Goal: Transaction & Acquisition: Purchase product/service

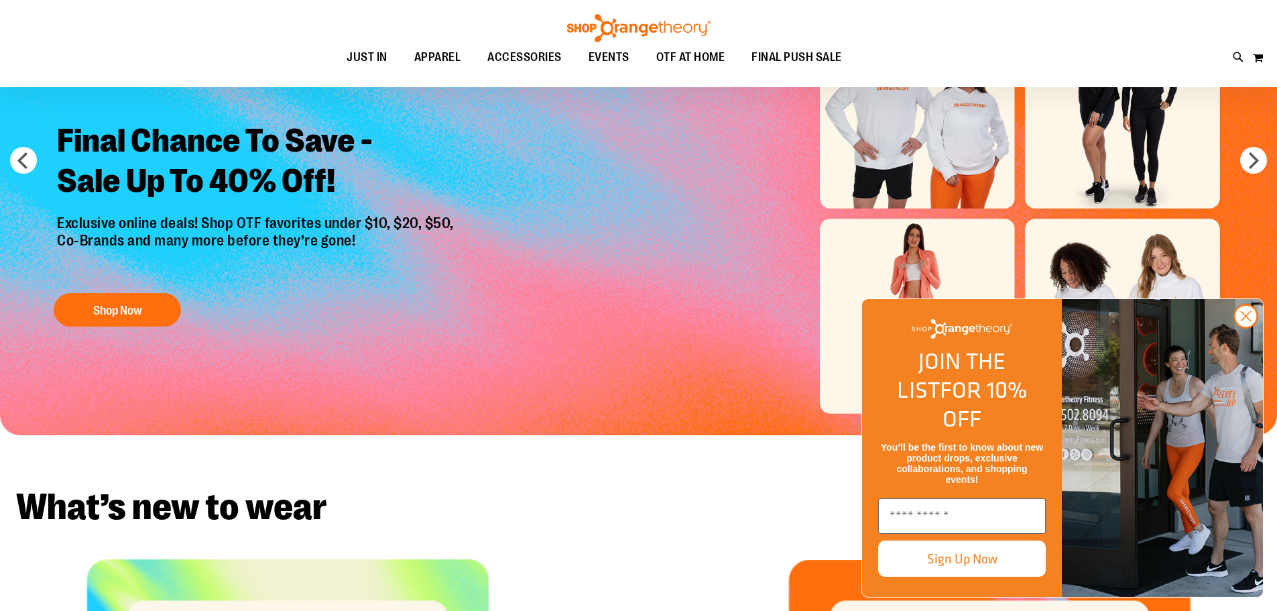
scroll to position [133, 0]
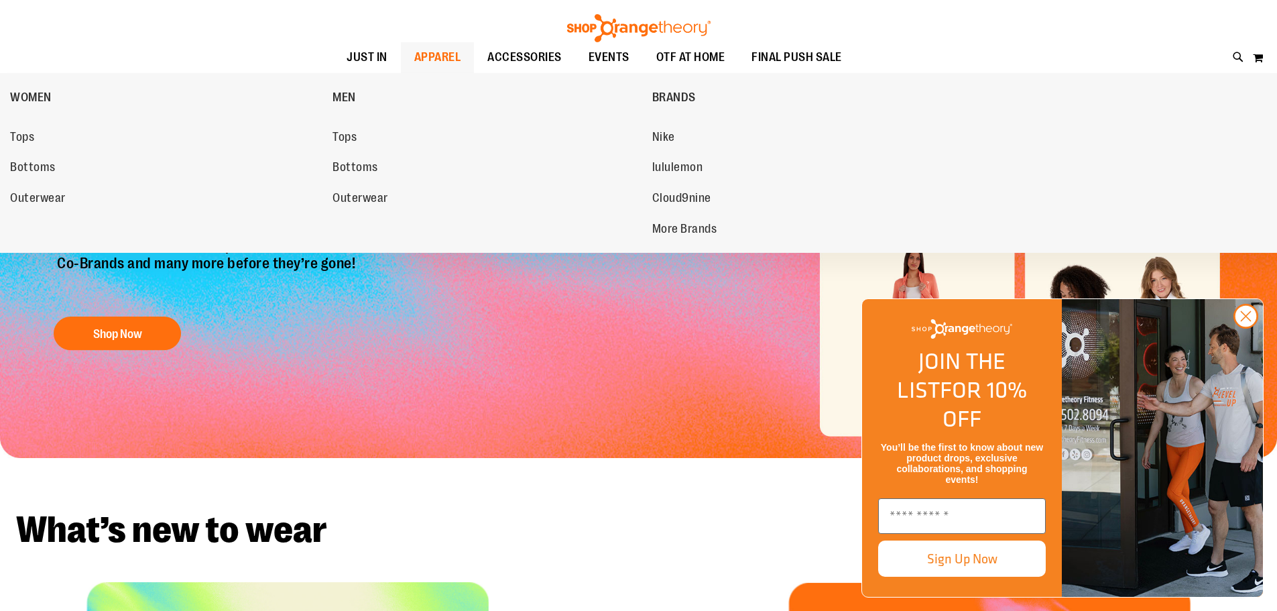
click at [425, 53] on span "APPAREL" at bounding box center [437, 57] width 47 height 30
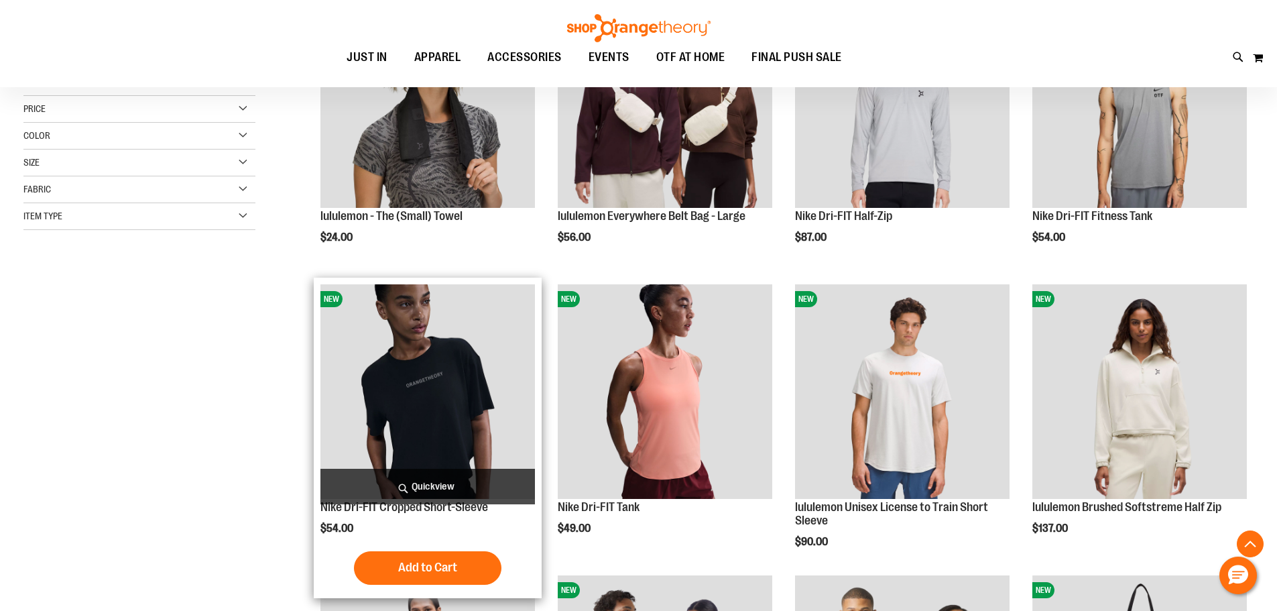
scroll to position [334, 0]
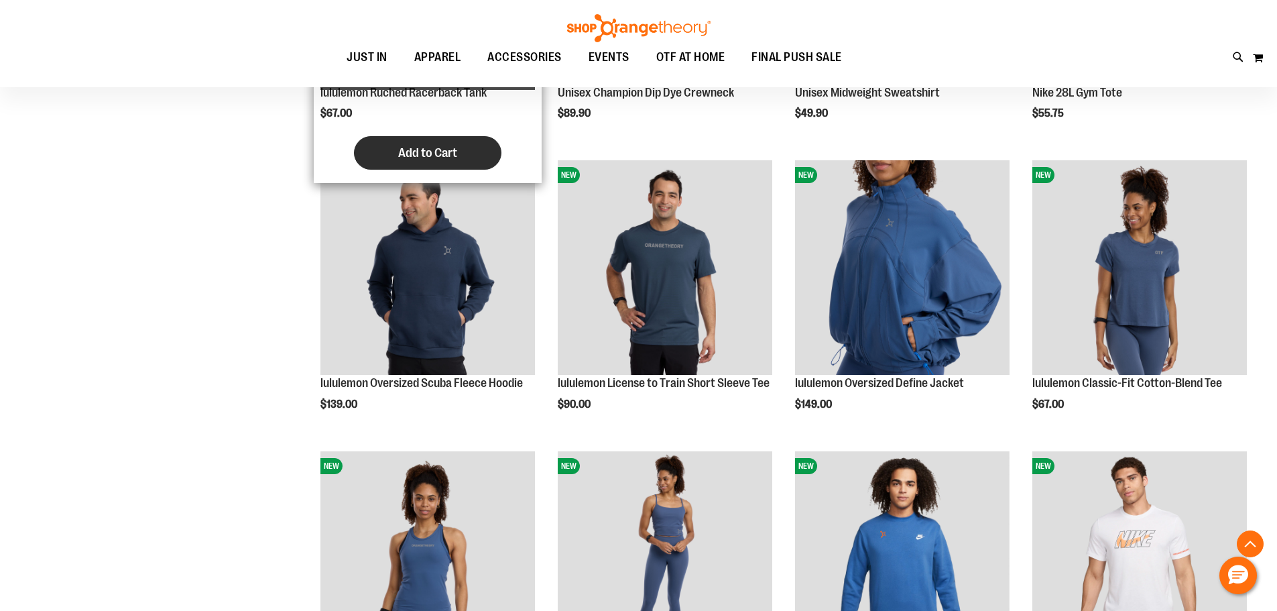
scroll to position [1005, 0]
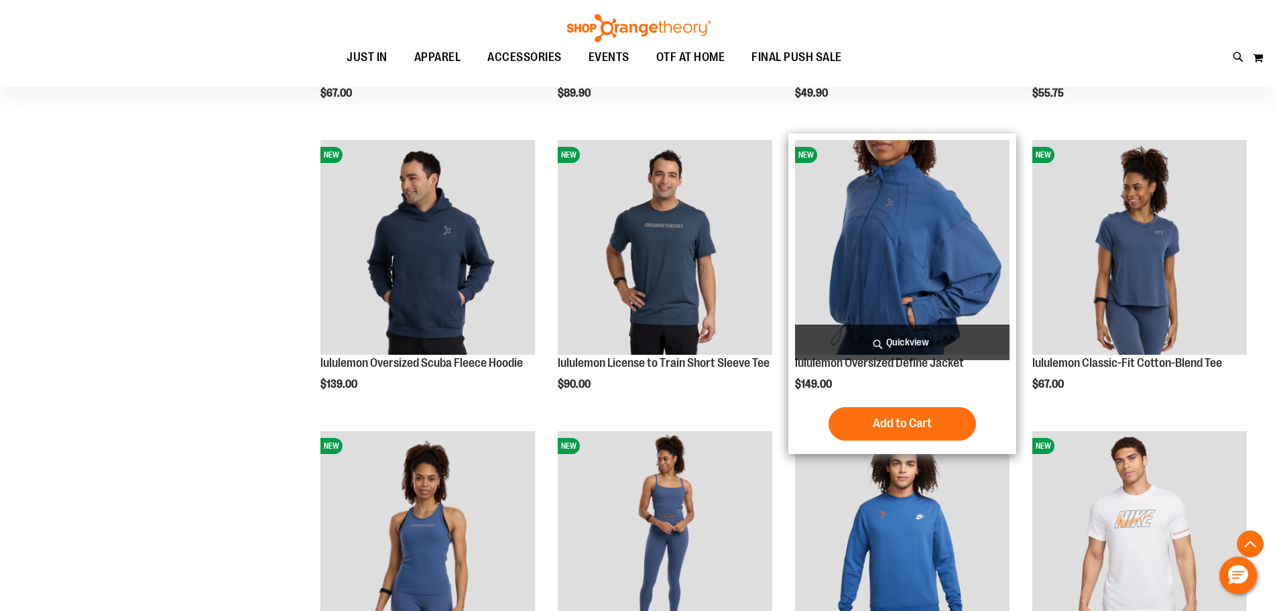
click at [830, 273] on img "product" at bounding box center [902, 247] width 214 height 214
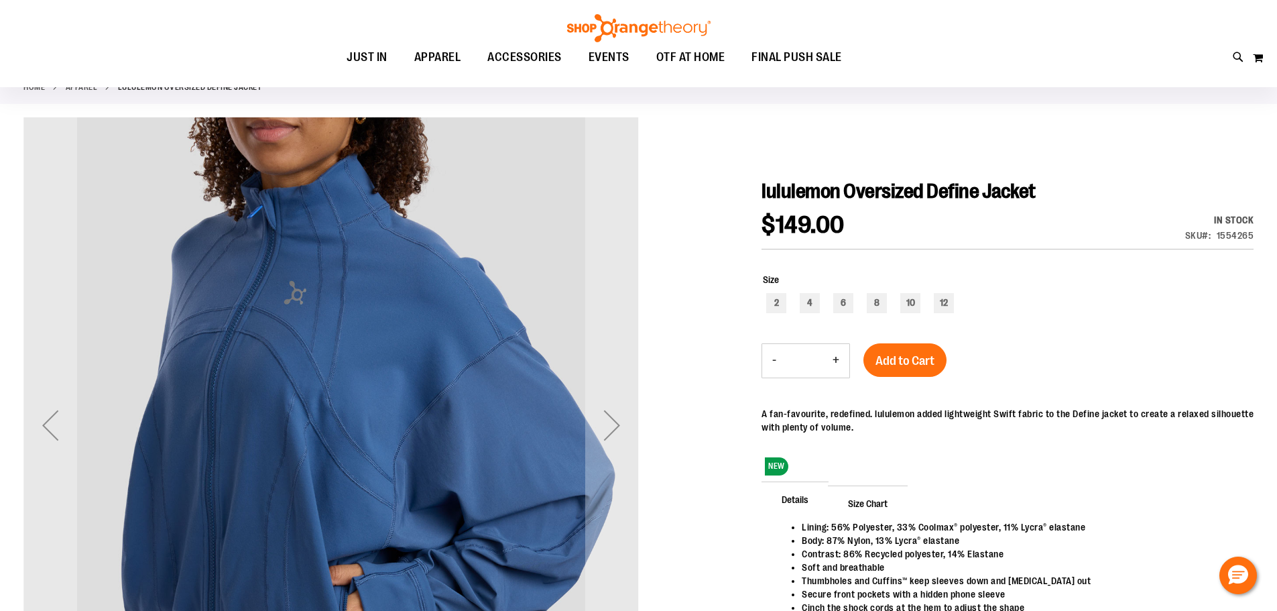
scroll to position [66, 0]
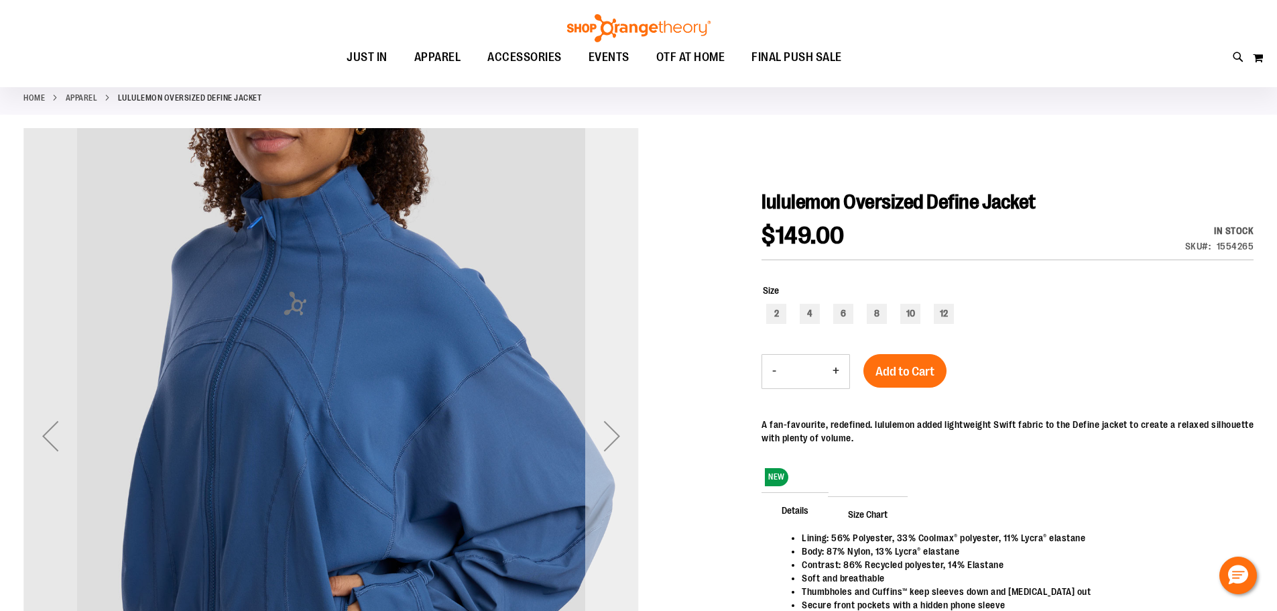
click at [610, 437] on div "Next" at bounding box center [612, 436] width 54 height 54
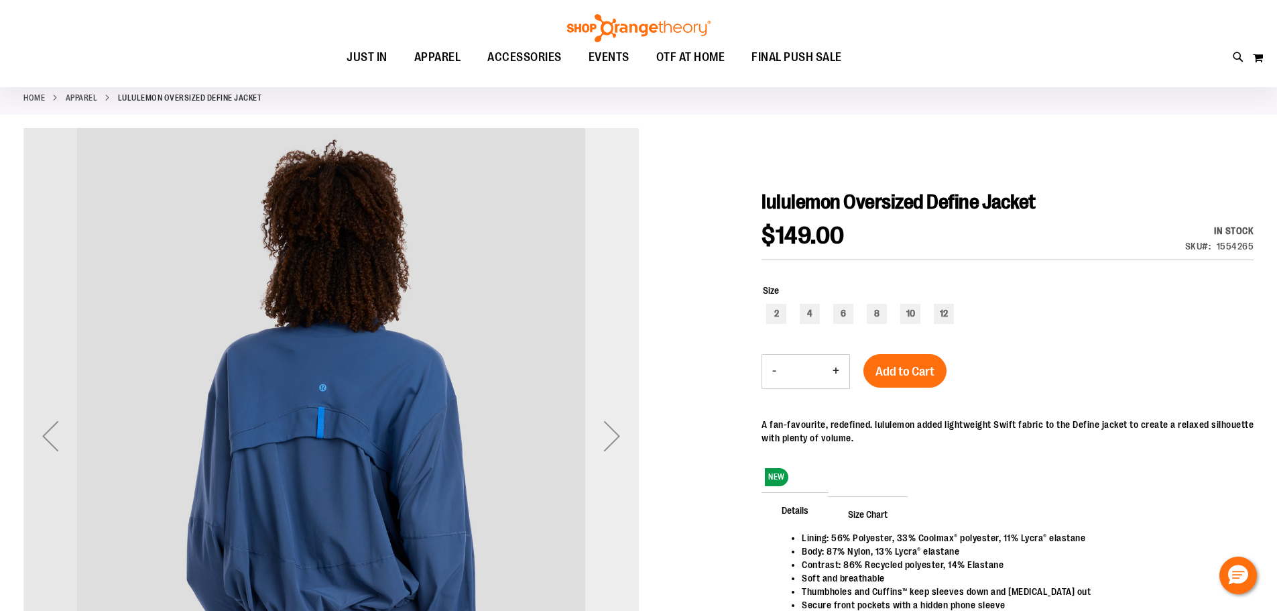
click at [610, 437] on div "Next" at bounding box center [612, 436] width 54 height 54
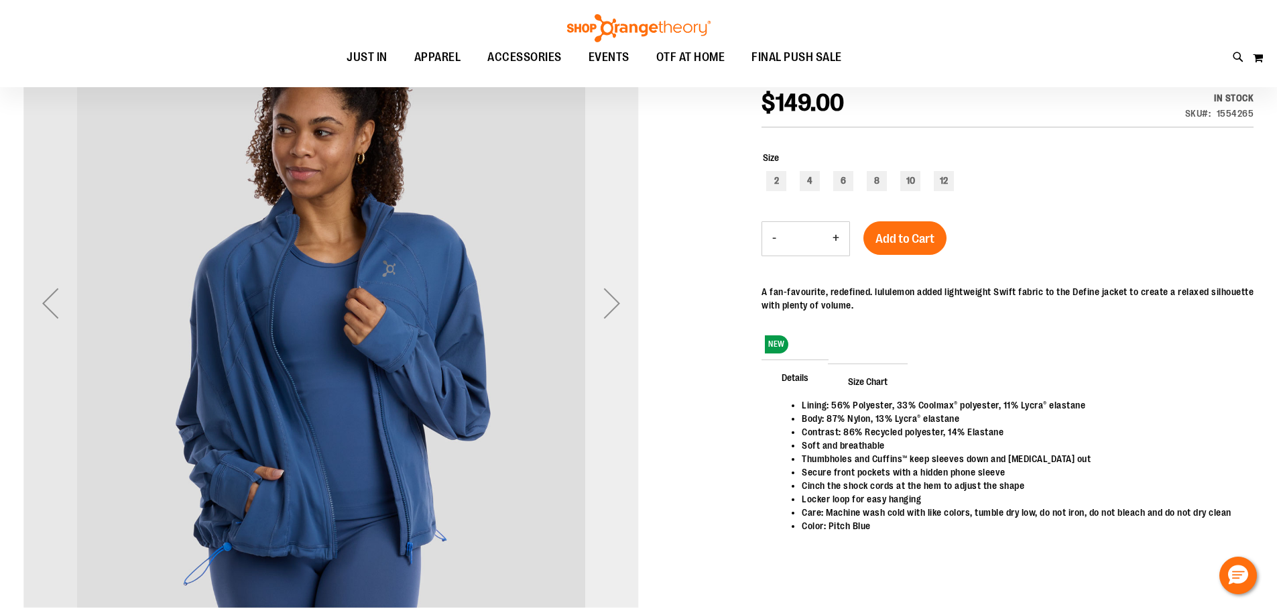
scroll to position [200, 0]
click at [605, 304] on div "Next" at bounding box center [612, 302] width 54 height 54
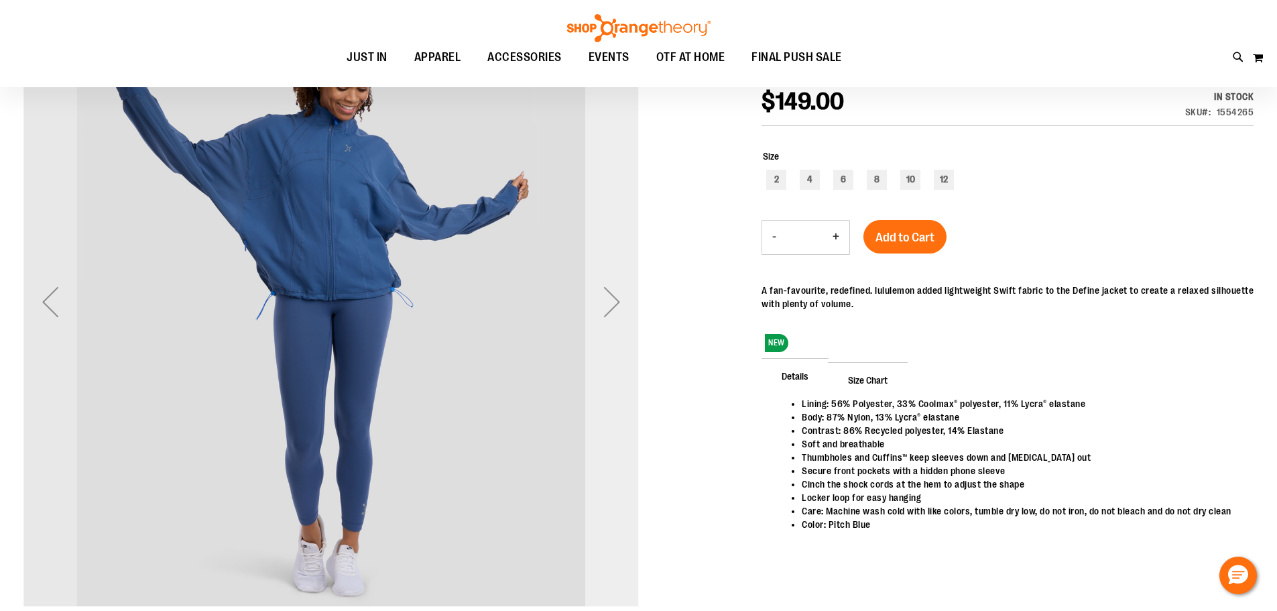
click at [617, 300] on div "Next" at bounding box center [612, 302] width 54 height 54
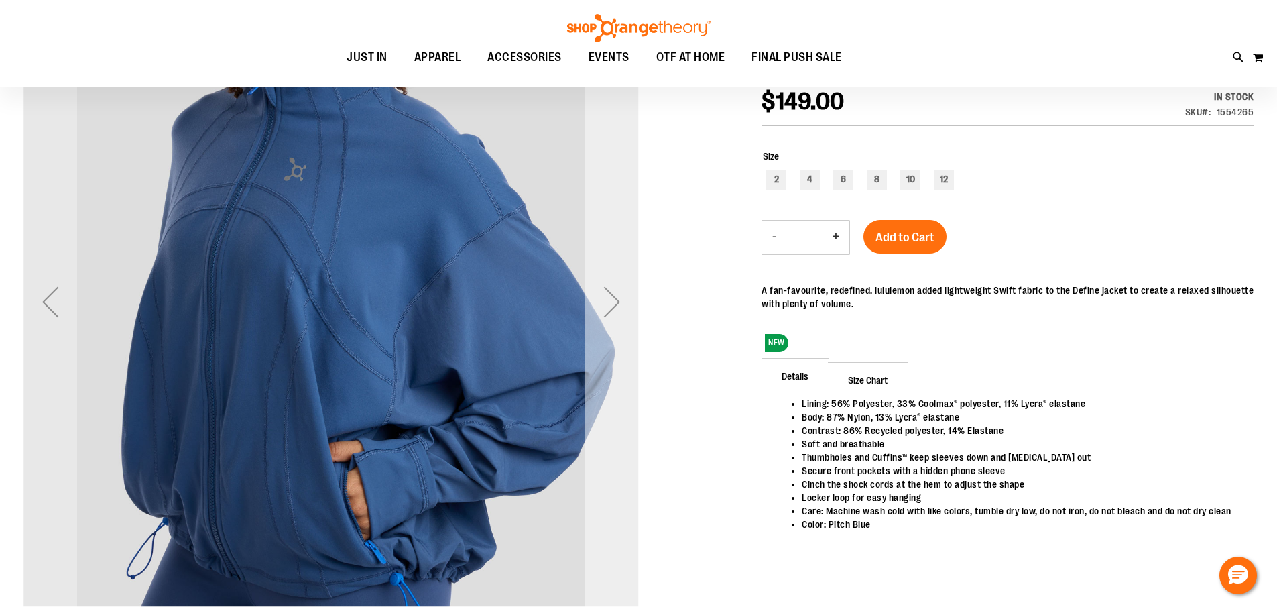
click at [603, 300] on div "Next" at bounding box center [612, 302] width 54 height 54
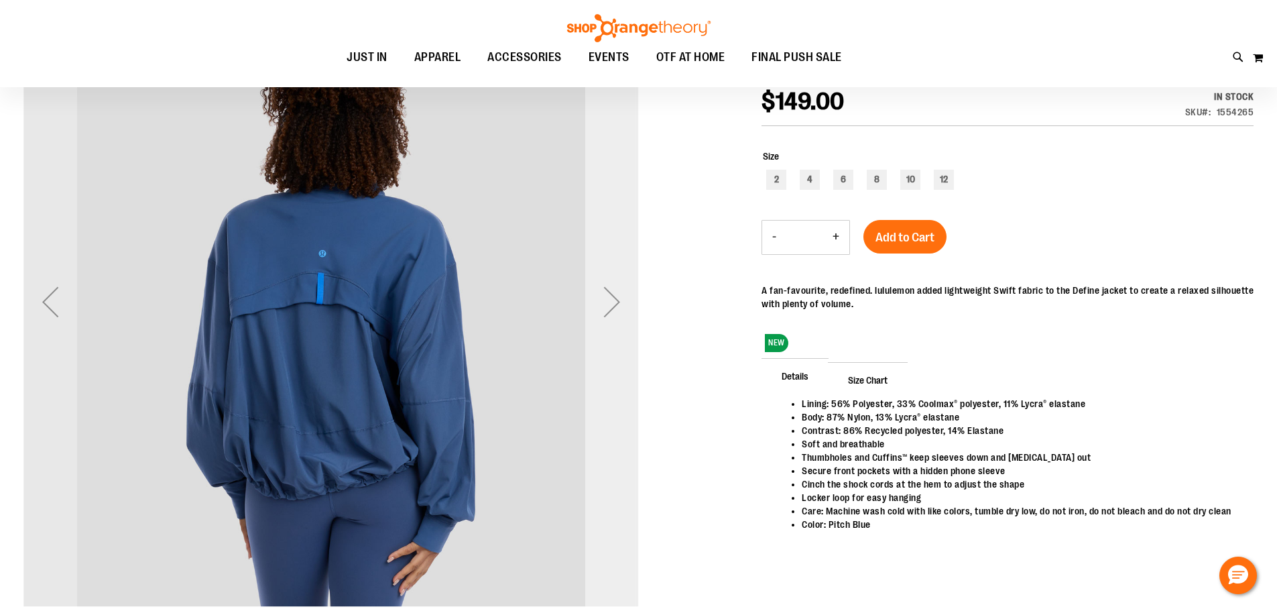
click at [613, 289] on div "Next" at bounding box center [612, 302] width 54 height 54
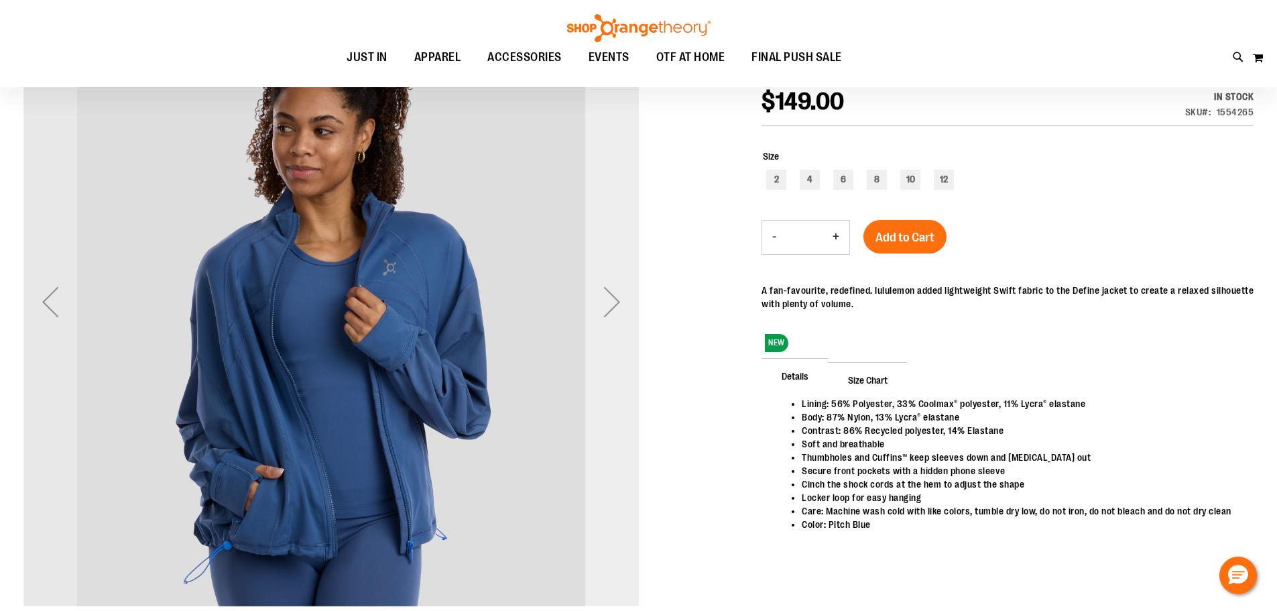
click at [613, 289] on div "Next" at bounding box center [612, 302] width 54 height 54
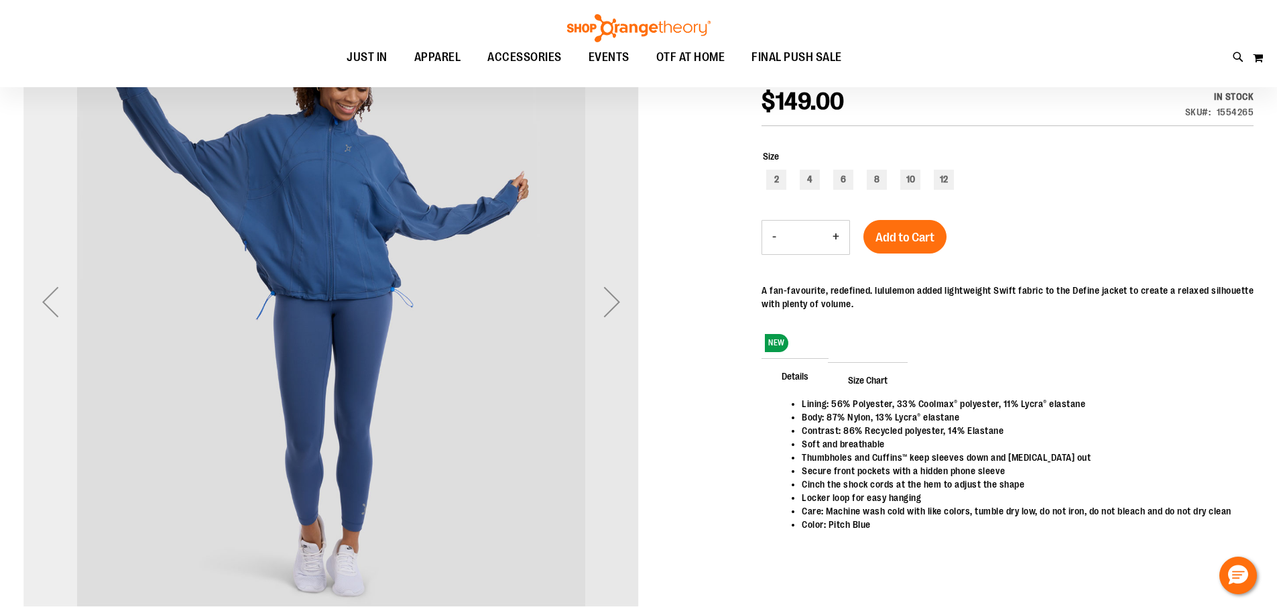
click at [48, 315] on div "Previous" at bounding box center [50, 302] width 54 height 54
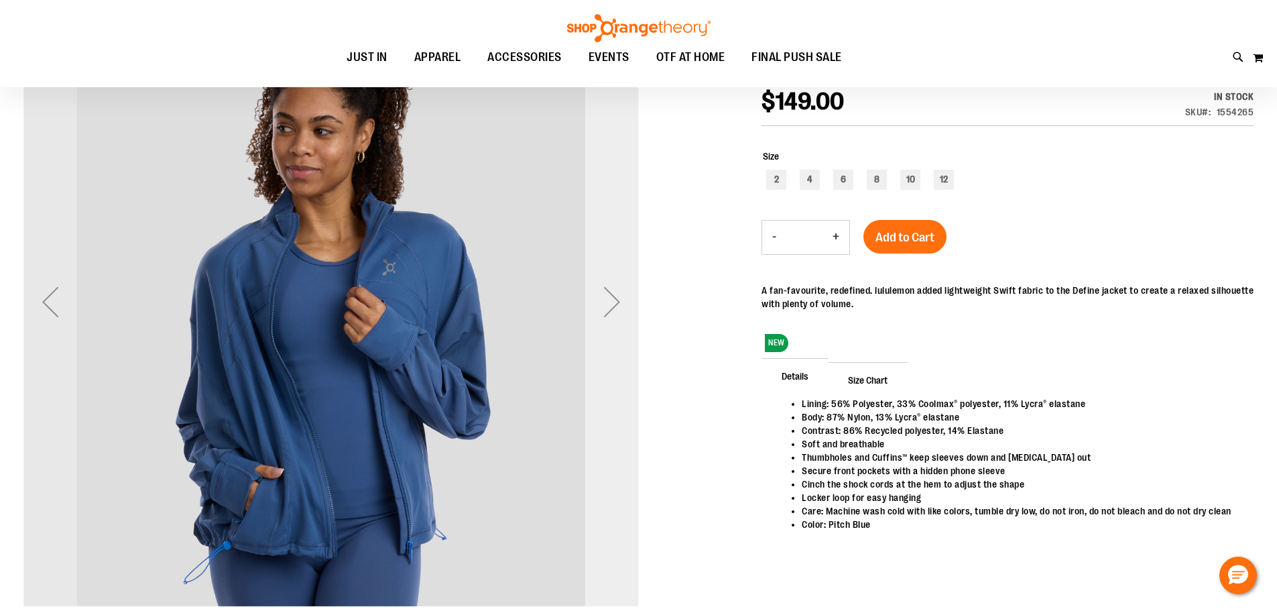
click at [616, 306] on div "Next" at bounding box center [612, 302] width 54 height 54
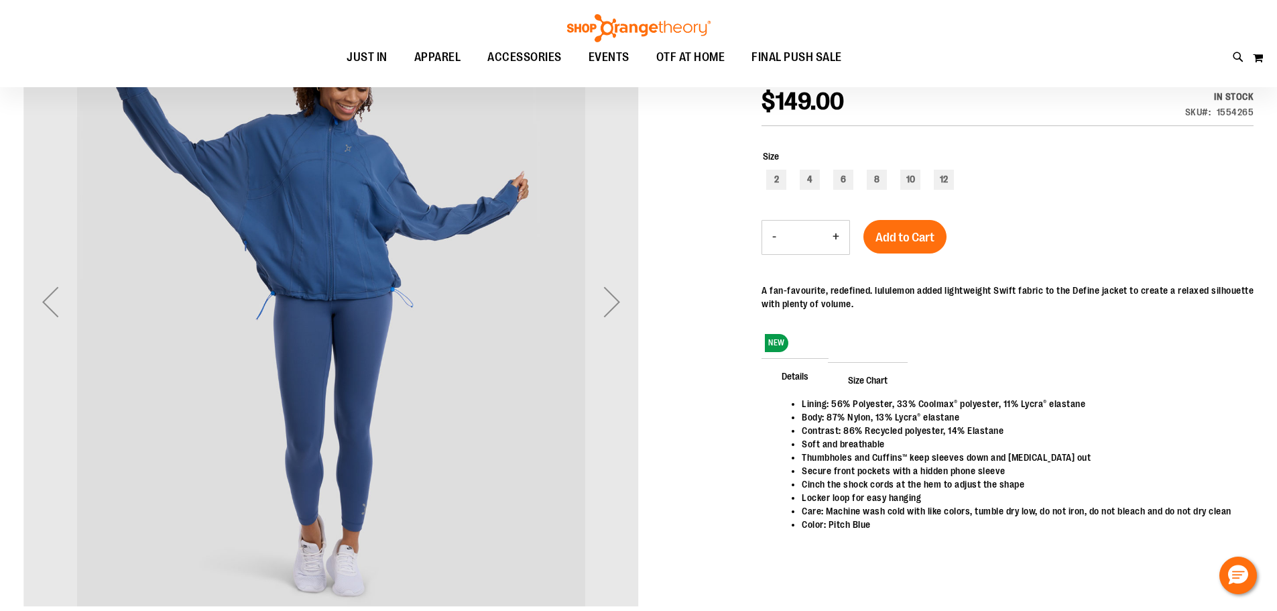
click at [635, 300] on div "Next" at bounding box center [612, 302] width 54 height 54
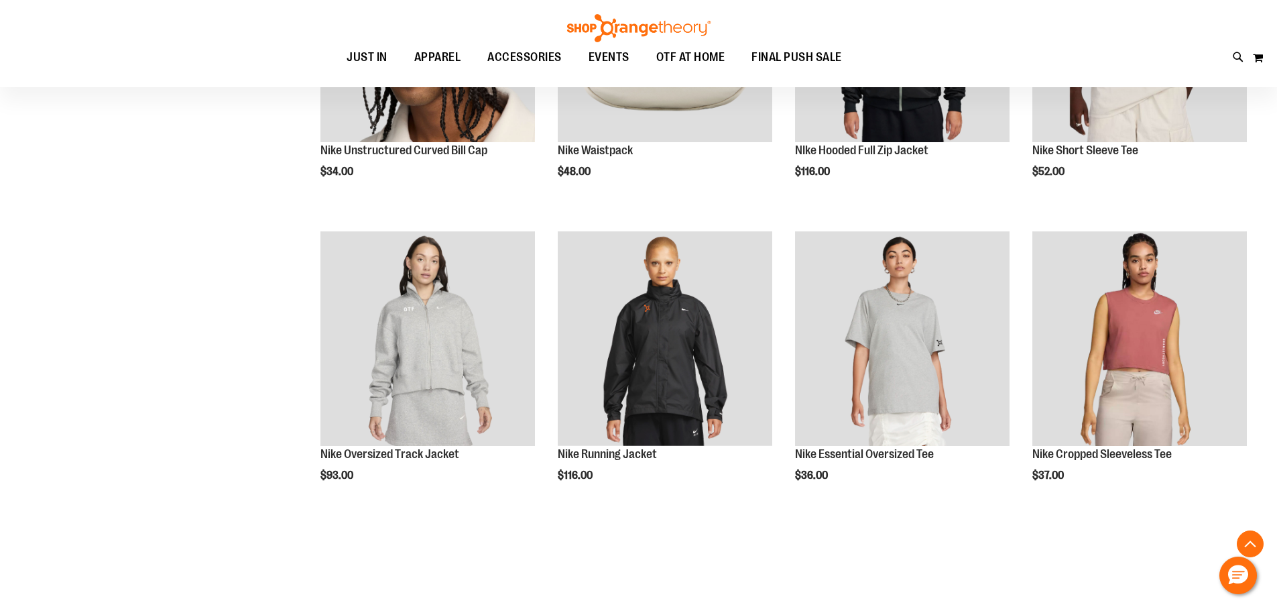
scroll to position [1005, 0]
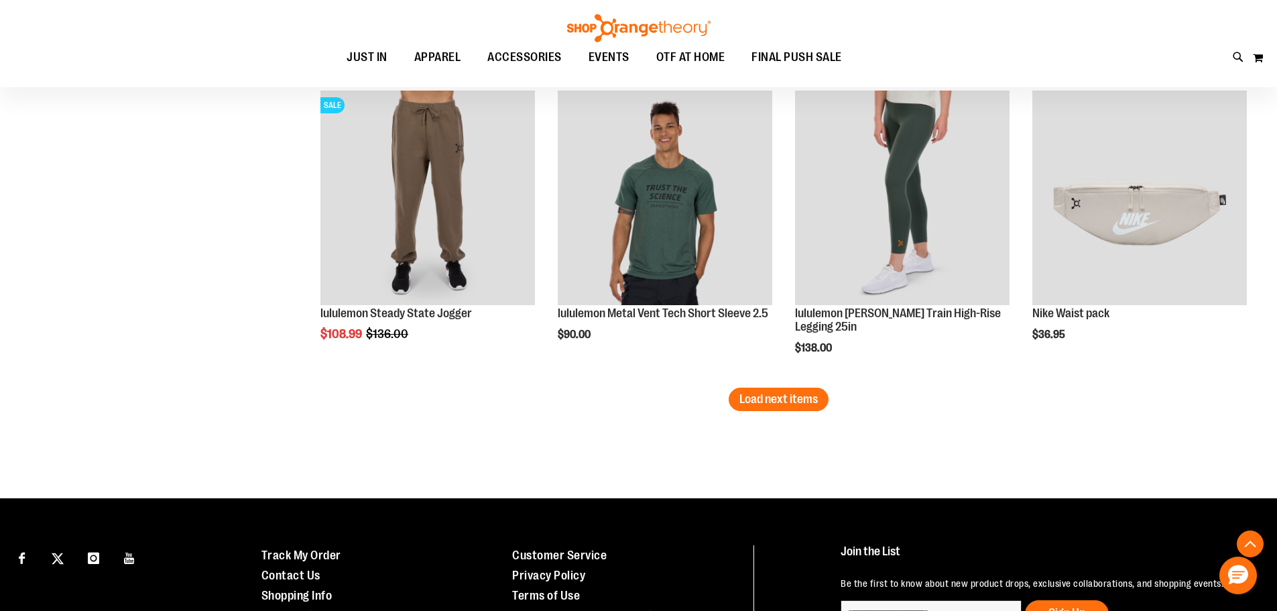
scroll to position [2796, 0]
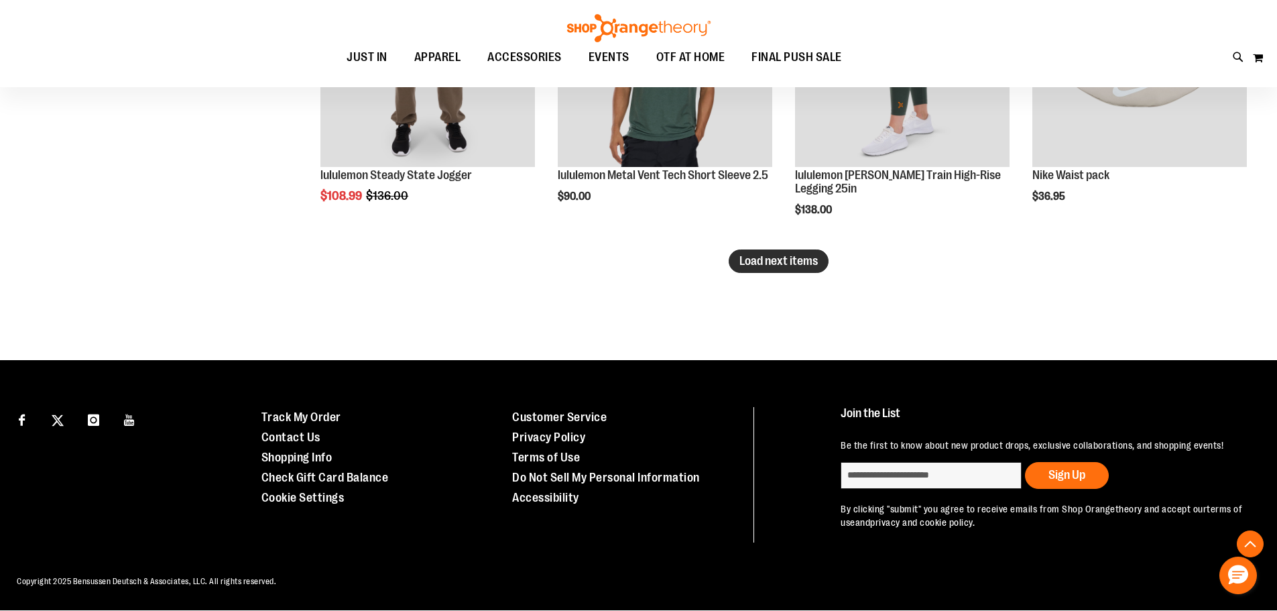
click at [784, 249] on button "Load next items" at bounding box center [779, 260] width 100 height 23
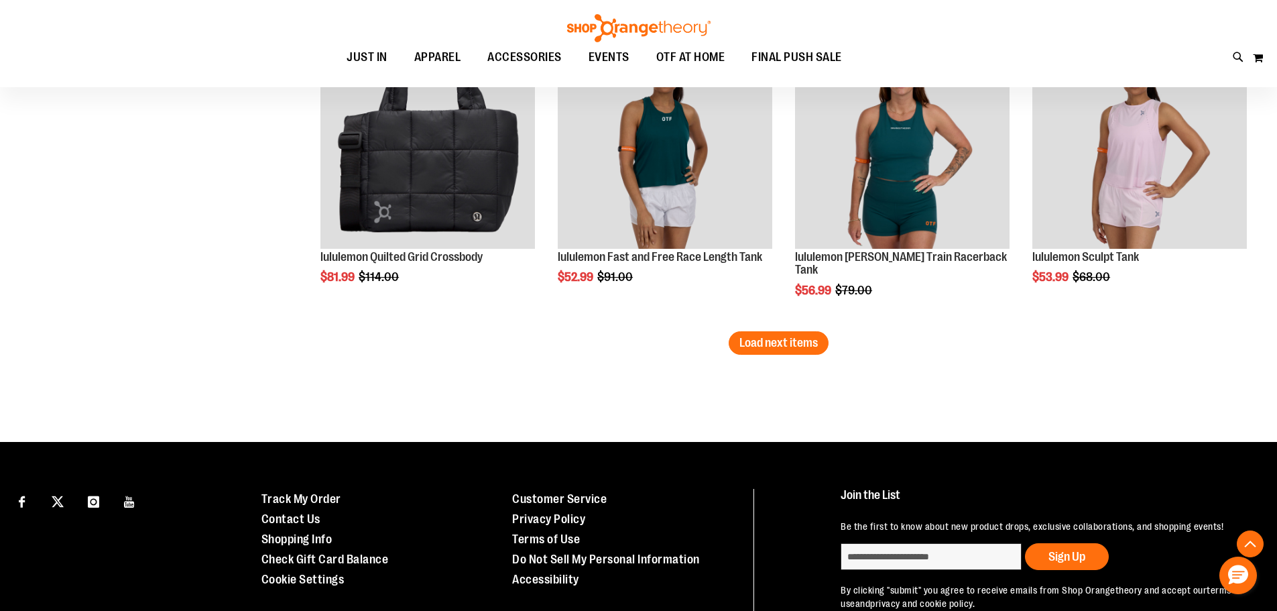
scroll to position [3667, 0]
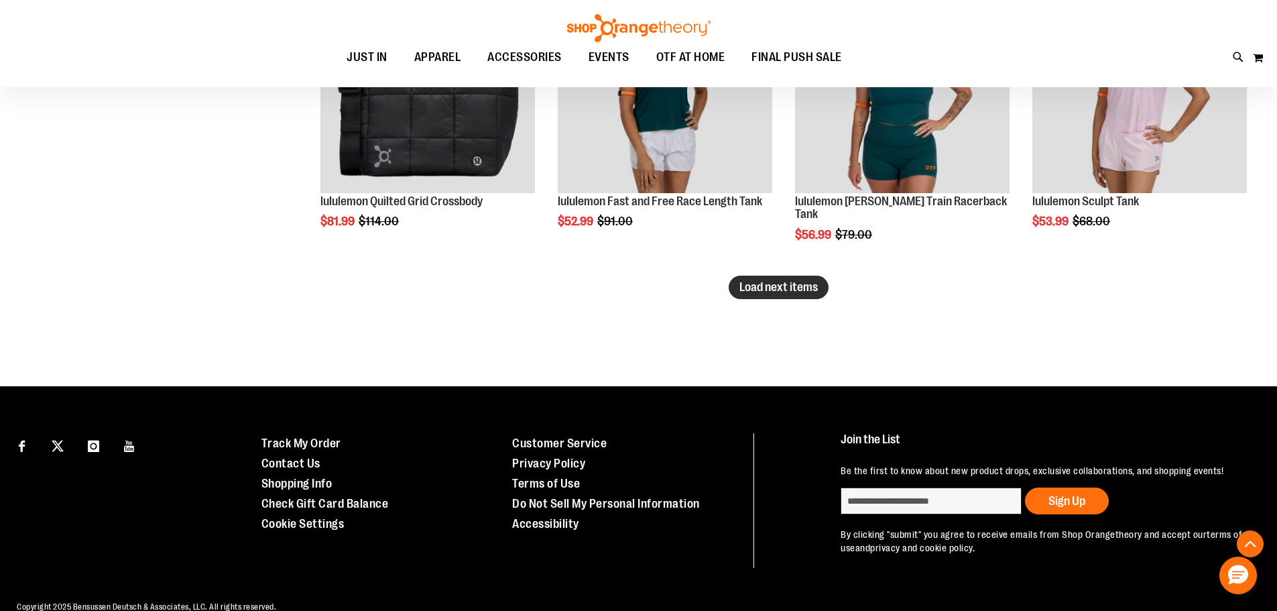
click at [785, 284] on span "Load next items" at bounding box center [778, 286] width 78 height 13
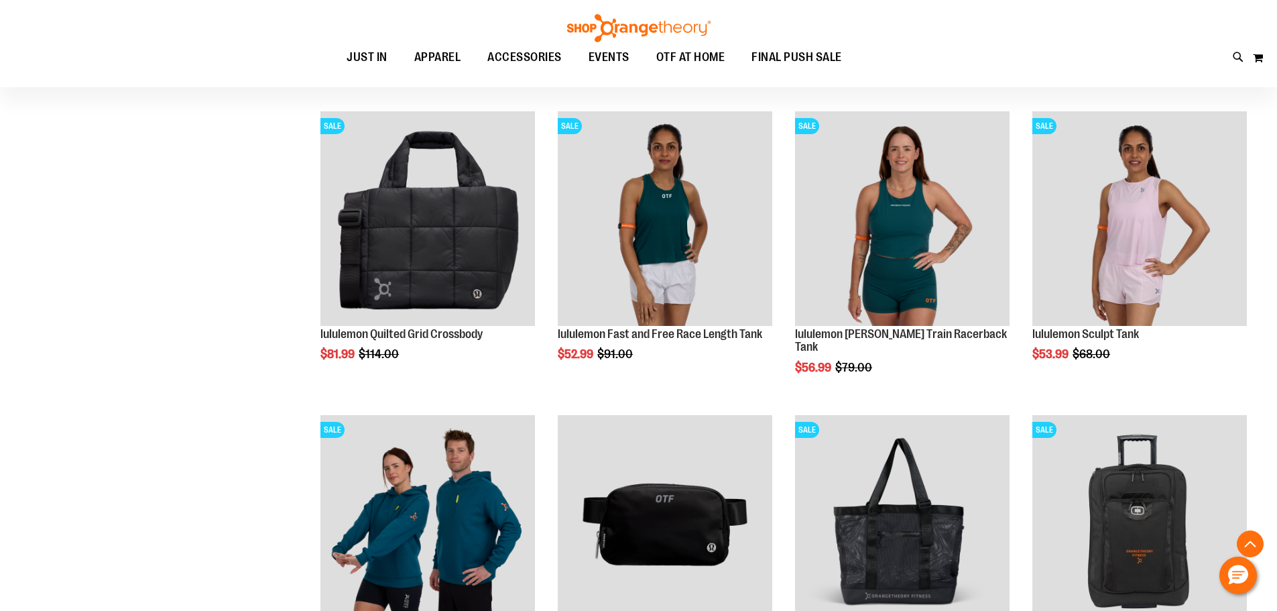
scroll to position [3533, 0]
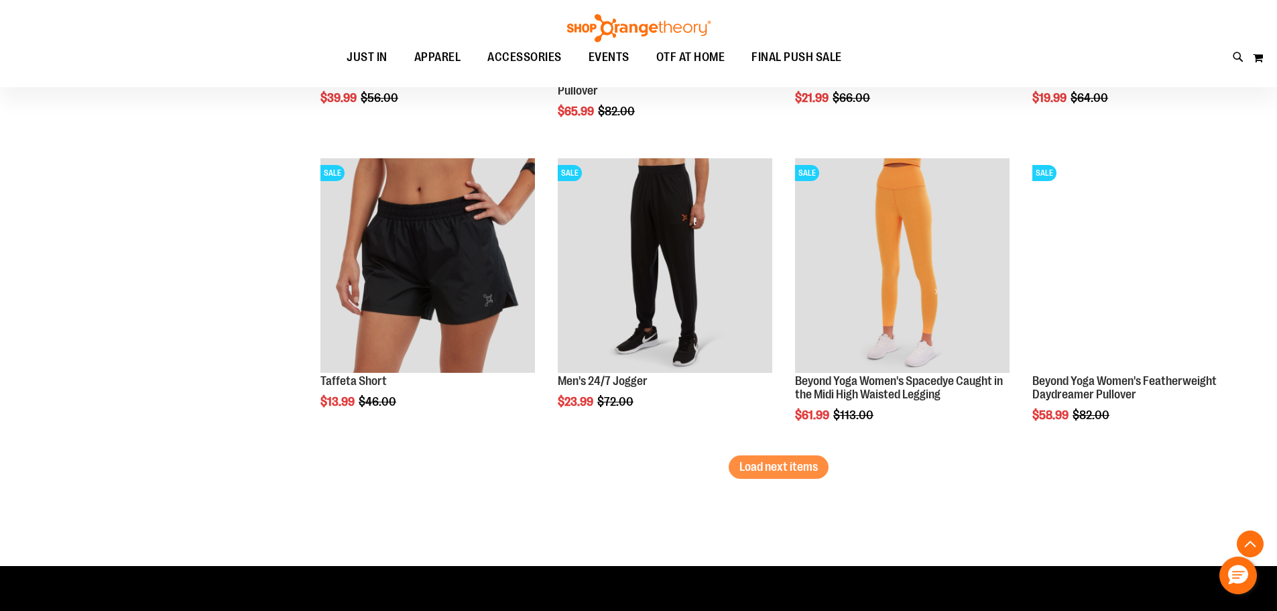
scroll to position [4404, 0]
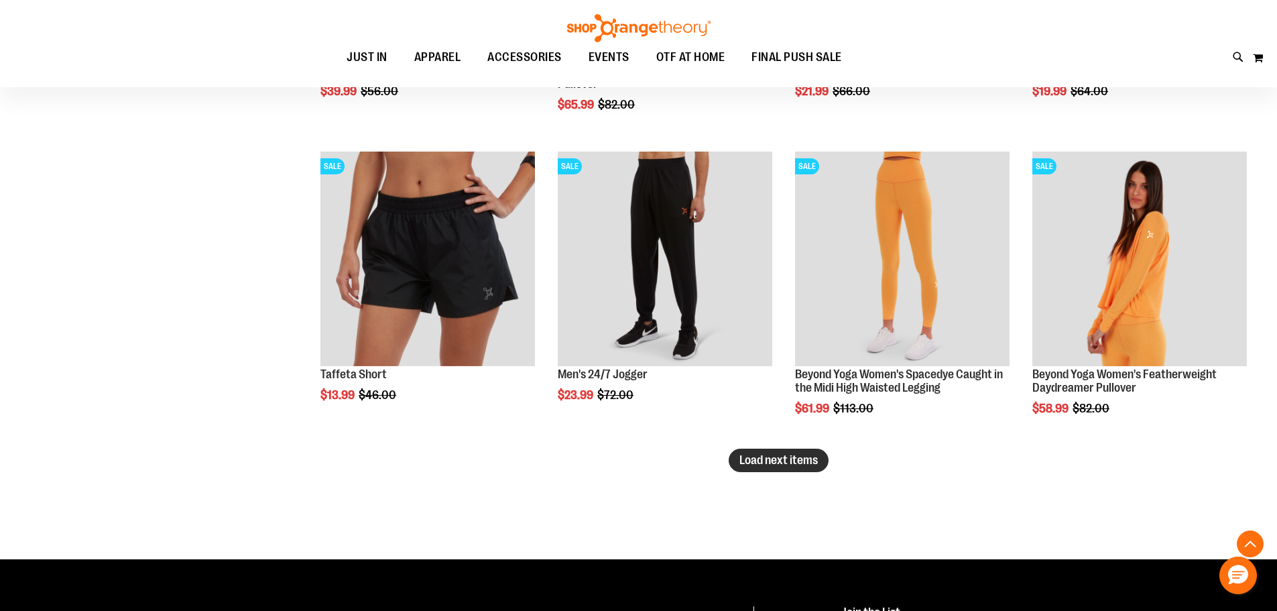
click at [782, 460] on span "Load next items" at bounding box center [778, 459] width 78 height 13
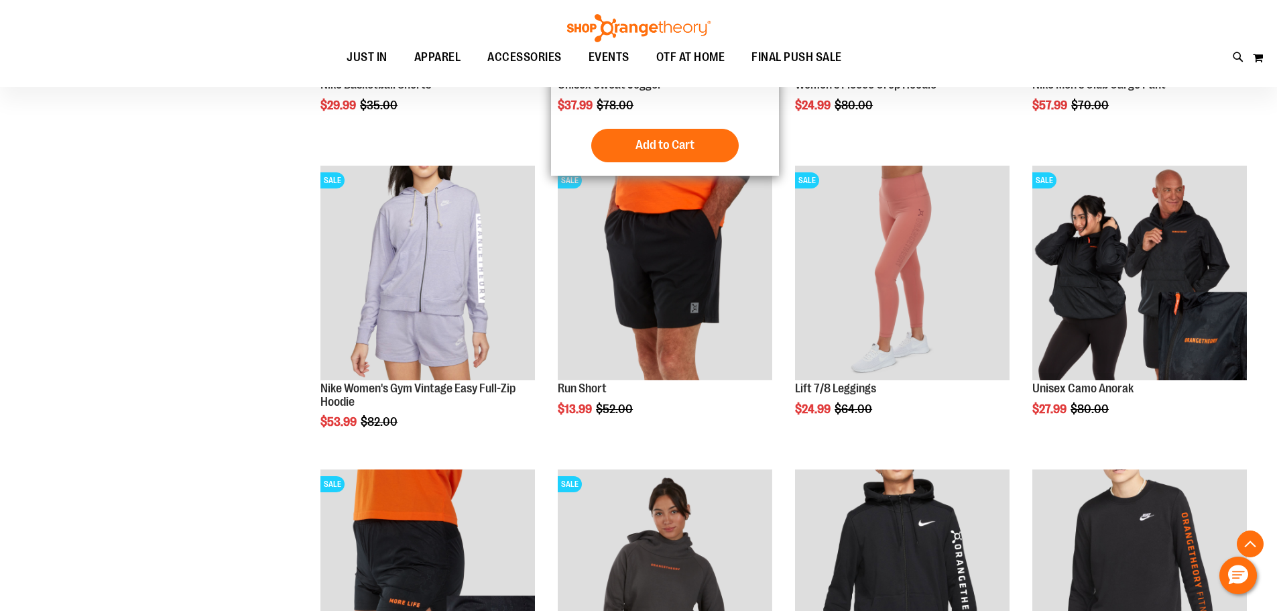
scroll to position [5008, 0]
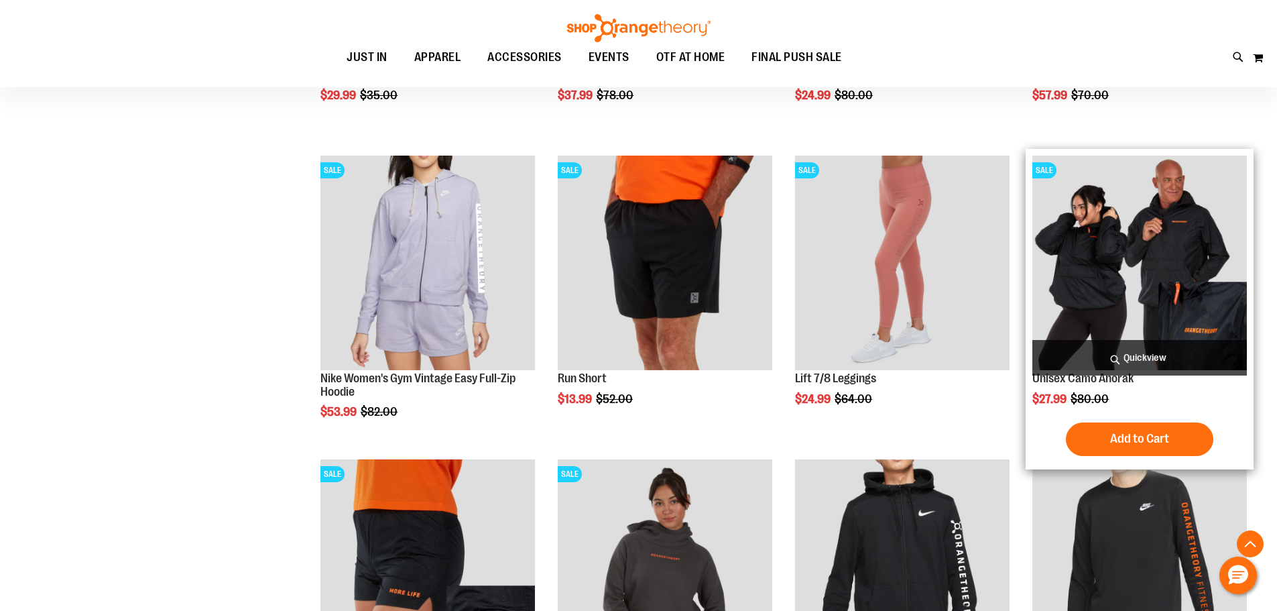
click at [1161, 228] on img "product" at bounding box center [1139, 263] width 214 height 214
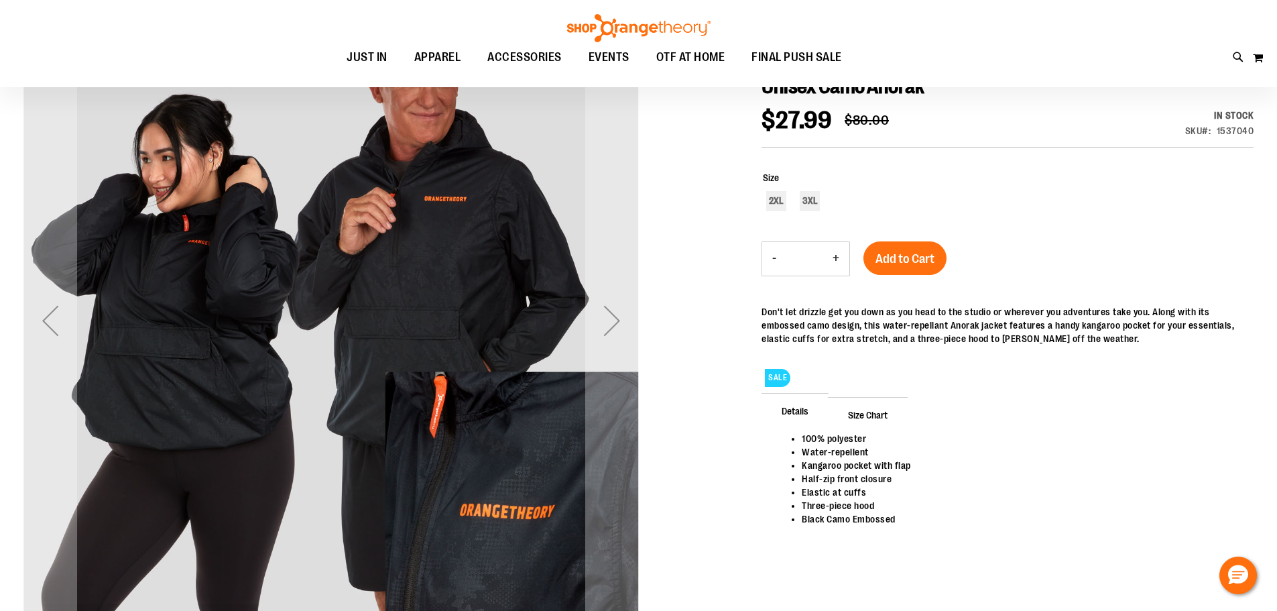
scroll to position [66, 0]
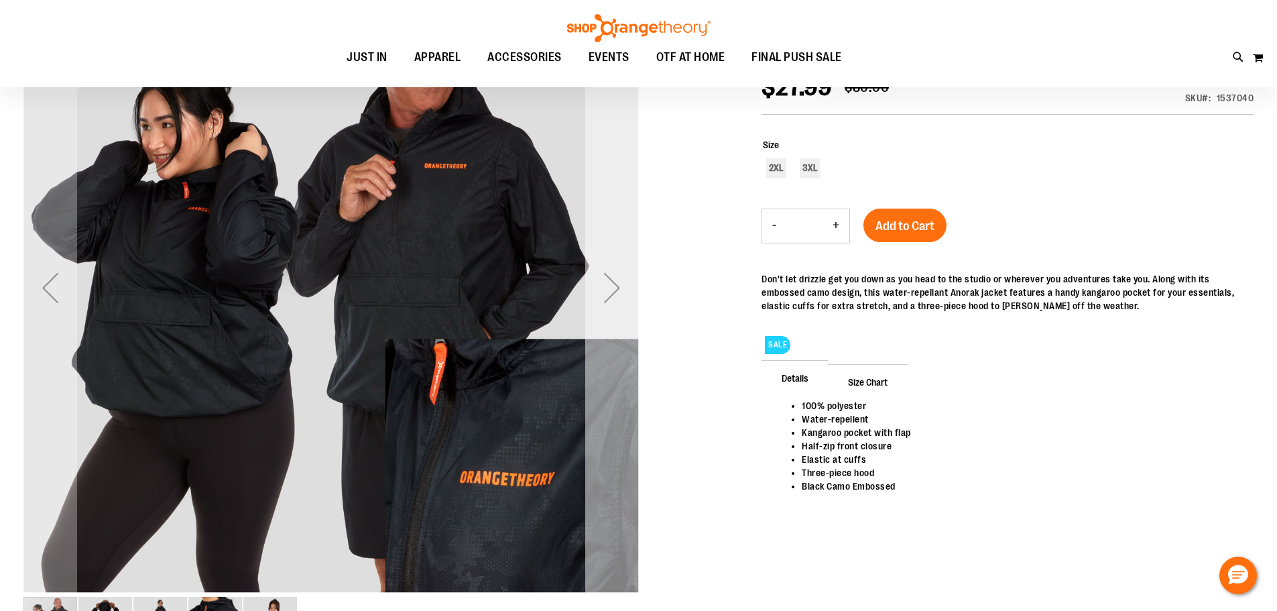
click at [603, 298] on div "Next" at bounding box center [612, 288] width 54 height 54
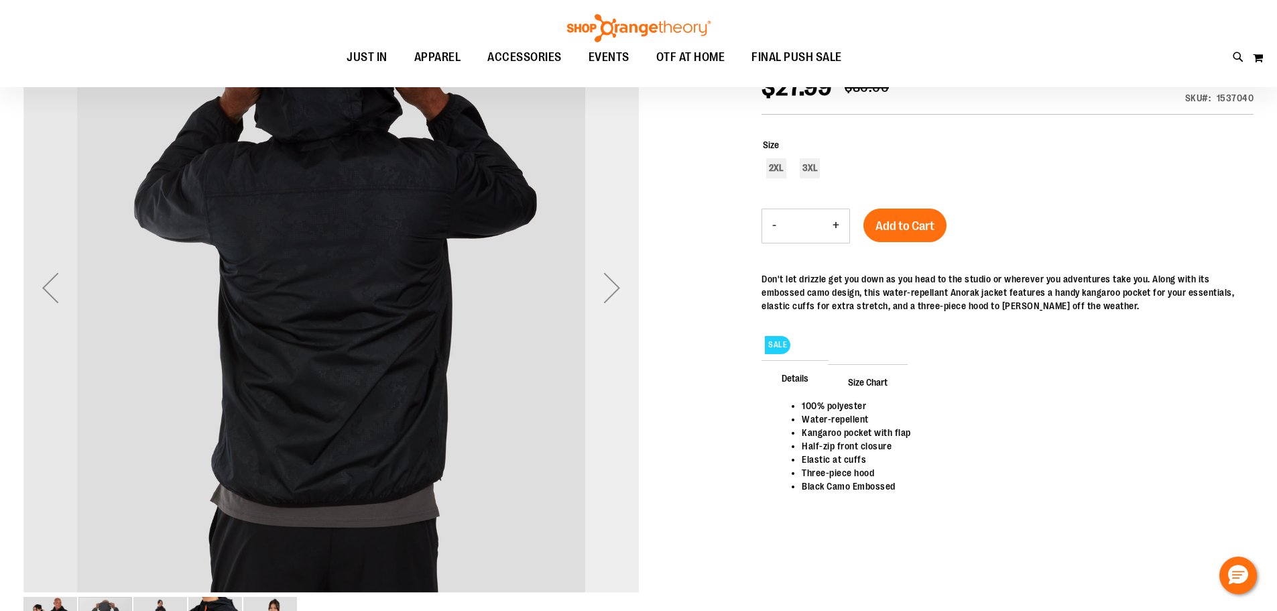
click at [603, 298] on div "Next" at bounding box center [612, 288] width 54 height 54
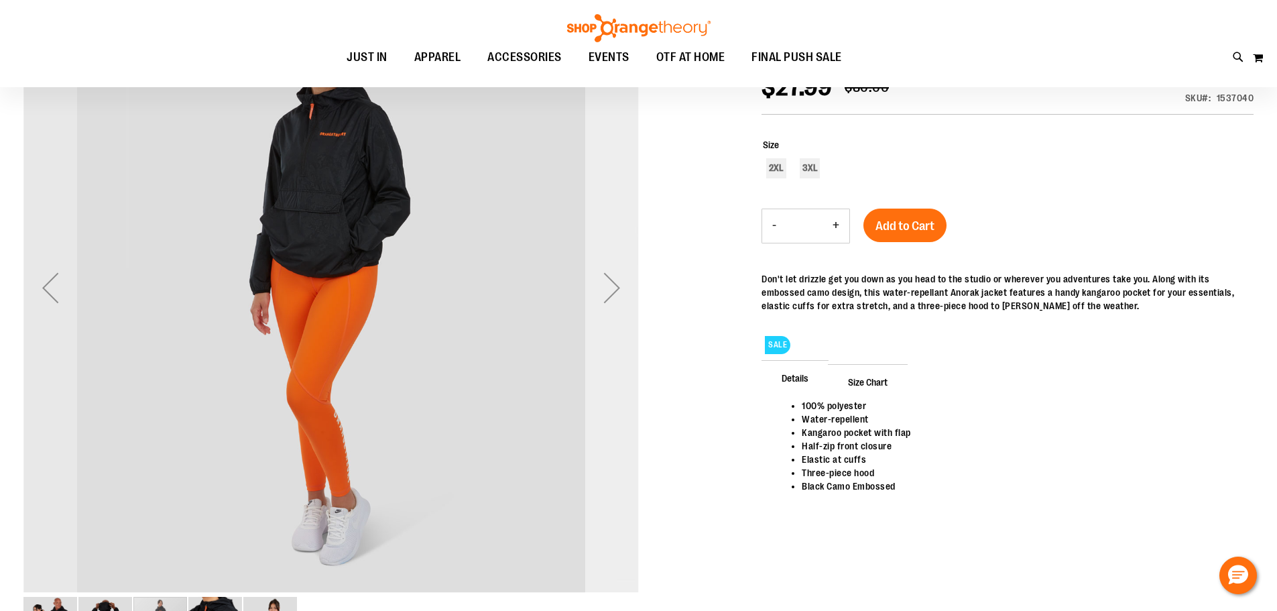
click at [603, 298] on div "Next" at bounding box center [612, 288] width 54 height 54
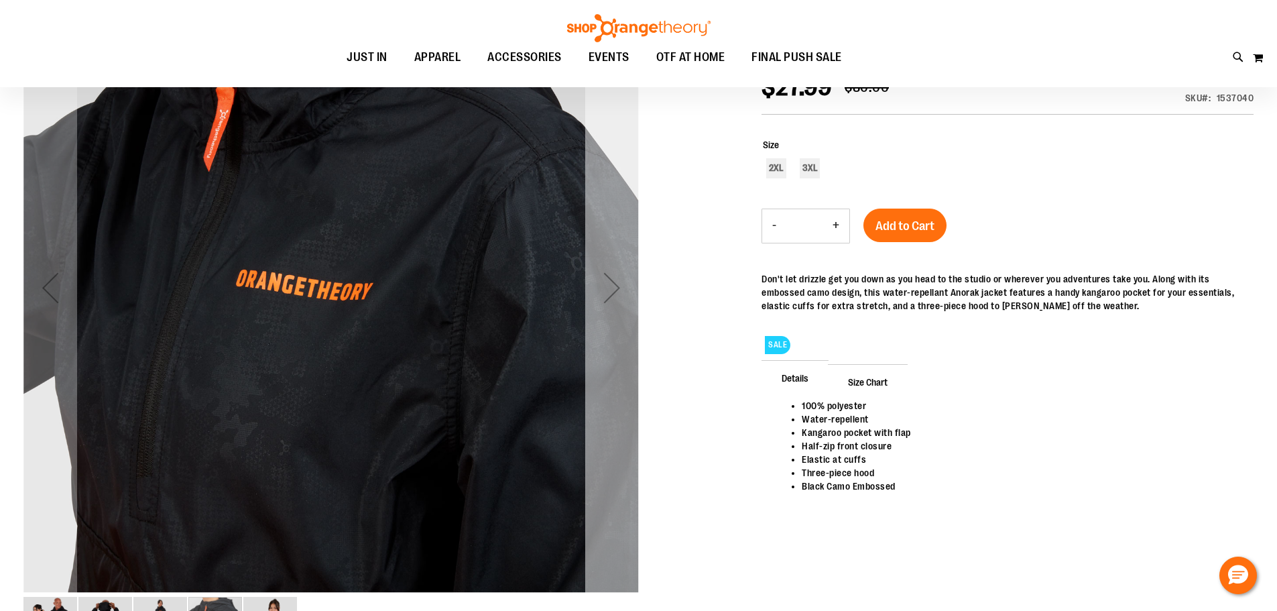
click at [603, 298] on div "Next" at bounding box center [612, 288] width 54 height 54
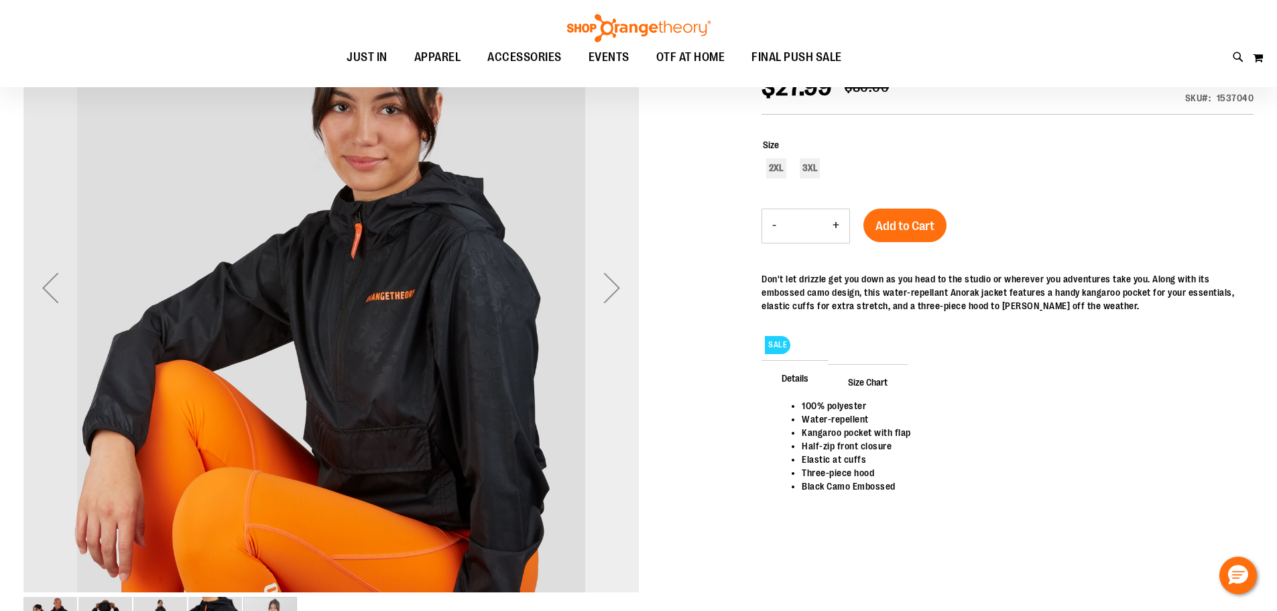
click at [603, 298] on div "Next" at bounding box center [612, 288] width 54 height 54
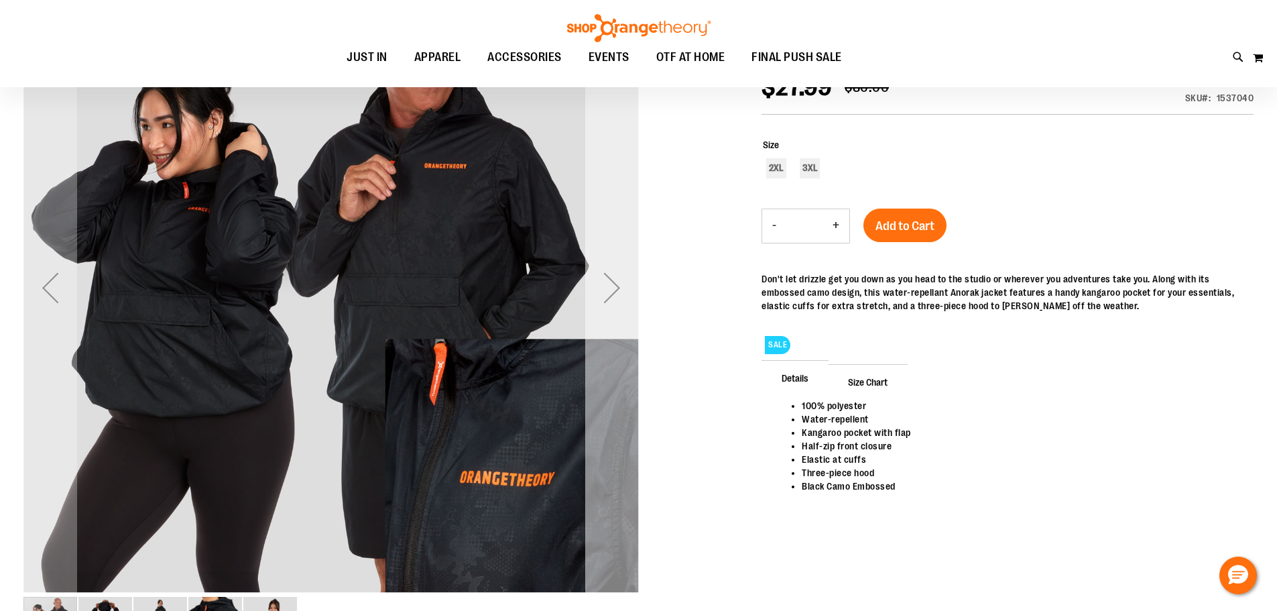
click at [607, 287] on div "Next" at bounding box center [612, 288] width 54 height 54
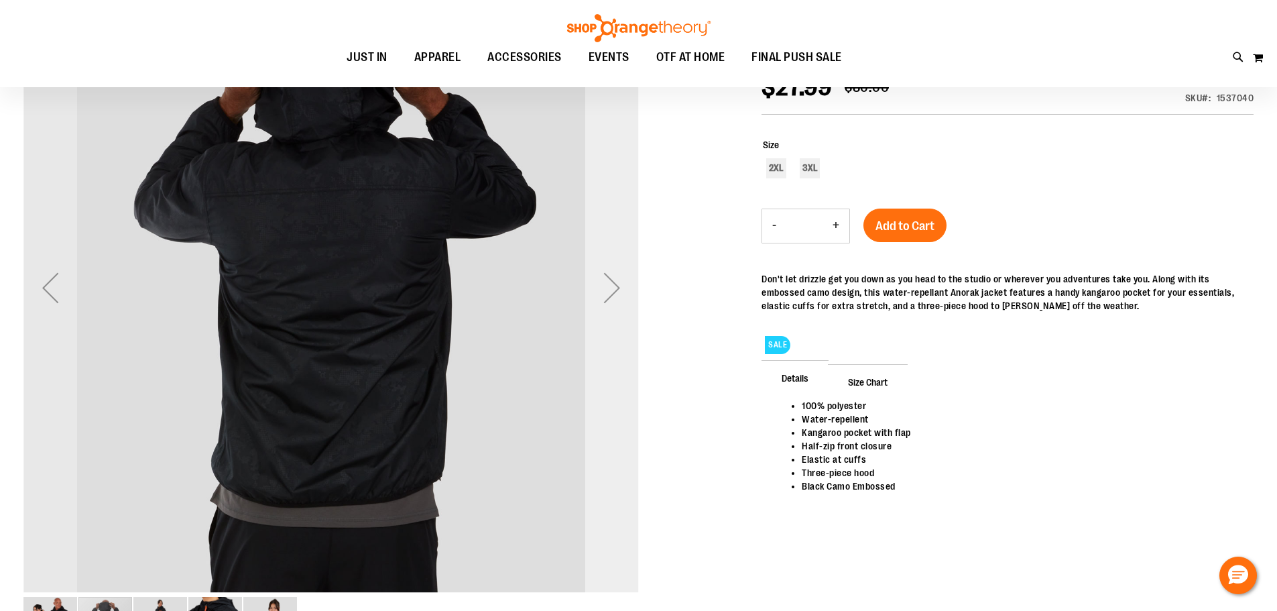
click at [608, 292] on div "Next" at bounding box center [612, 288] width 54 height 54
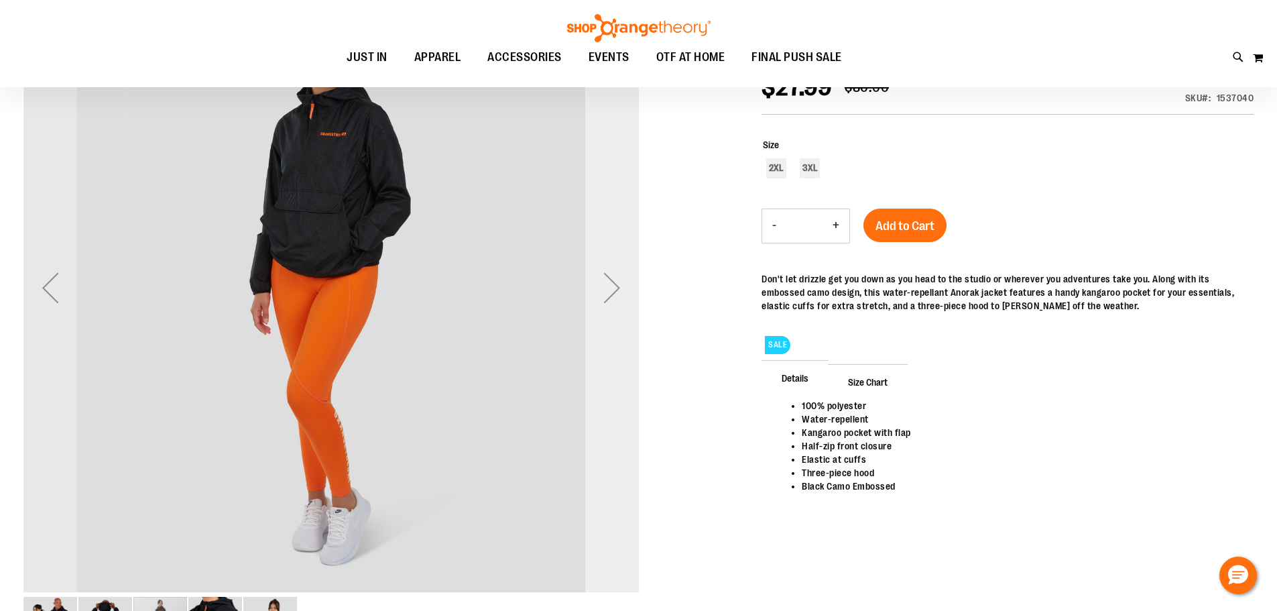
click at [608, 292] on div "Next" at bounding box center [612, 288] width 54 height 54
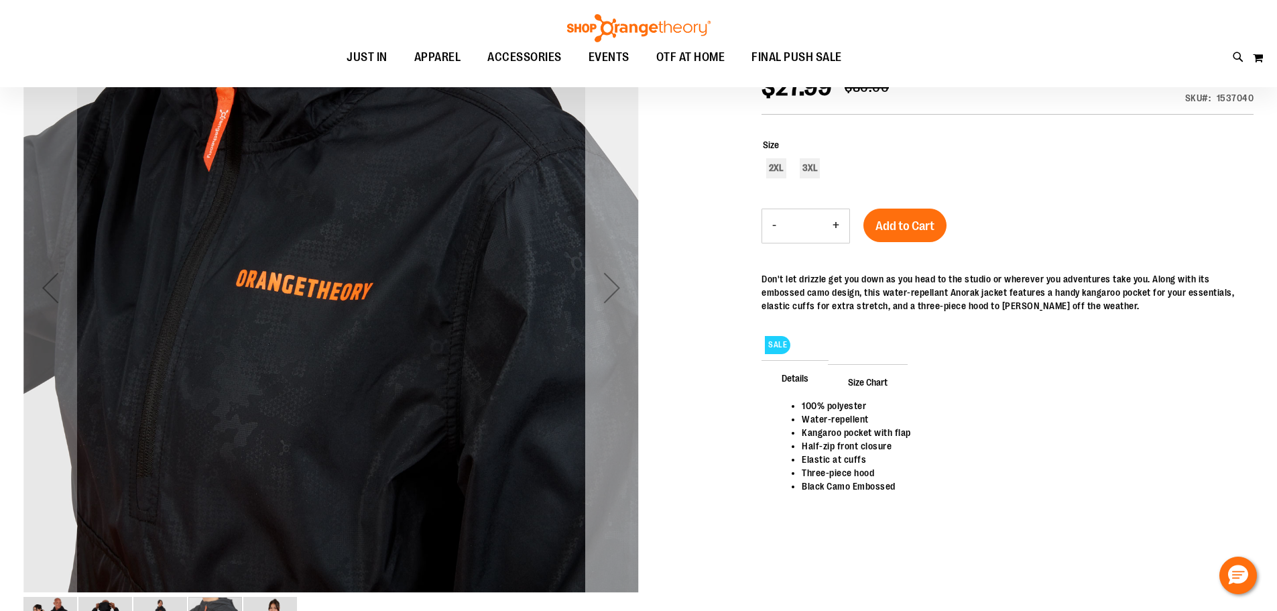
click at [605, 293] on div "Next" at bounding box center [612, 288] width 54 height 54
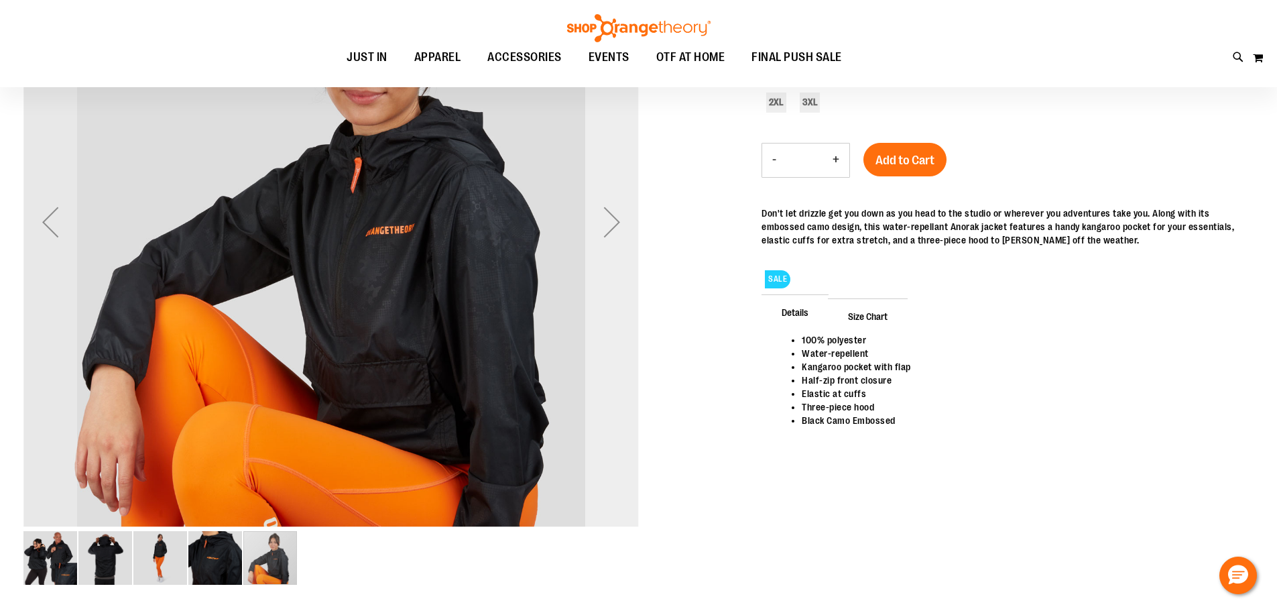
scroll to position [133, 0]
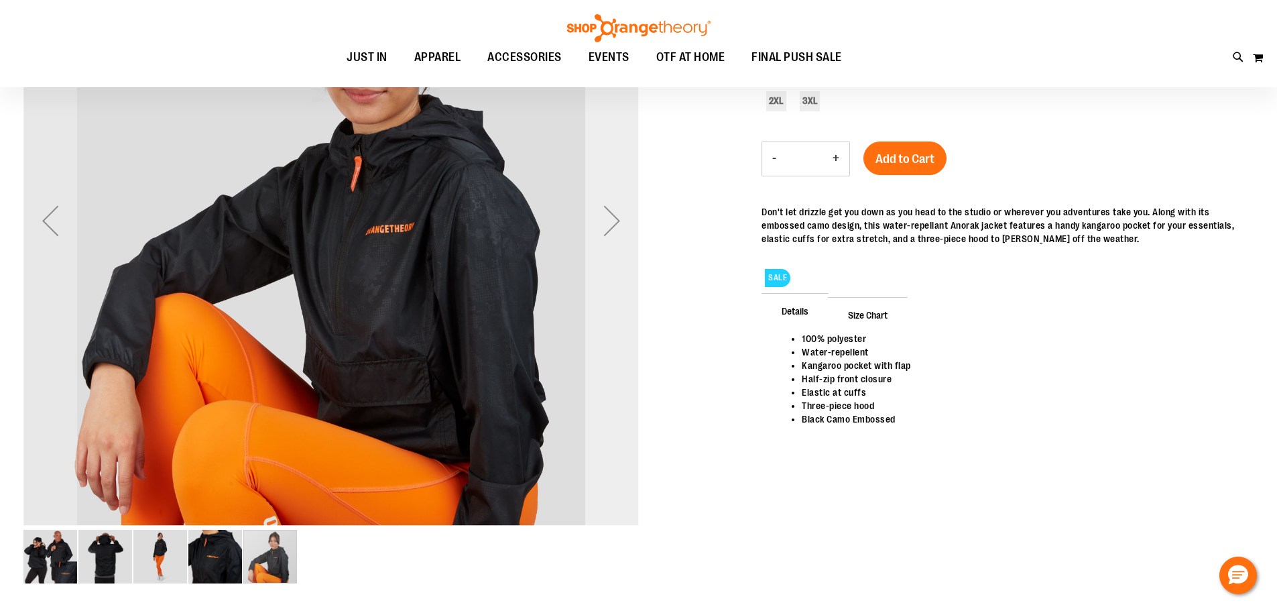
click at [613, 219] on div "Next" at bounding box center [612, 221] width 54 height 54
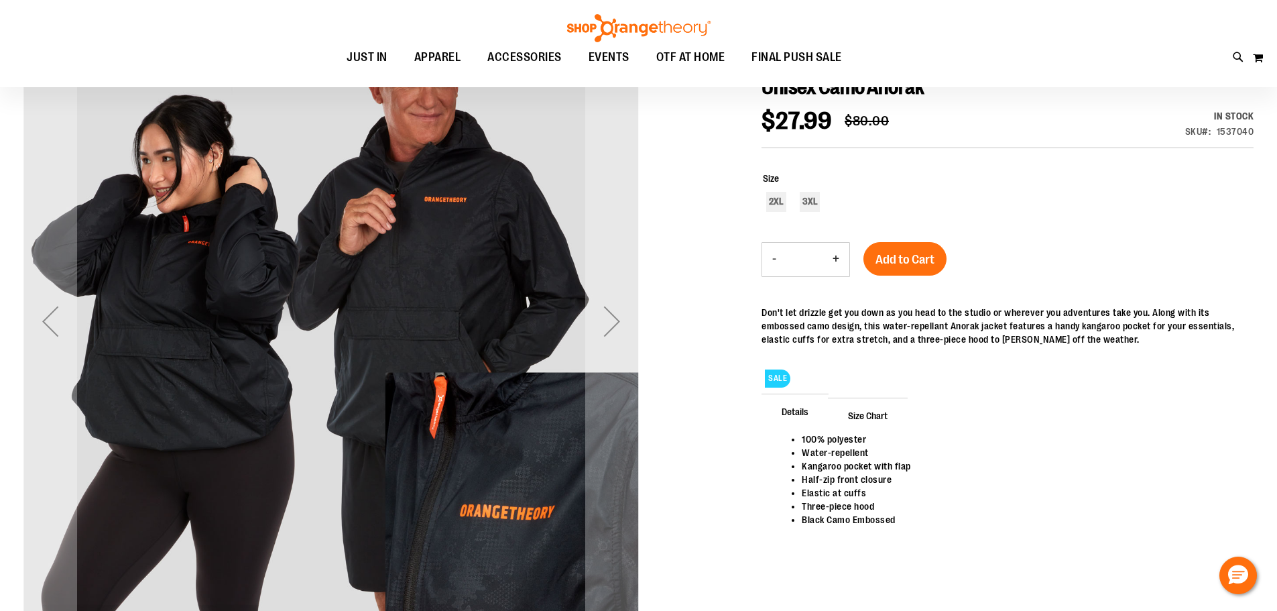
scroll to position [66, 0]
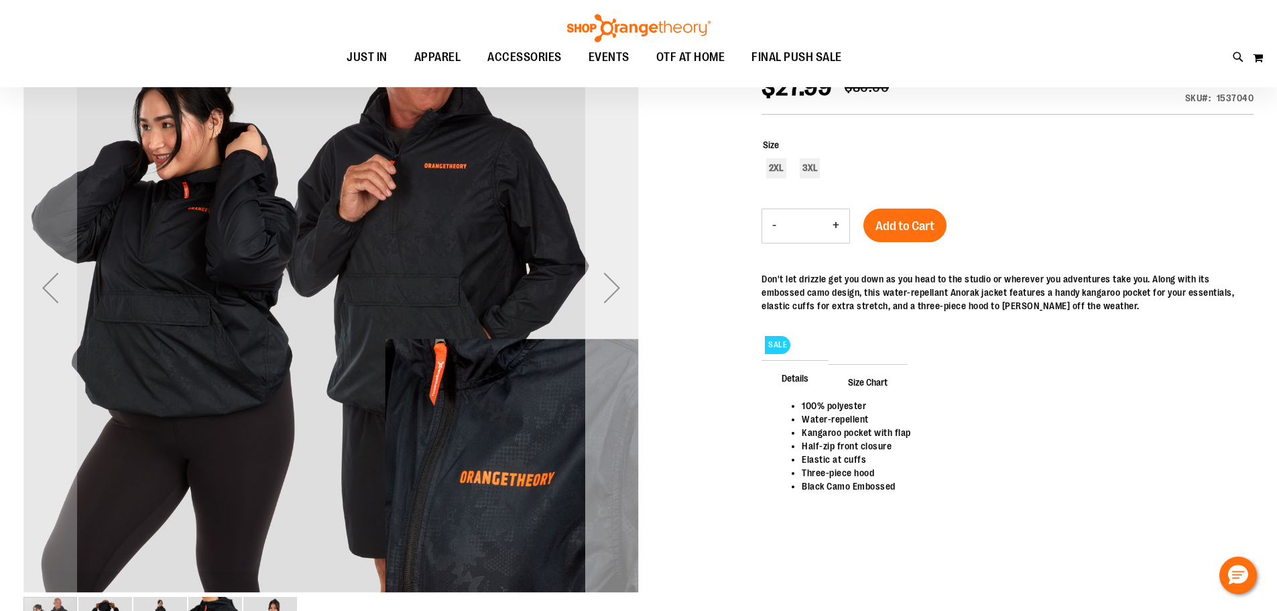
click at [612, 278] on div "Next" at bounding box center [612, 288] width 54 height 54
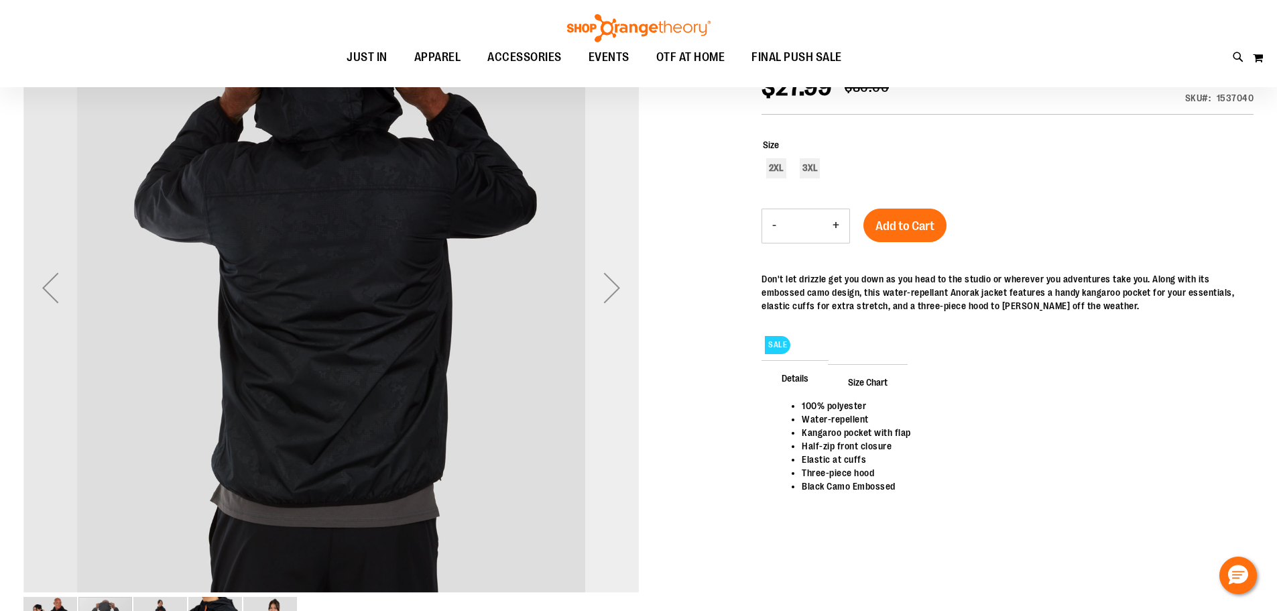
click at [612, 278] on div "Next" at bounding box center [612, 288] width 54 height 54
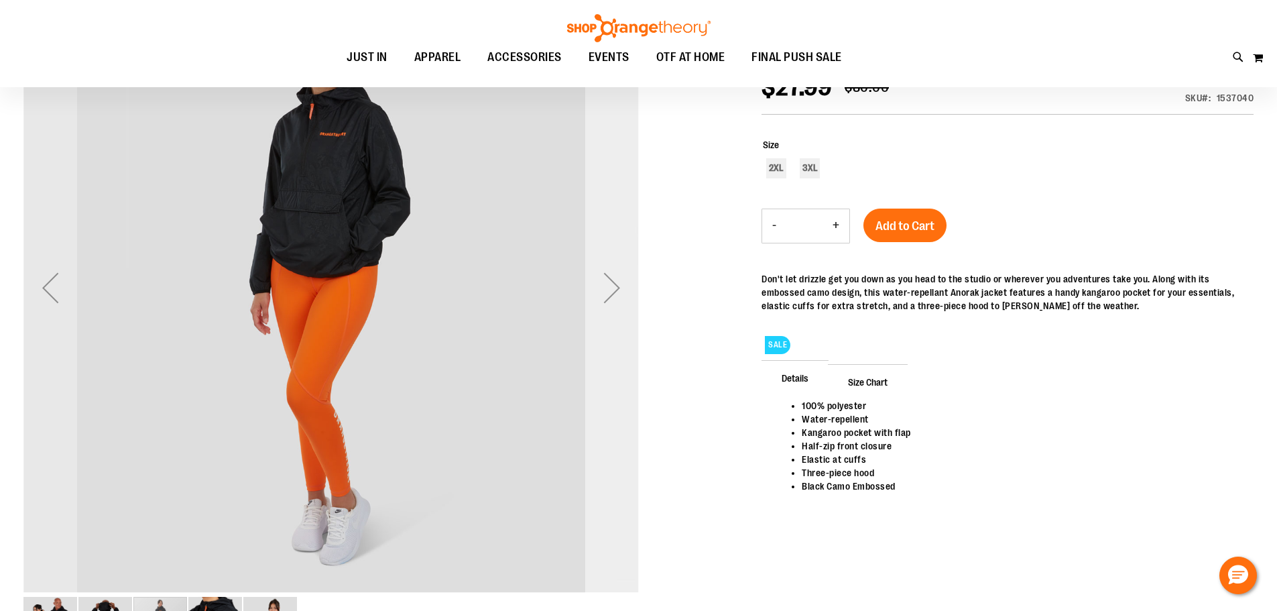
click at [612, 278] on div "Next" at bounding box center [612, 288] width 54 height 54
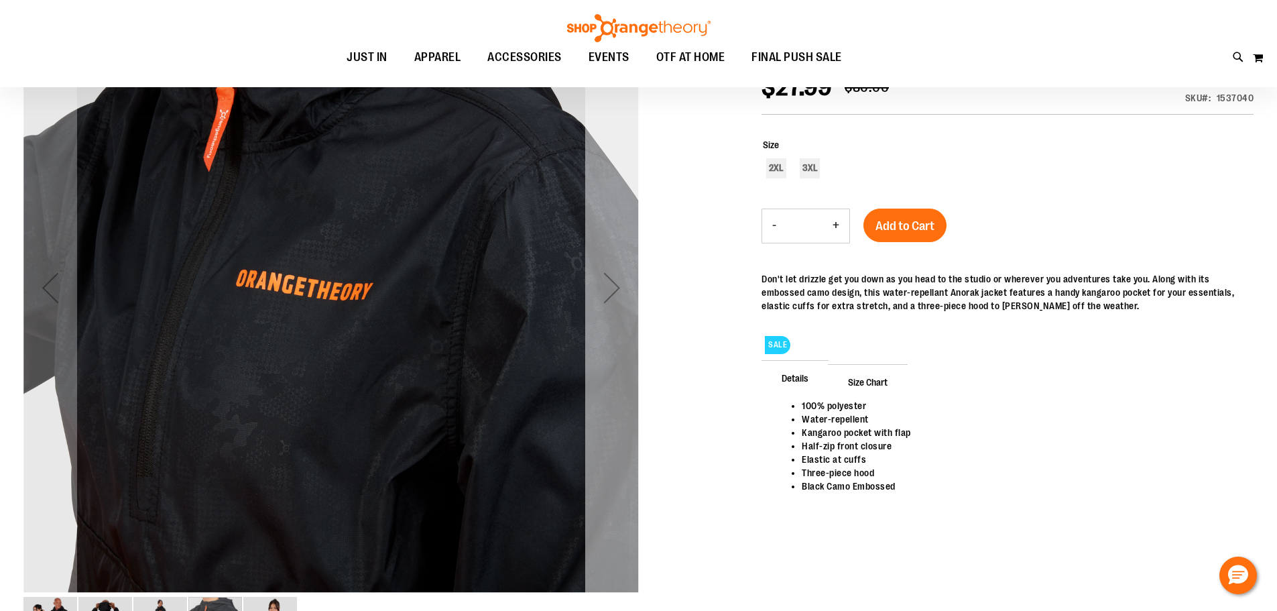
click at [612, 278] on div "Next" at bounding box center [612, 288] width 54 height 54
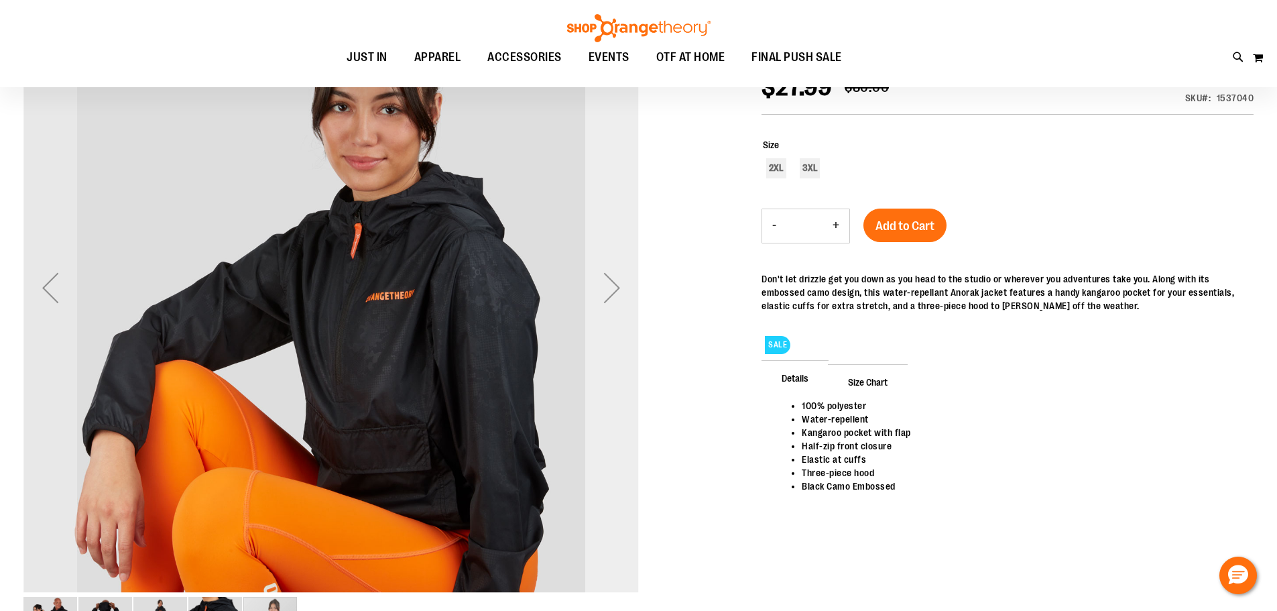
click at [612, 278] on div "Next" at bounding box center [612, 288] width 54 height 54
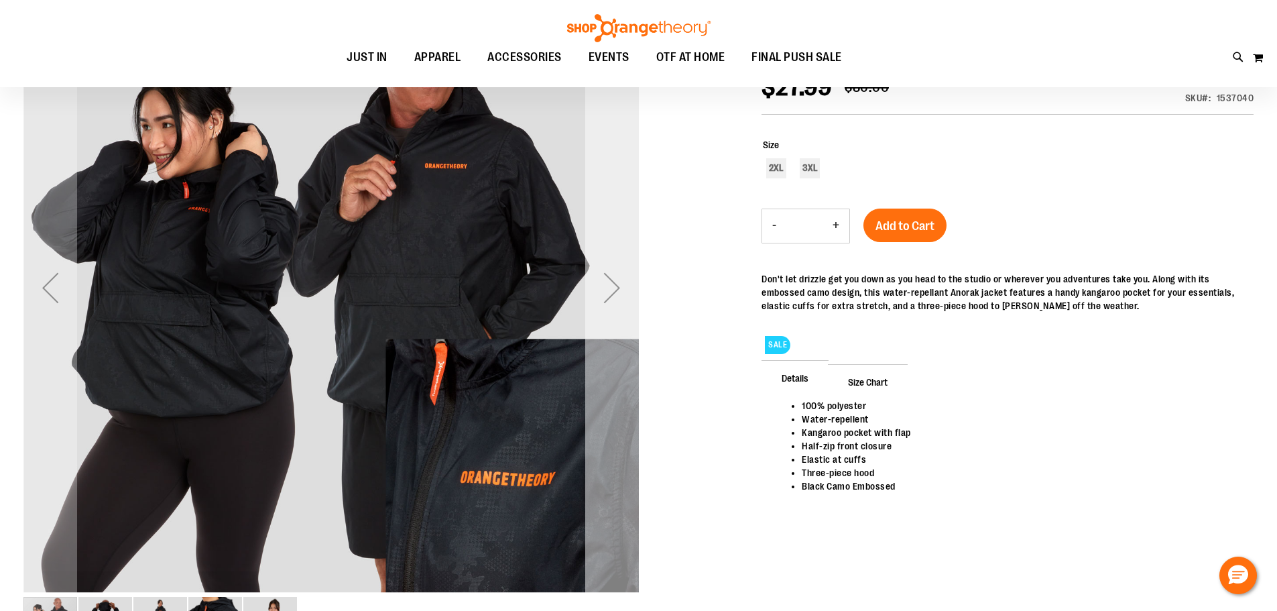
click at [612, 278] on div "Next" at bounding box center [612, 288] width 54 height 54
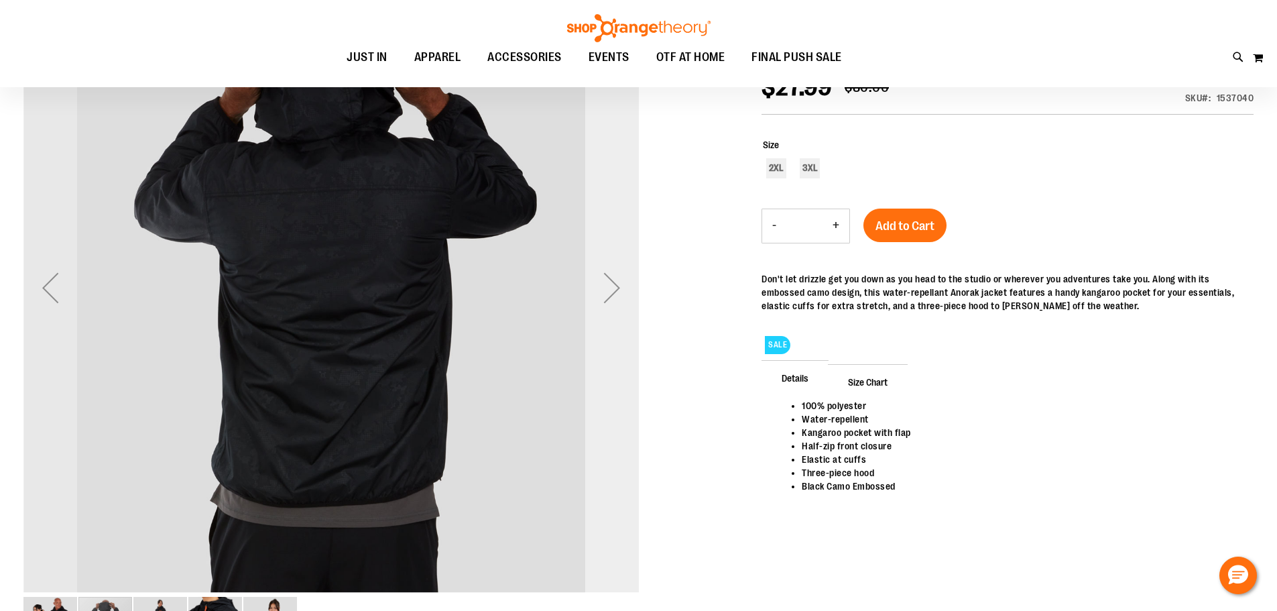
click at [612, 278] on div "Next" at bounding box center [612, 288] width 54 height 54
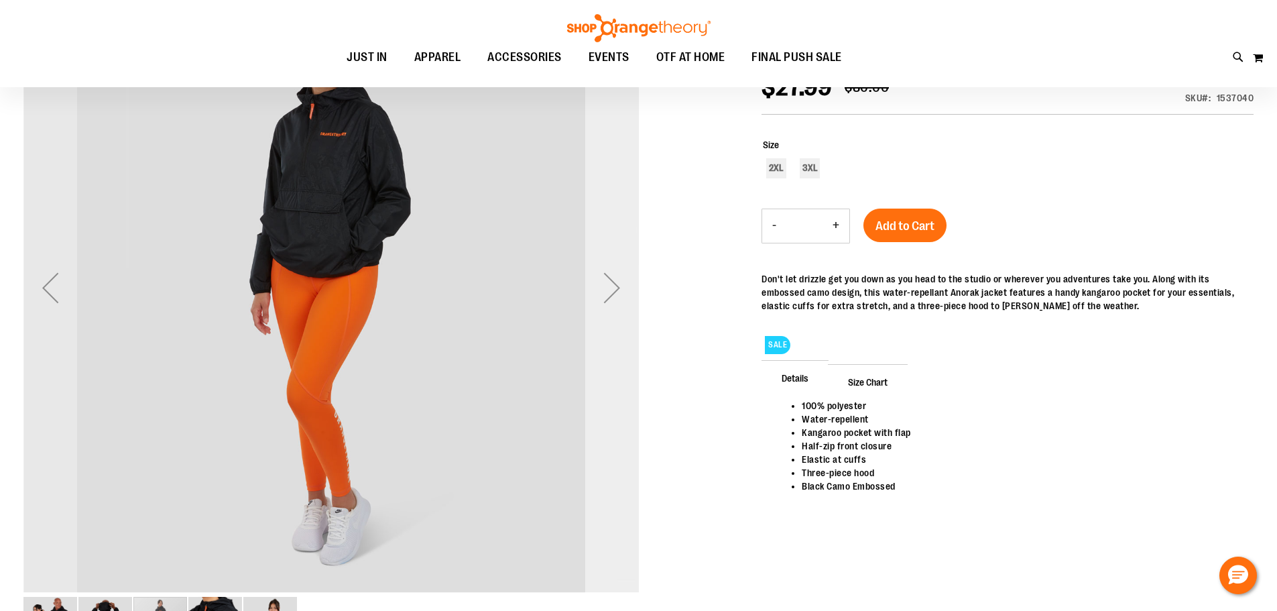
click at [612, 278] on div "Next" at bounding box center [612, 288] width 54 height 54
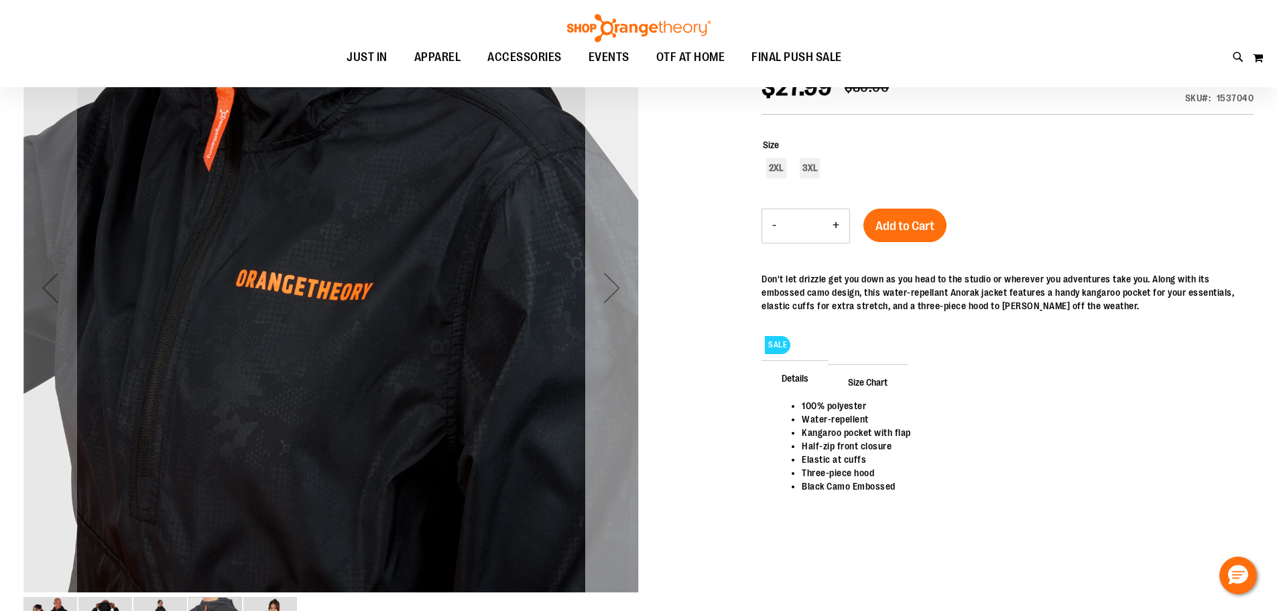
click at [612, 278] on div "Next" at bounding box center [612, 288] width 54 height 54
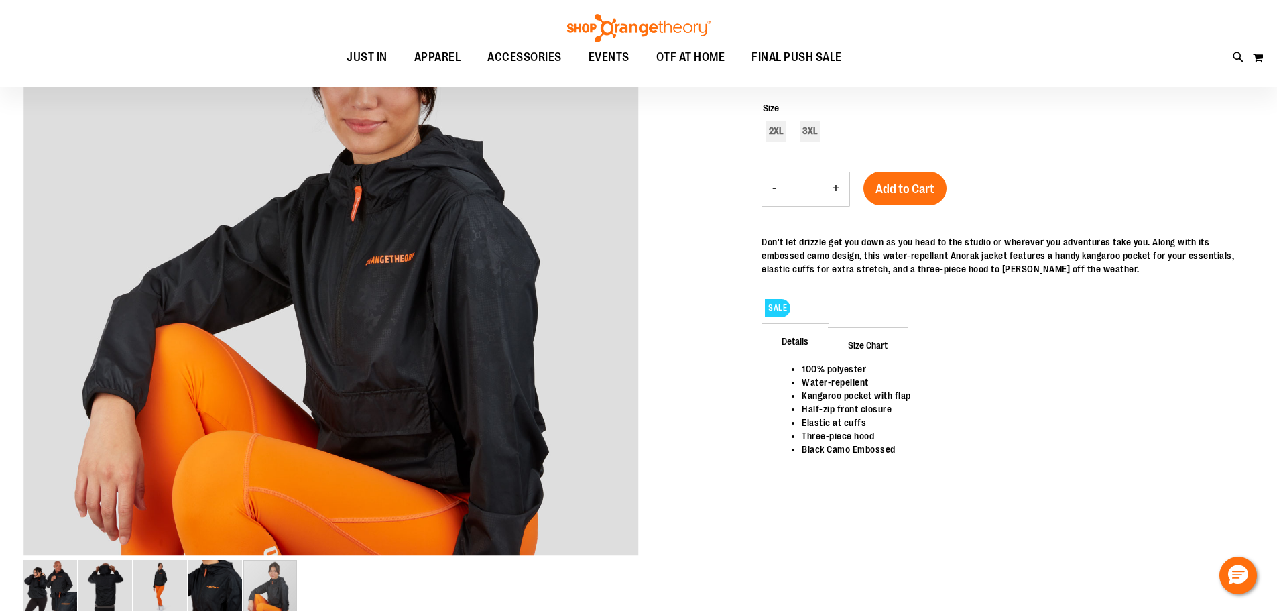
scroll to position [133, 0]
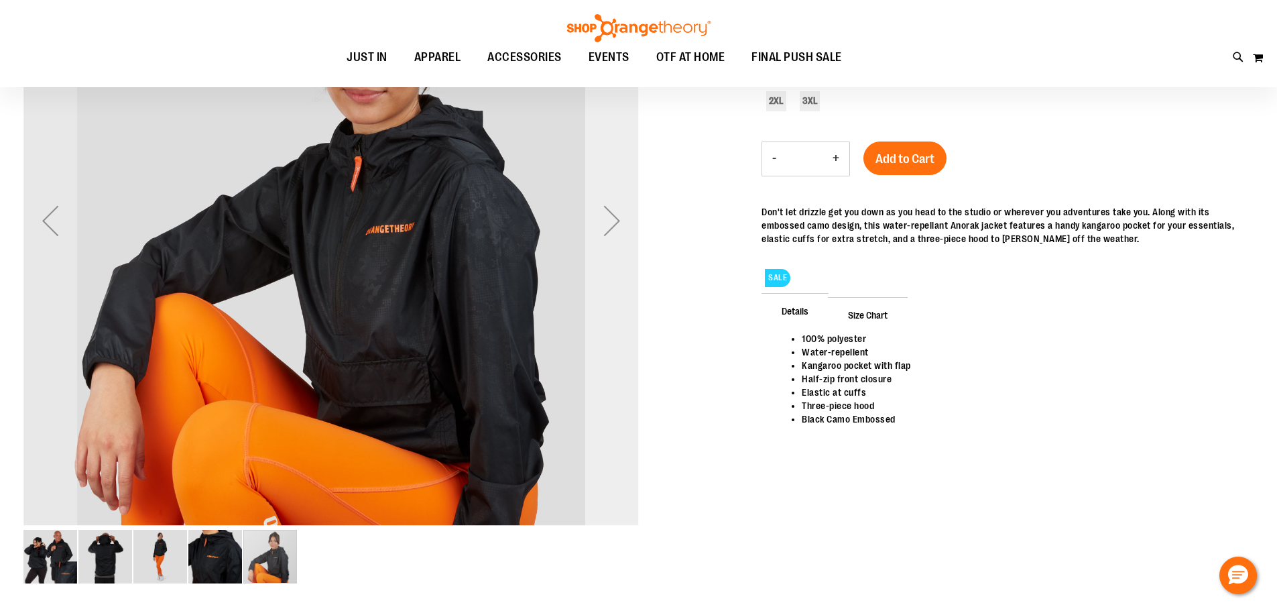
click at [603, 213] on div "Next" at bounding box center [612, 221] width 54 height 54
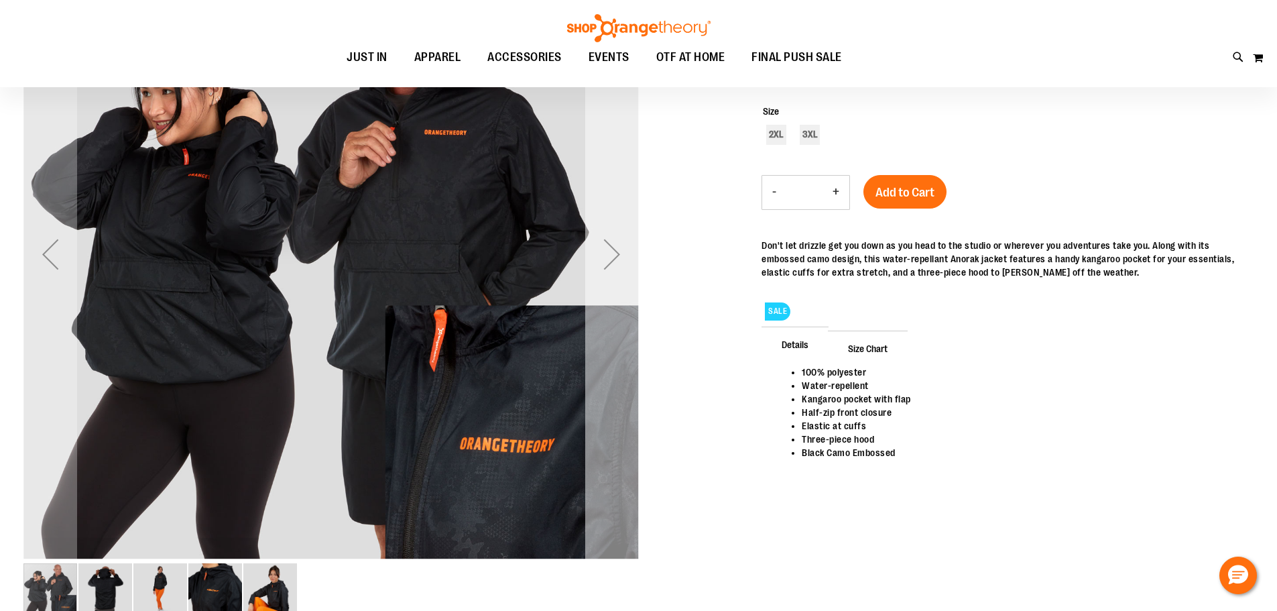
scroll to position [66, 0]
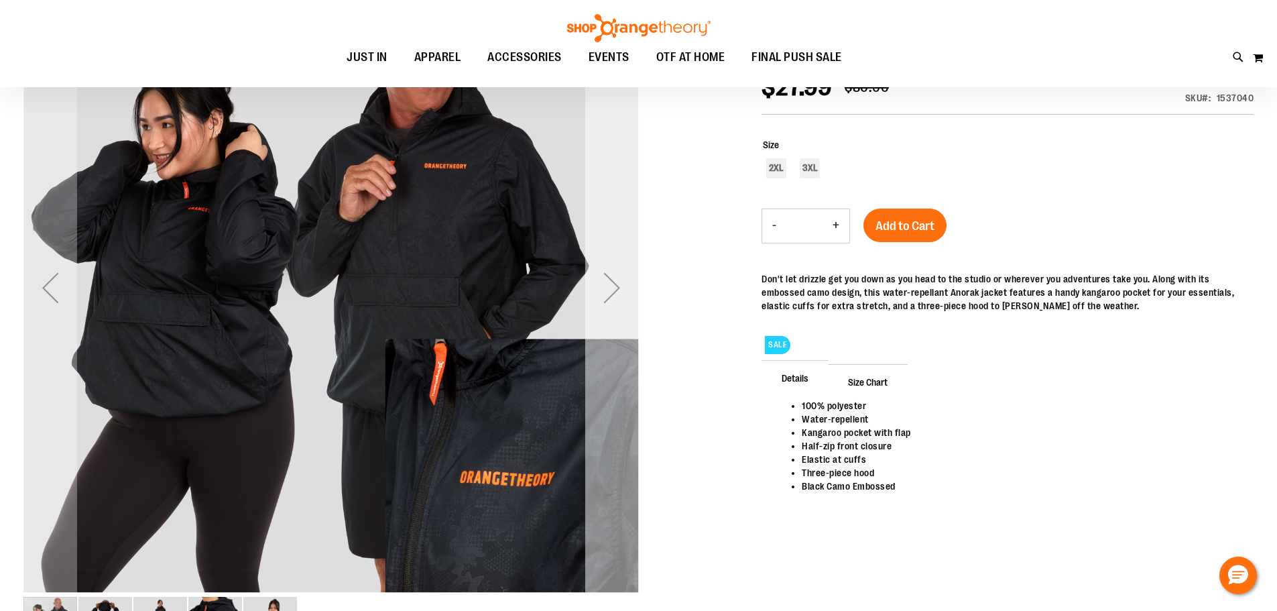
click at [614, 290] on div "Next" at bounding box center [612, 288] width 54 height 54
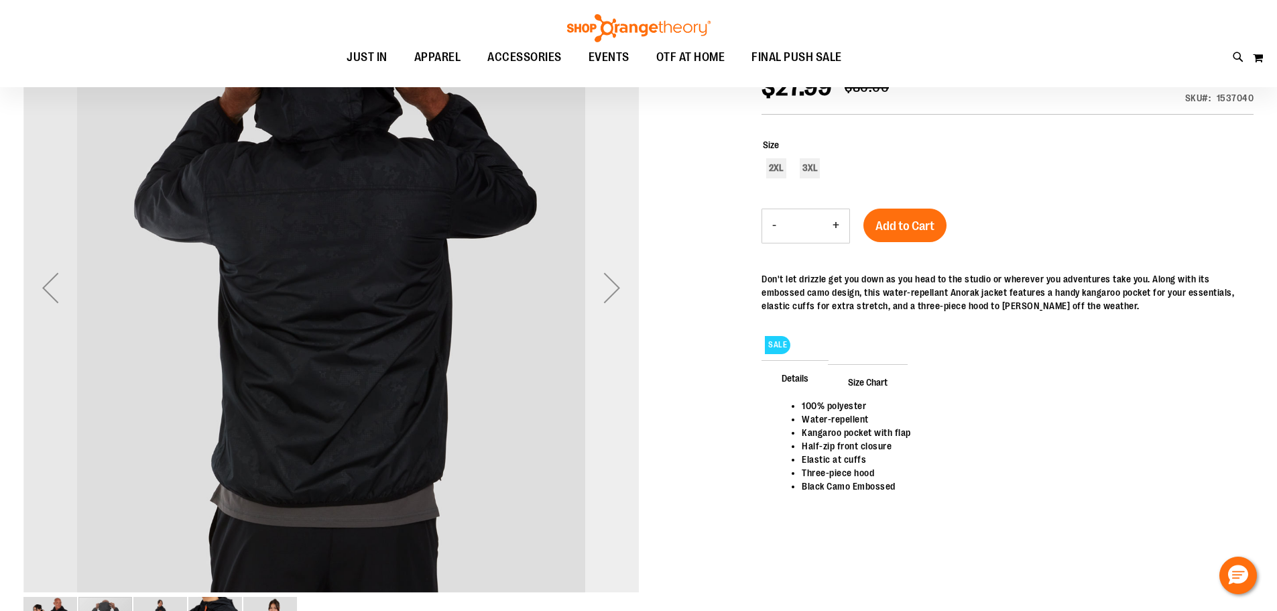
click at [614, 290] on div "Next" at bounding box center [612, 288] width 54 height 54
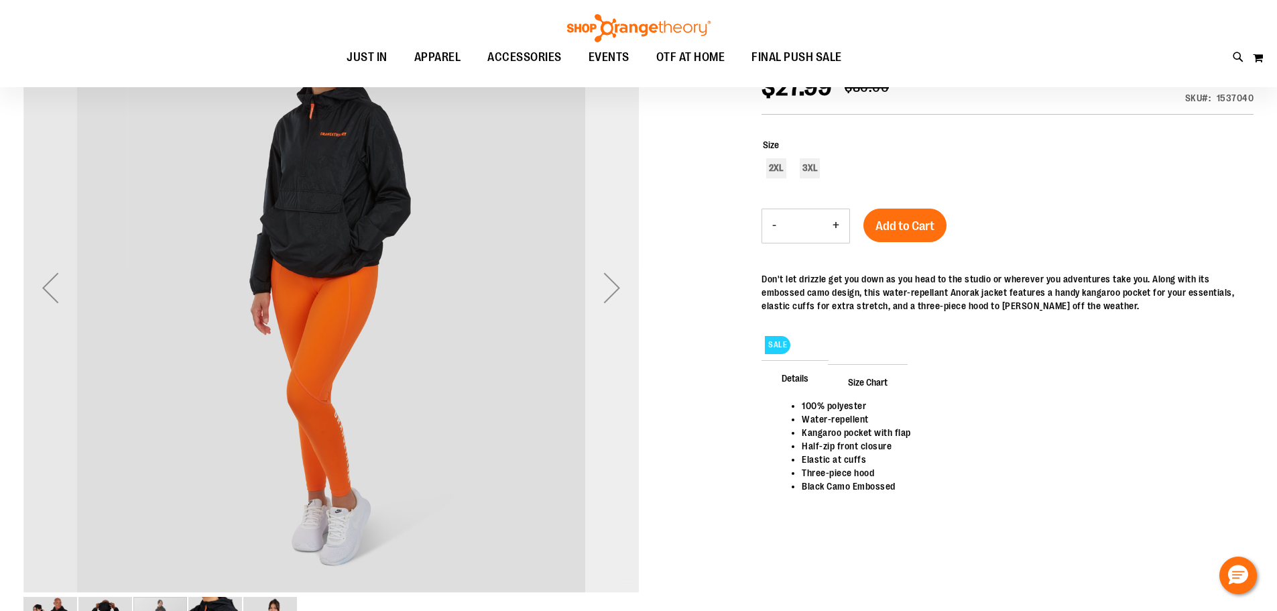
click at [614, 290] on div "Next" at bounding box center [612, 288] width 54 height 54
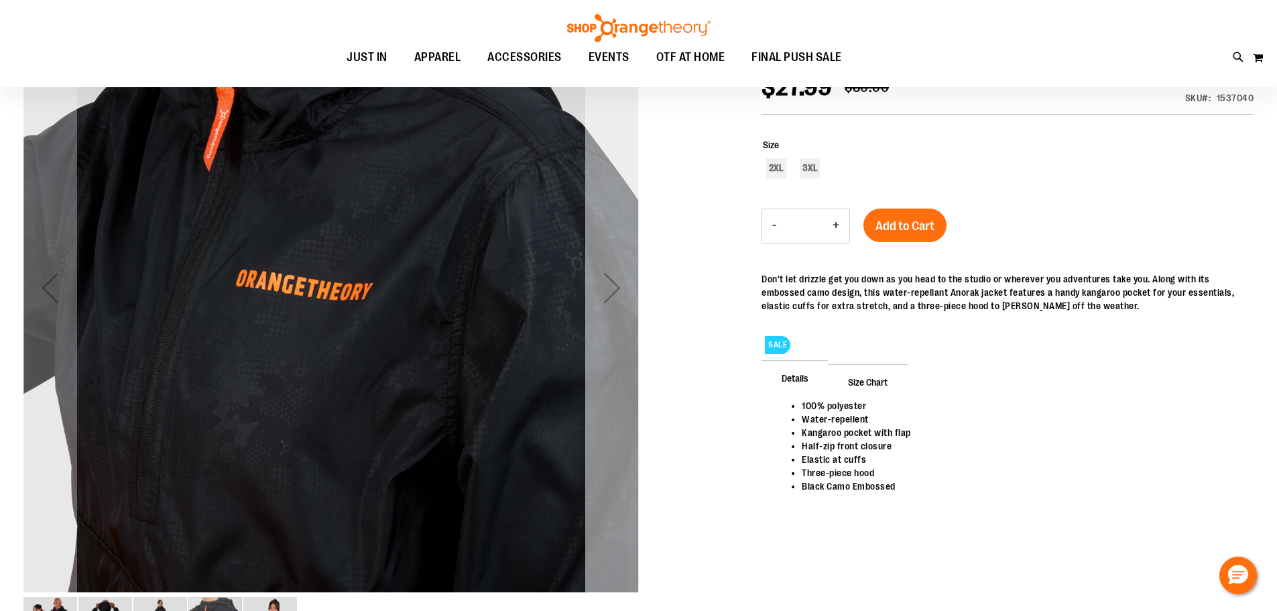
click at [614, 291] on div "Next" at bounding box center [612, 288] width 54 height 54
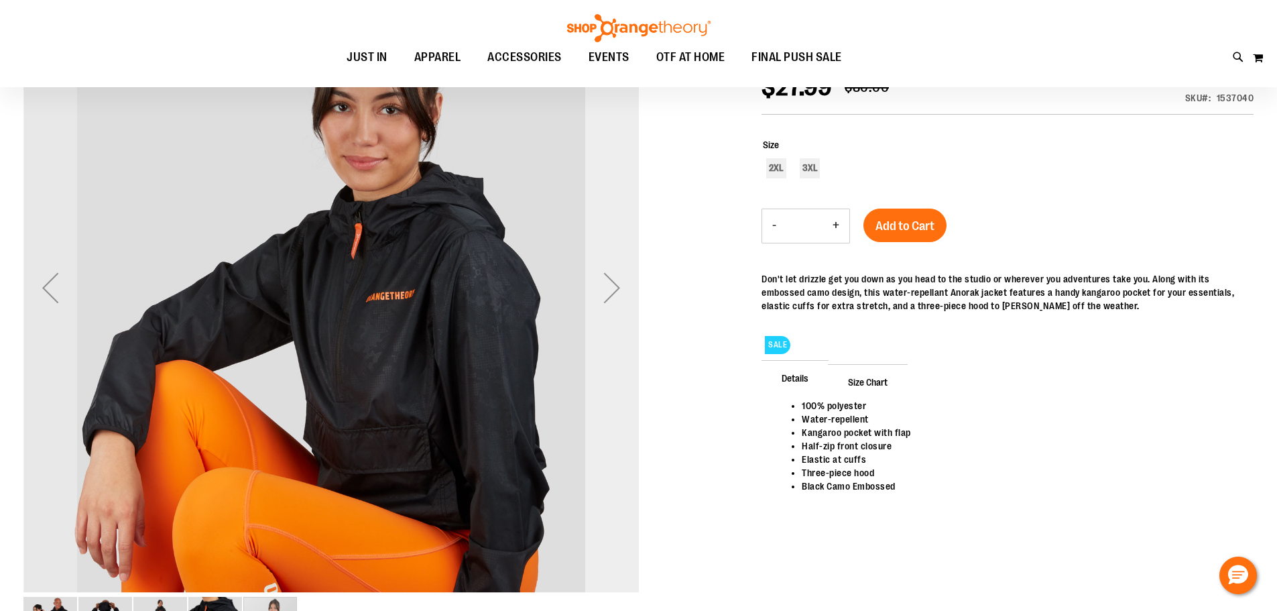
scroll to position [0, 0]
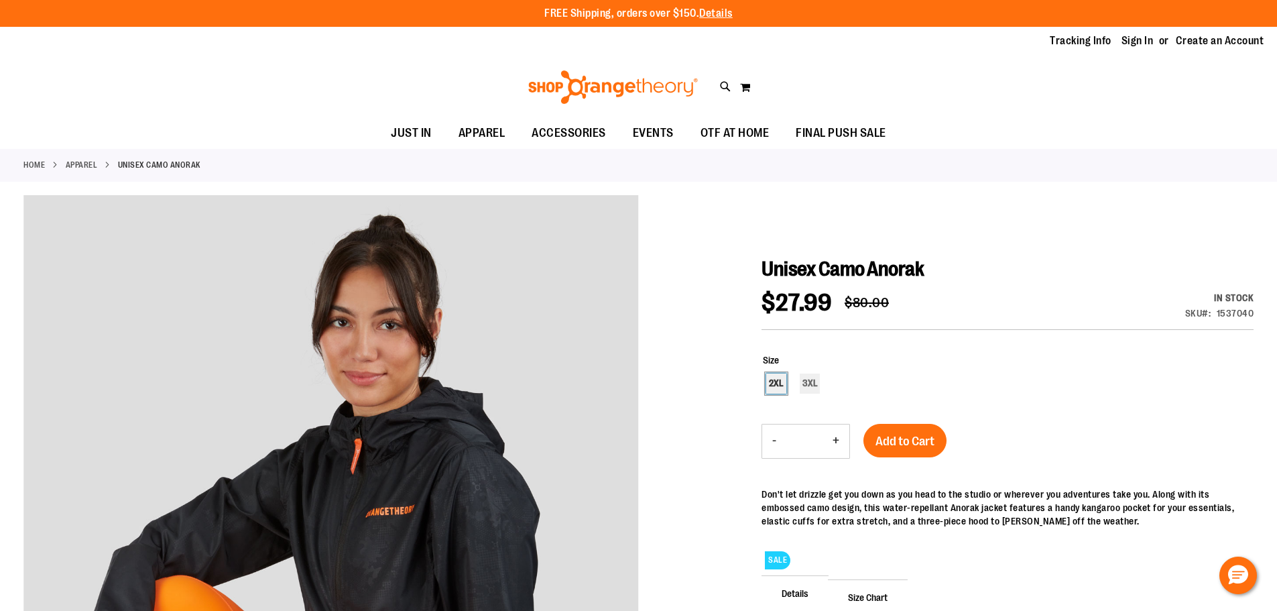
click at [776, 375] on div "2XL" at bounding box center [776, 383] width 20 height 20
type input "***"
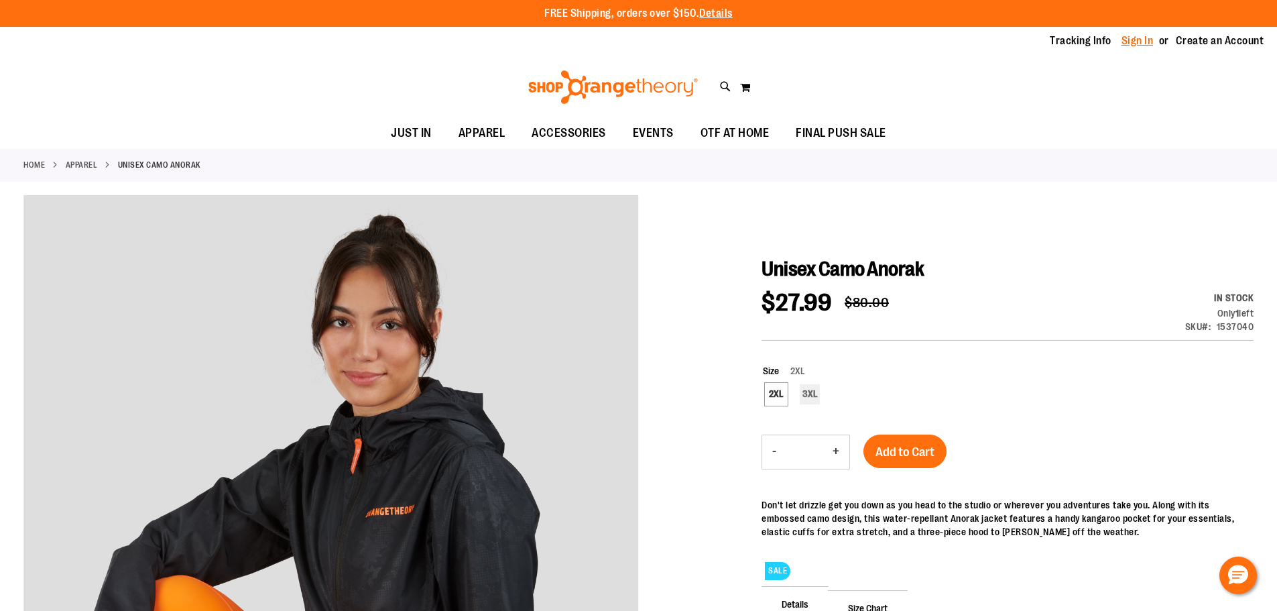
click at [1133, 35] on link "Sign In" at bounding box center [1137, 41] width 32 height 15
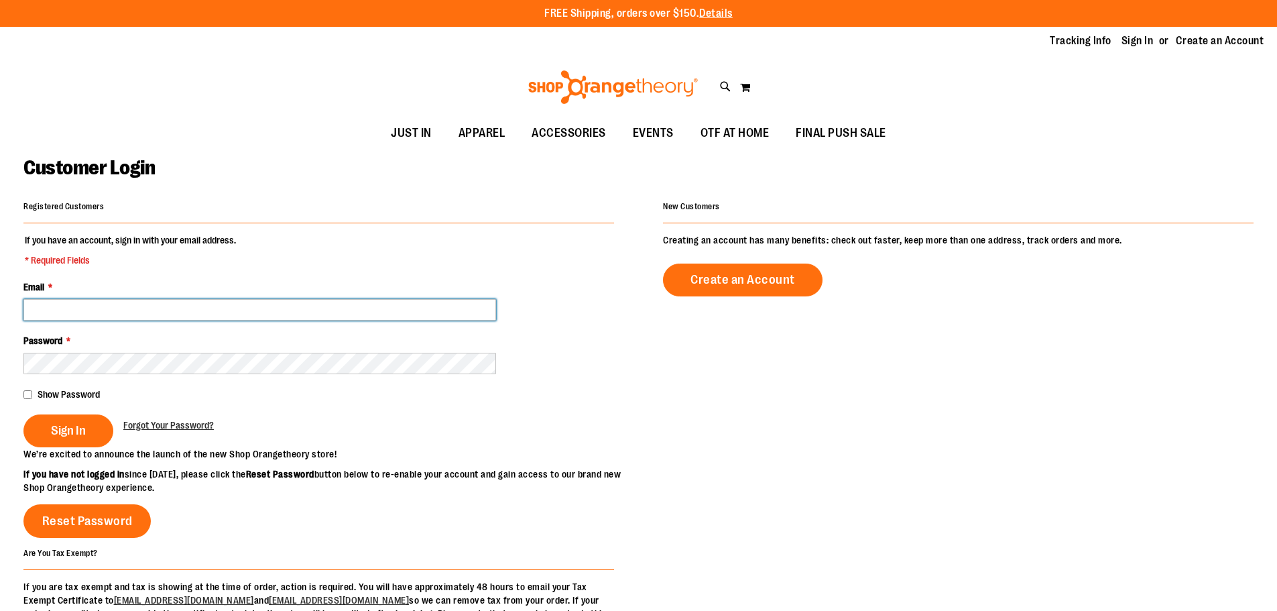
click at [177, 312] on input "Email *" at bounding box center [259, 309] width 473 height 21
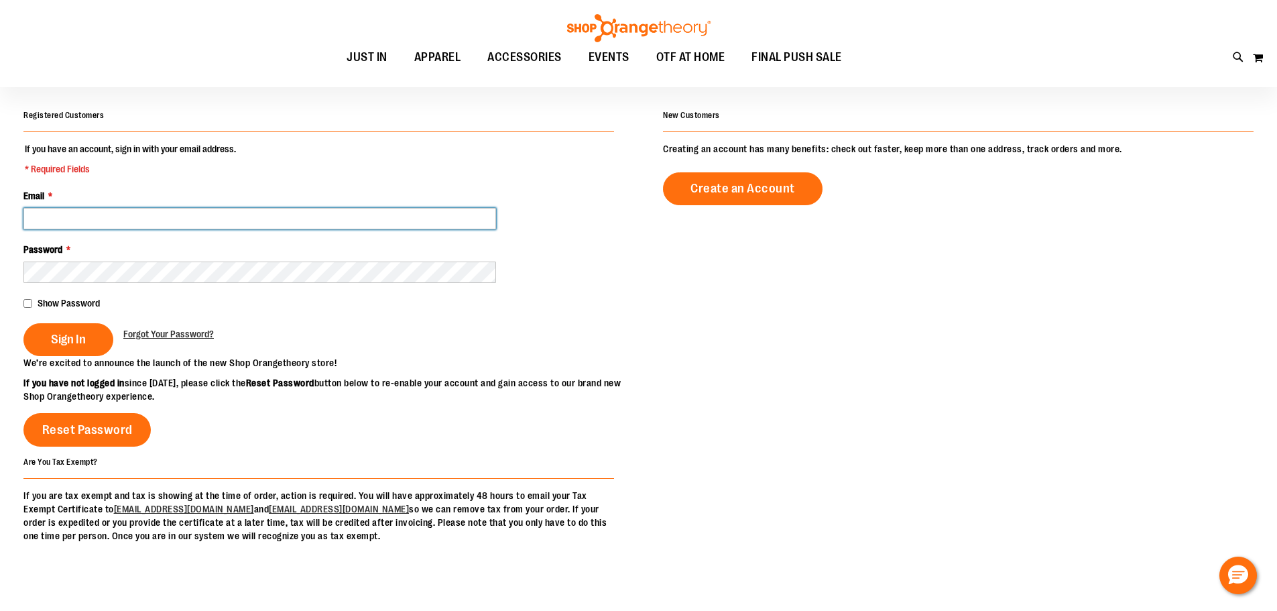
scroll to position [66, 0]
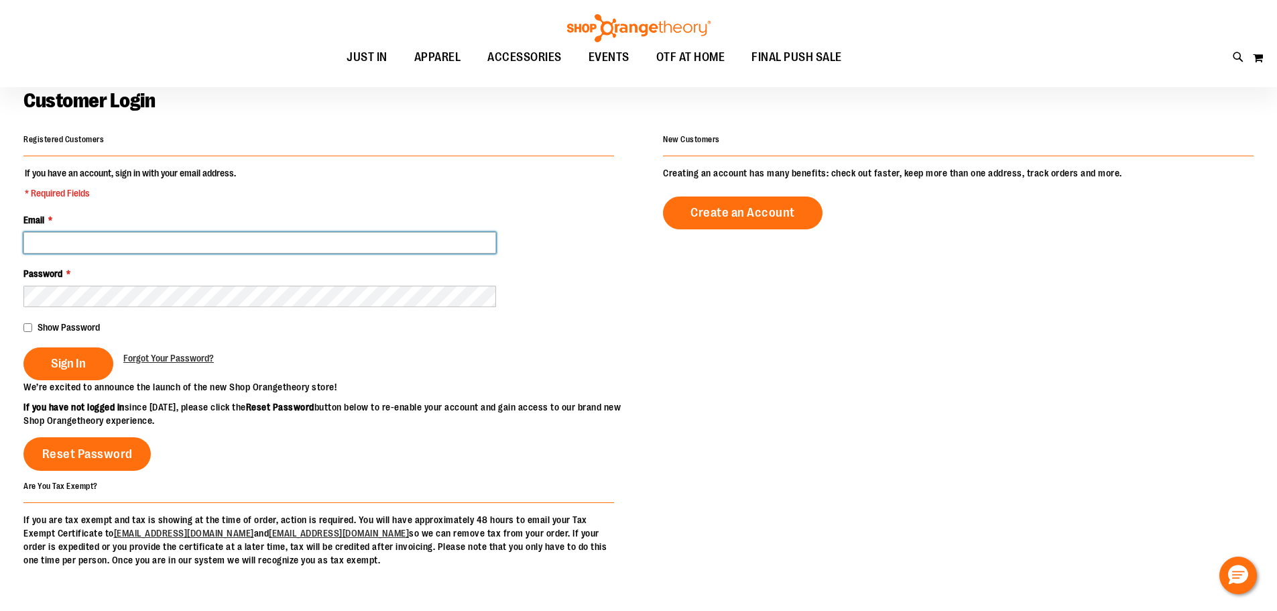
click at [153, 236] on input "Email *" at bounding box center [259, 242] width 473 height 21
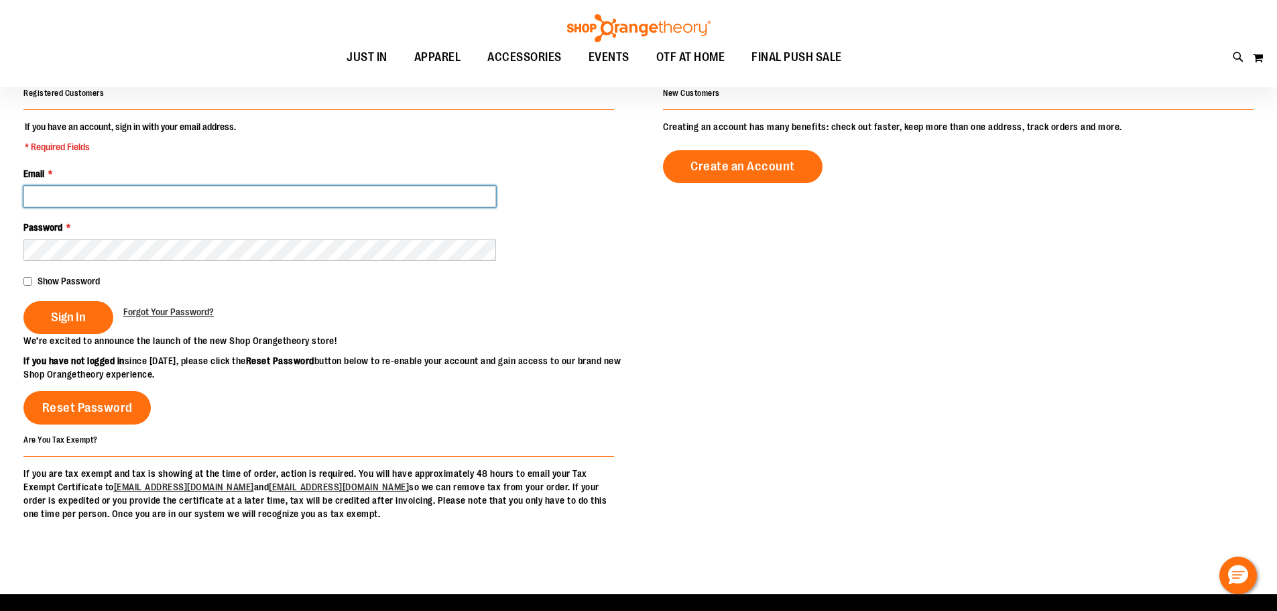
scroll to position [133, 0]
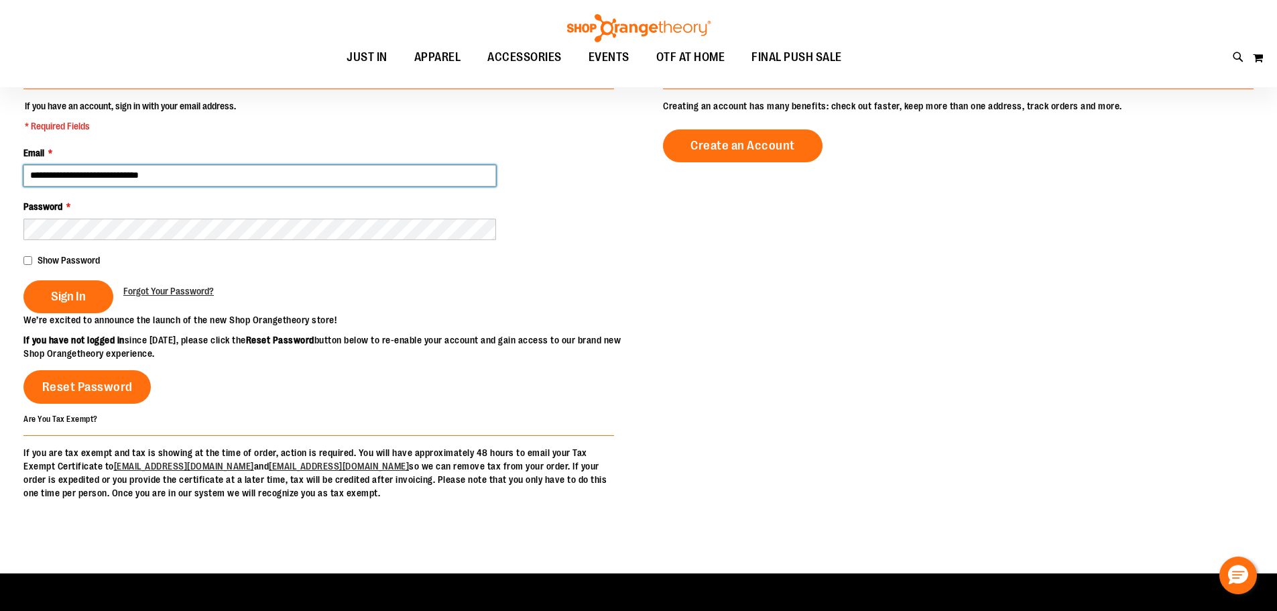
type input "**********"
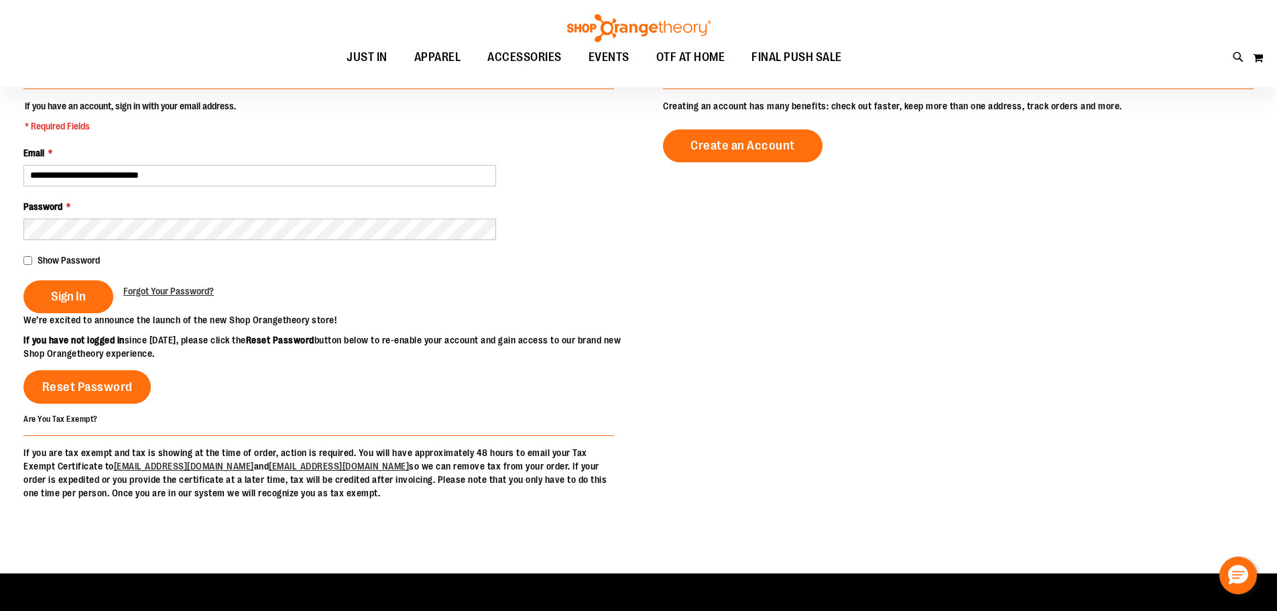
click at [198, 243] on fieldset "**********" at bounding box center [318, 206] width 591 height 214
click at [70, 284] on button "Sign In" at bounding box center [68, 296] width 90 height 33
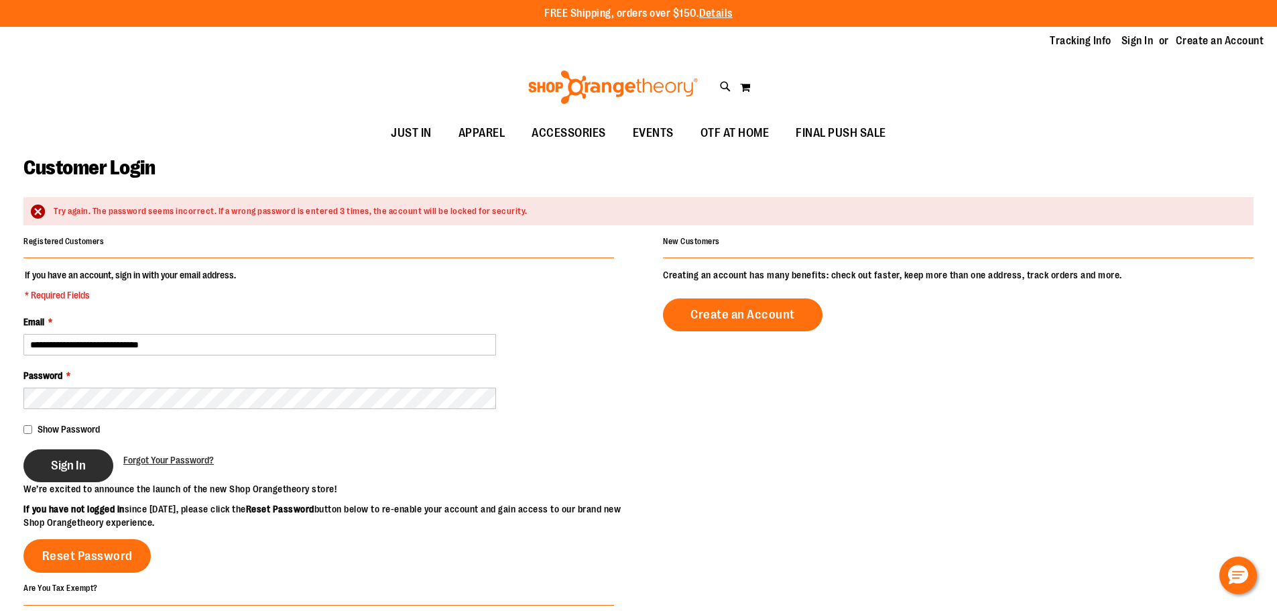
click at [97, 477] on button "Sign In" at bounding box center [68, 465] width 90 height 33
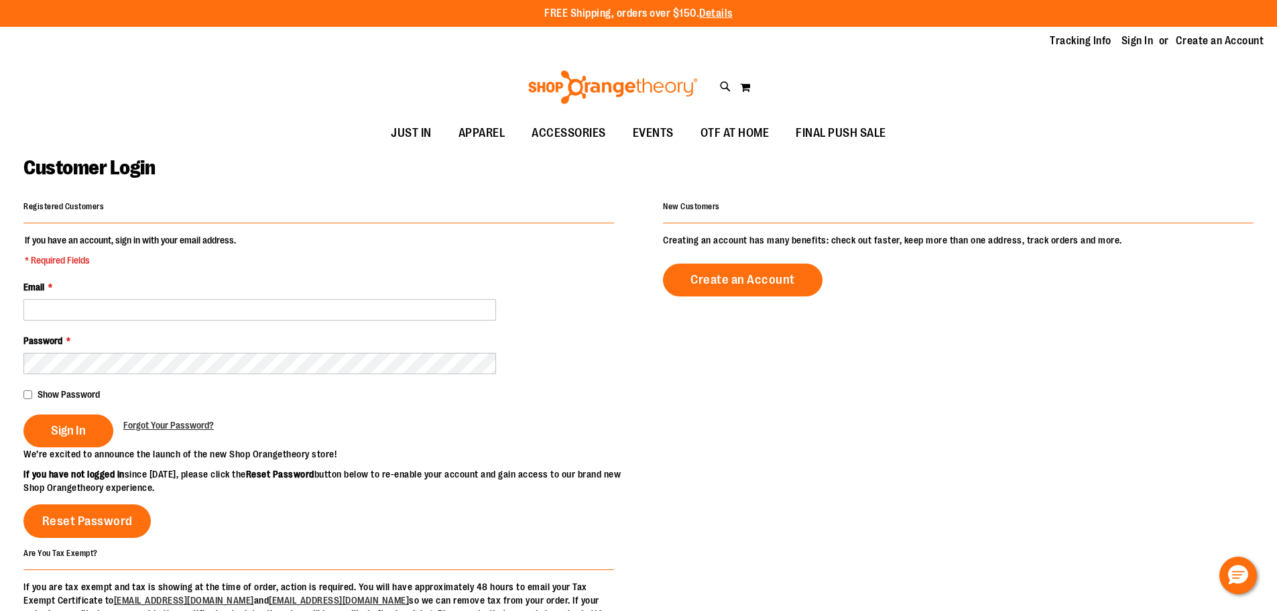
scroll to position [133, 0]
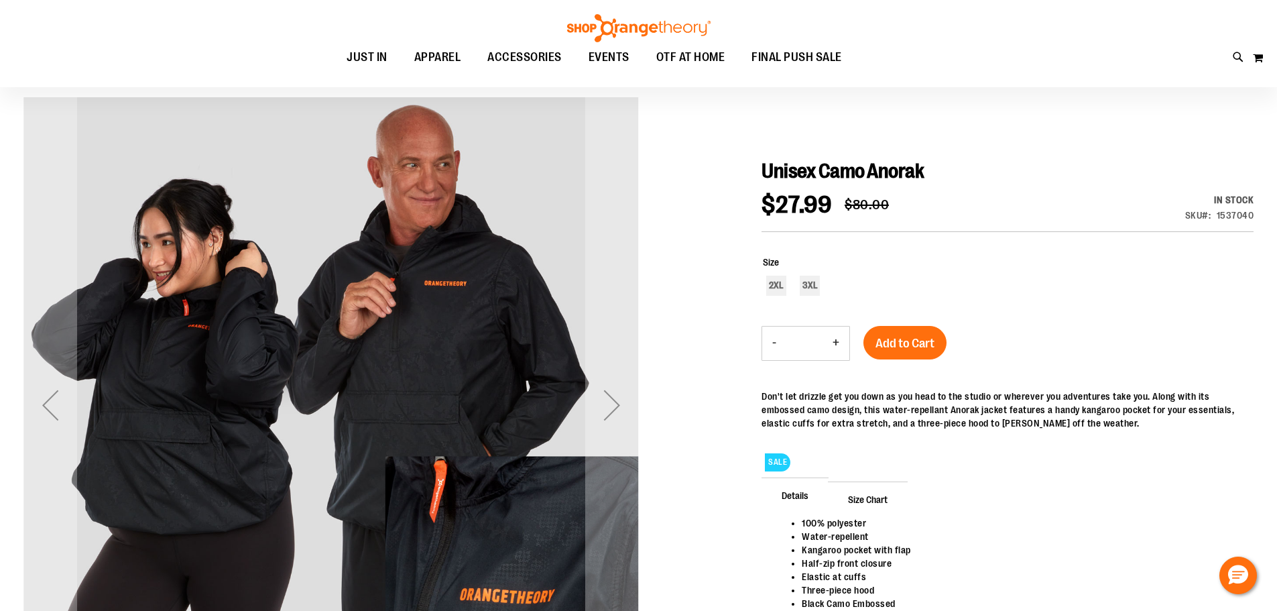
scroll to position [200, 0]
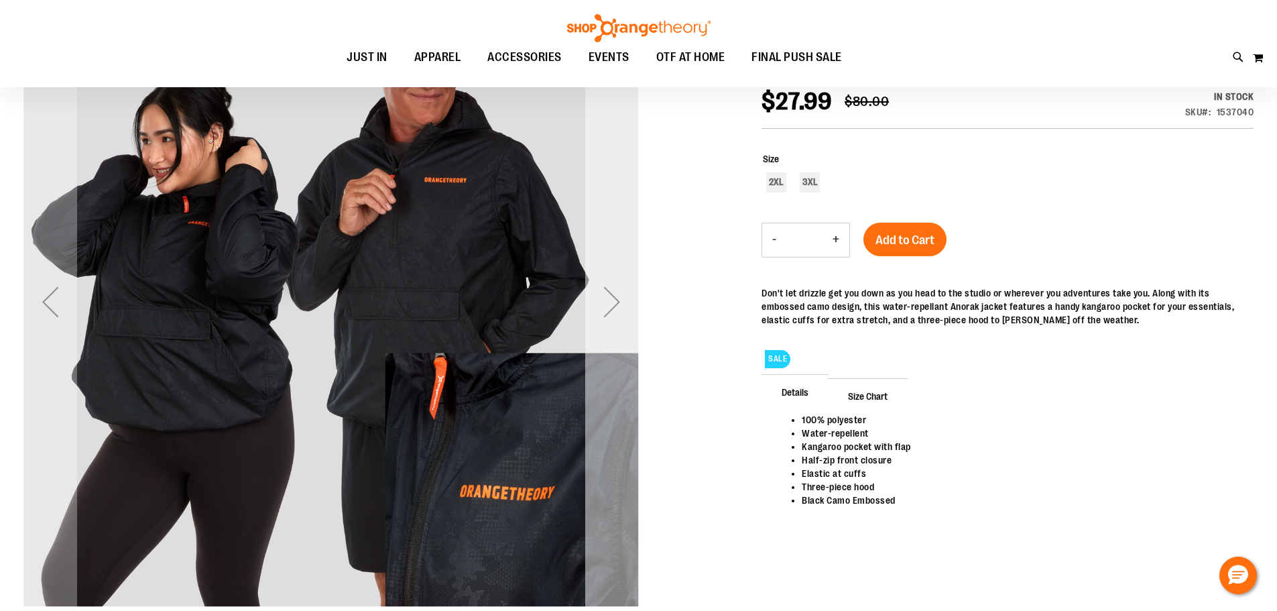
click at [603, 303] on div "Next" at bounding box center [612, 302] width 54 height 54
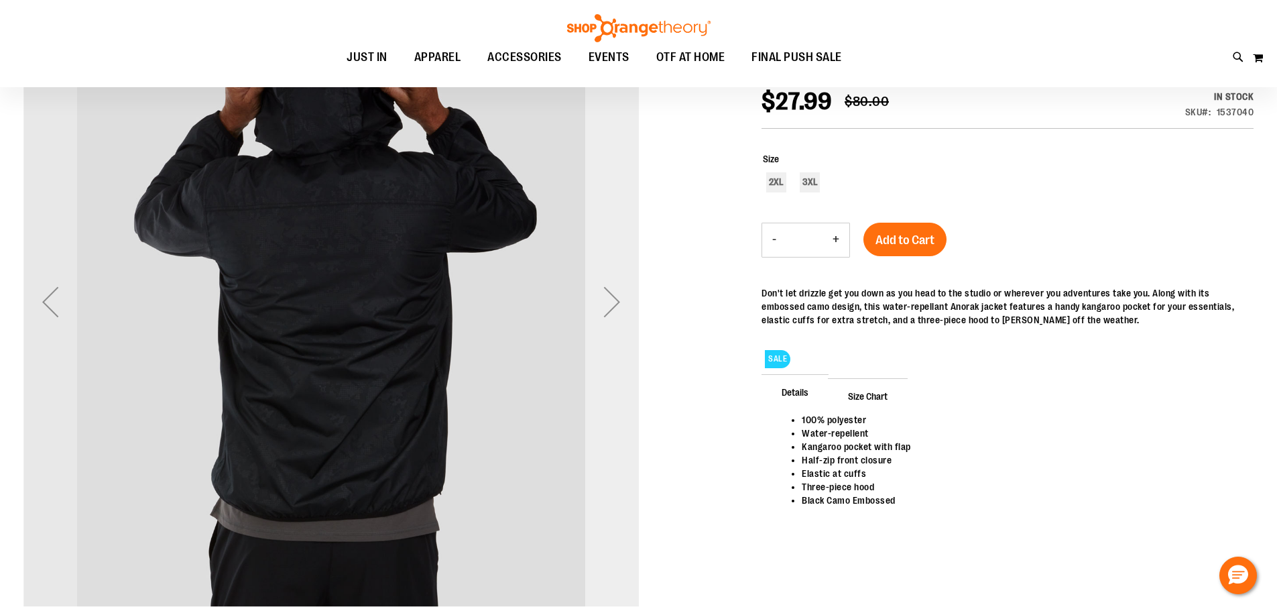
click at [603, 303] on div "Next" at bounding box center [612, 302] width 54 height 54
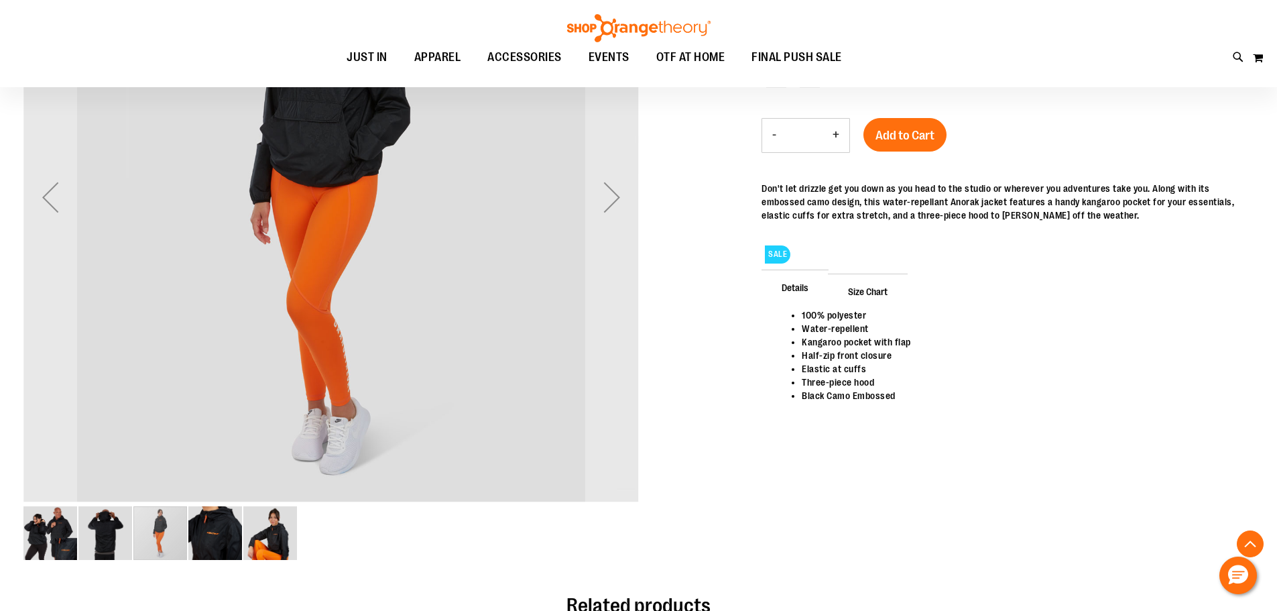
scroll to position [334, 0]
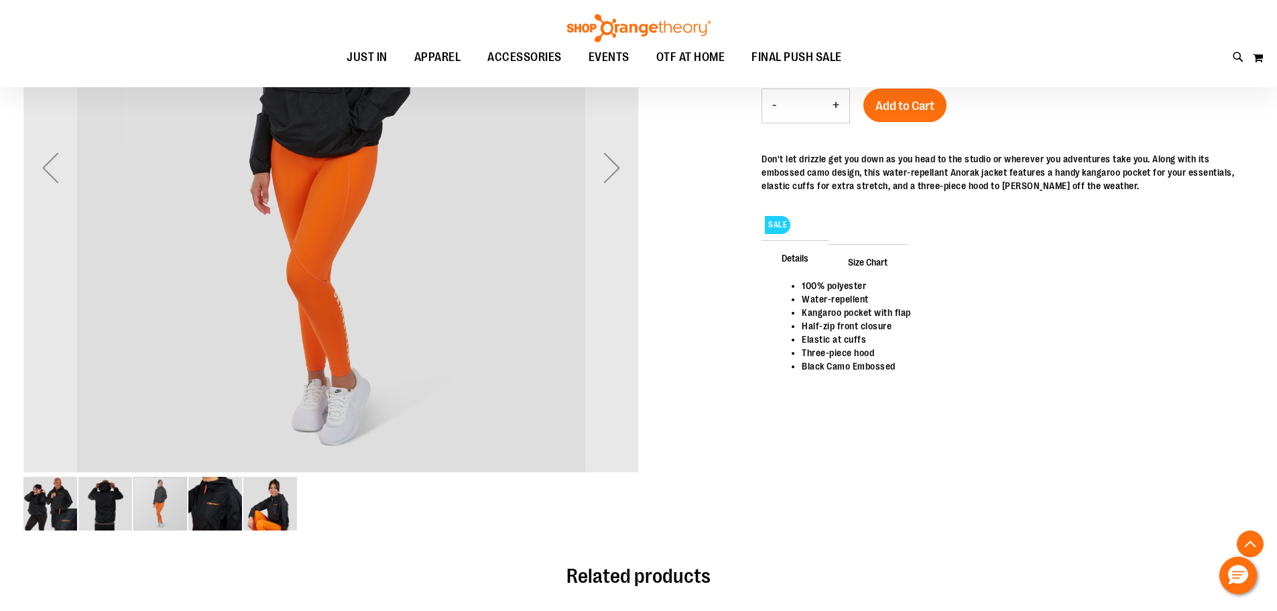
click at [280, 495] on img "image 5 of 5" at bounding box center [270, 504] width 54 height 54
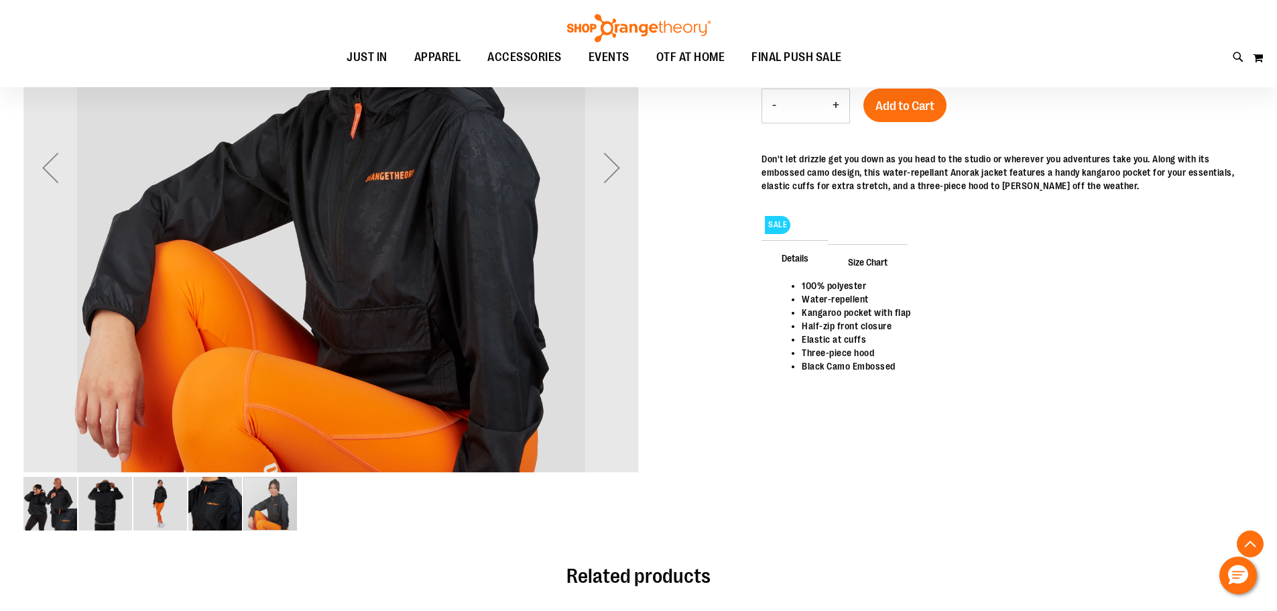
click at [52, 506] on img "image 1 of 5" at bounding box center [50, 504] width 54 height 54
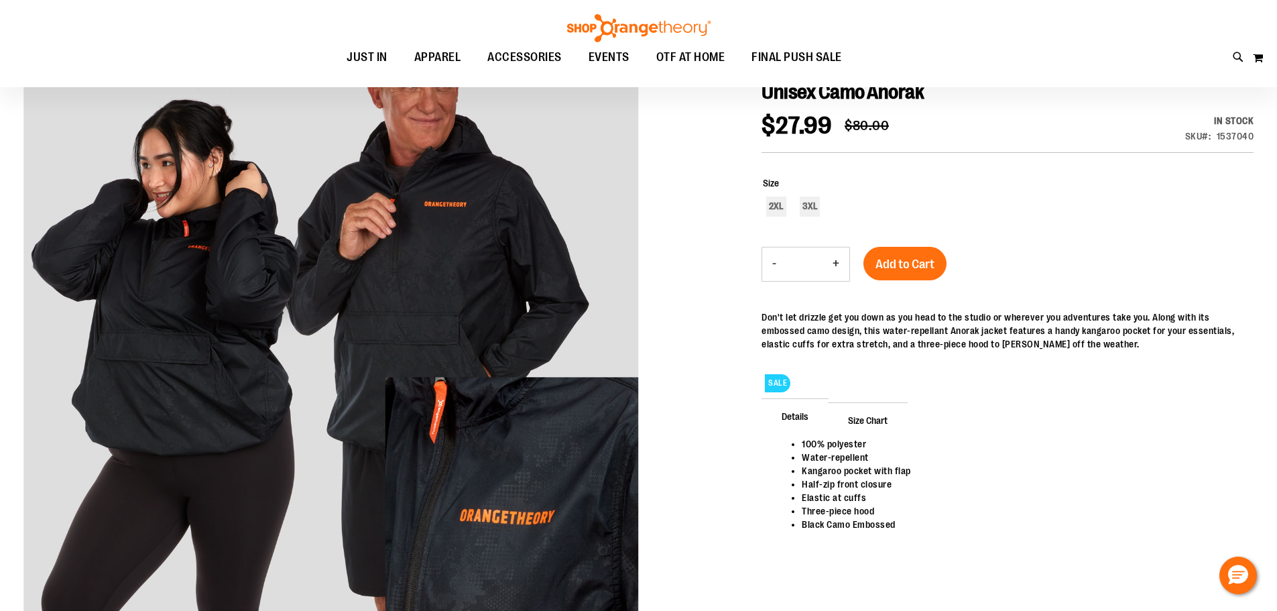
scroll to position [113, 0]
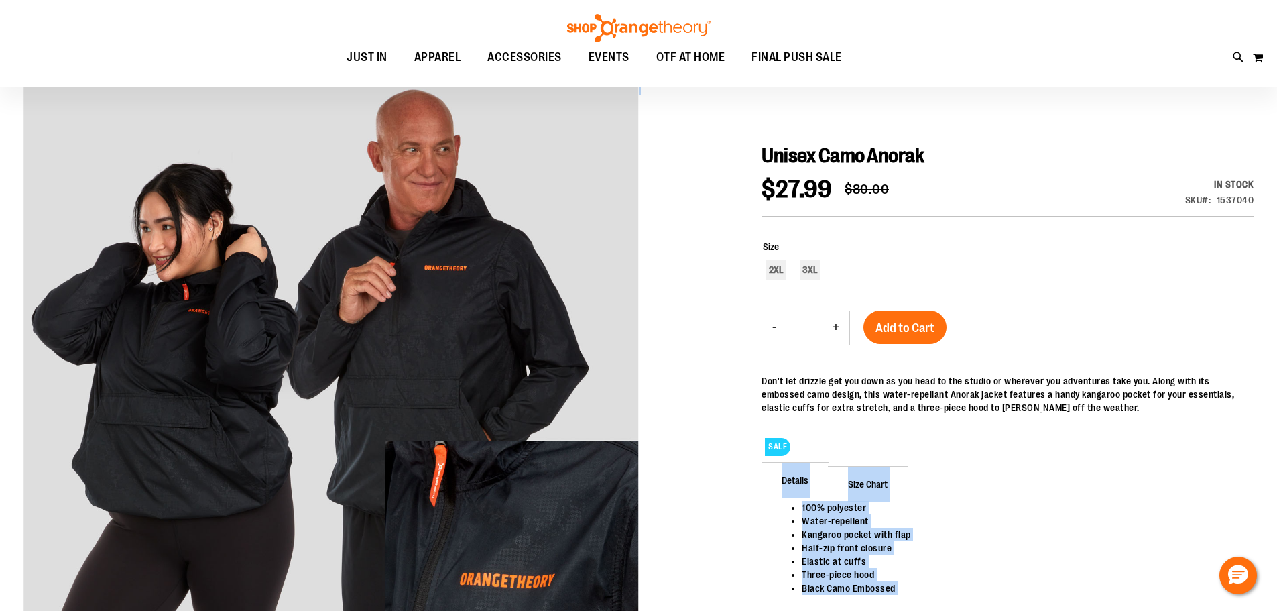
drag, startPoint x: 798, startPoint y: 450, endPoint x: 740, endPoint y: 457, distance: 58.8
click at [745, 450] on div at bounding box center [638, 426] width 1230 height 688
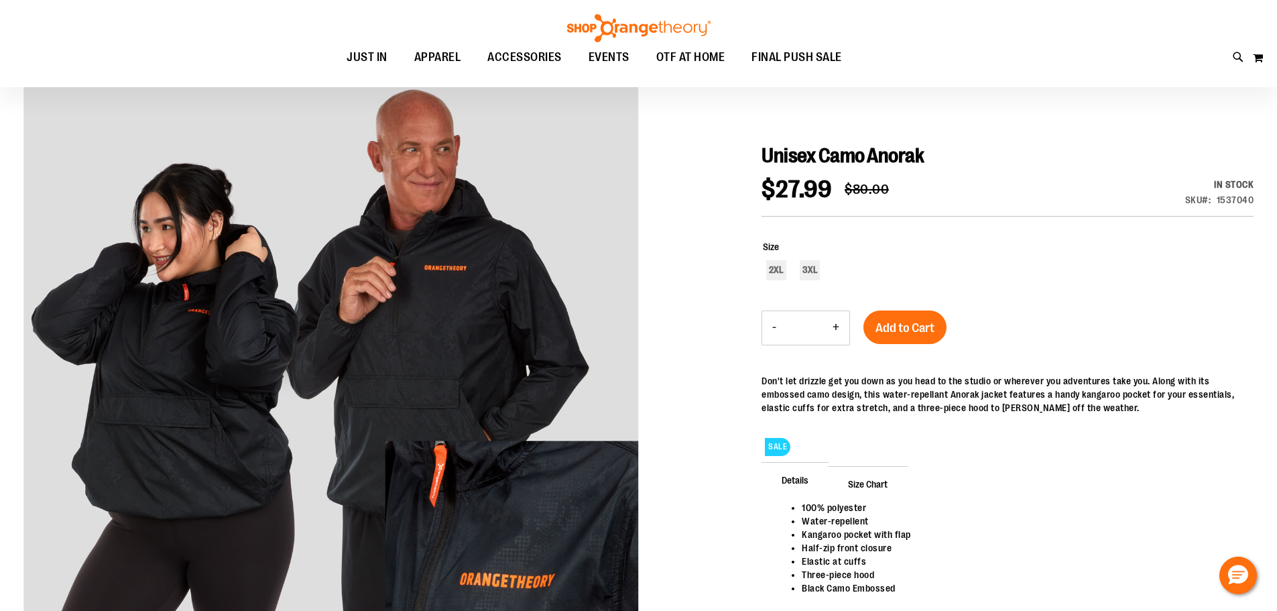
drag, startPoint x: 752, startPoint y: 435, endPoint x: 835, endPoint y: 463, distance: 87.1
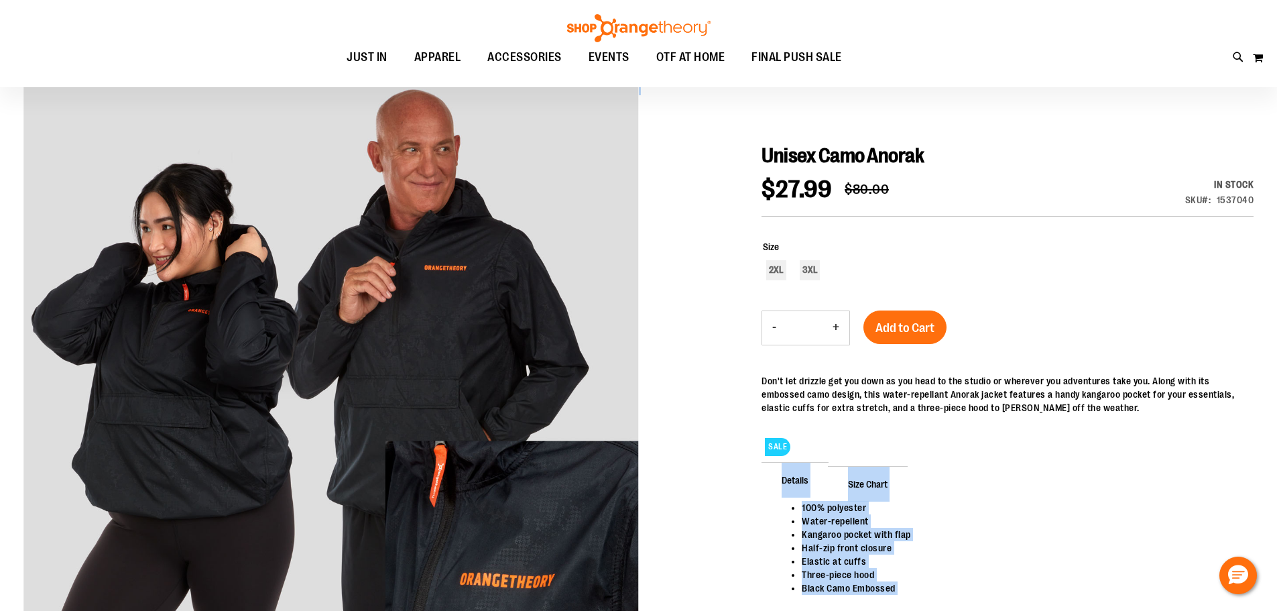
drag, startPoint x: 826, startPoint y: 438, endPoint x: 747, endPoint y: 450, distance: 80.1
click at [709, 373] on div at bounding box center [638, 426] width 1230 height 688
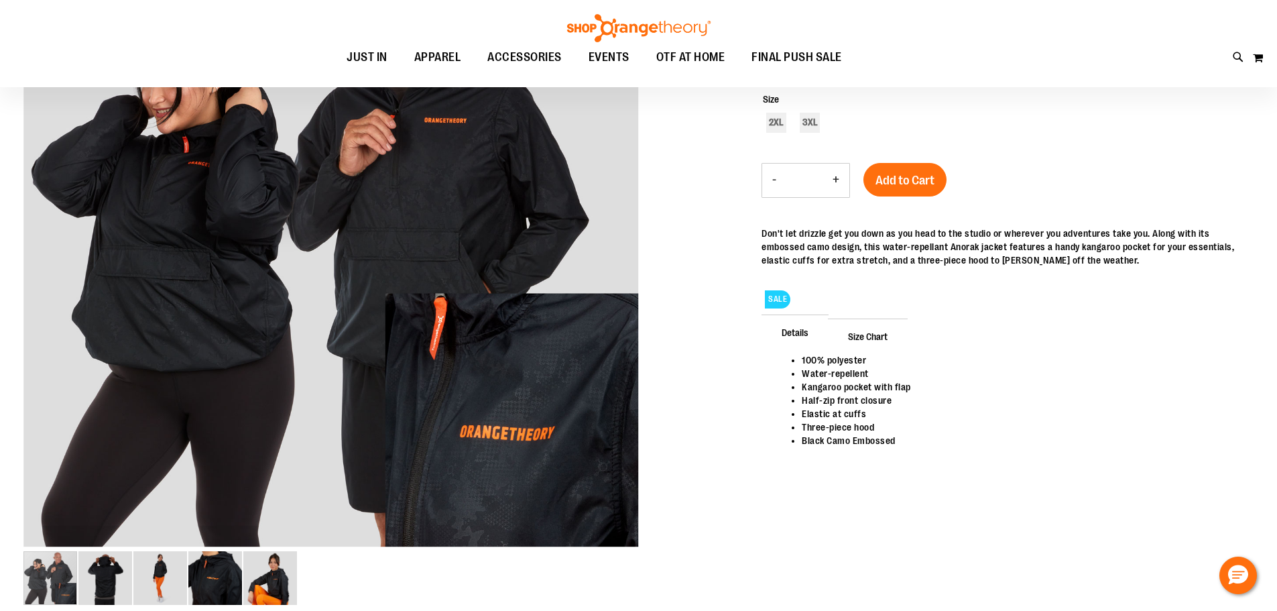
scroll to position [314, 0]
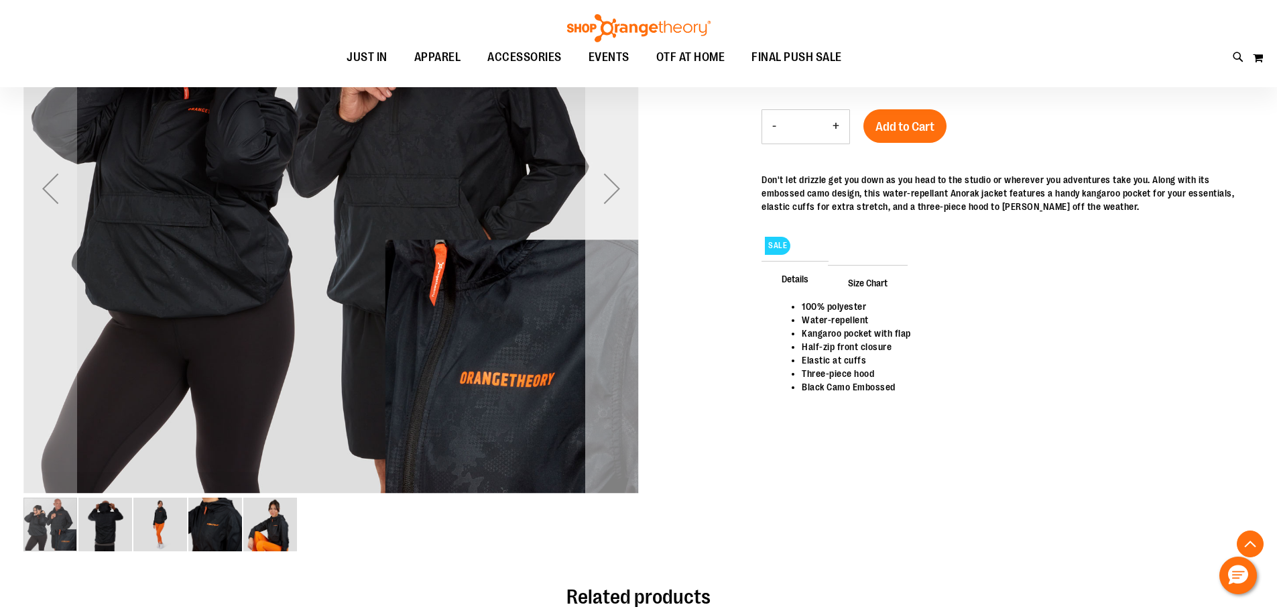
click at [606, 218] on div "Next" at bounding box center [612, 188] width 54 height 615
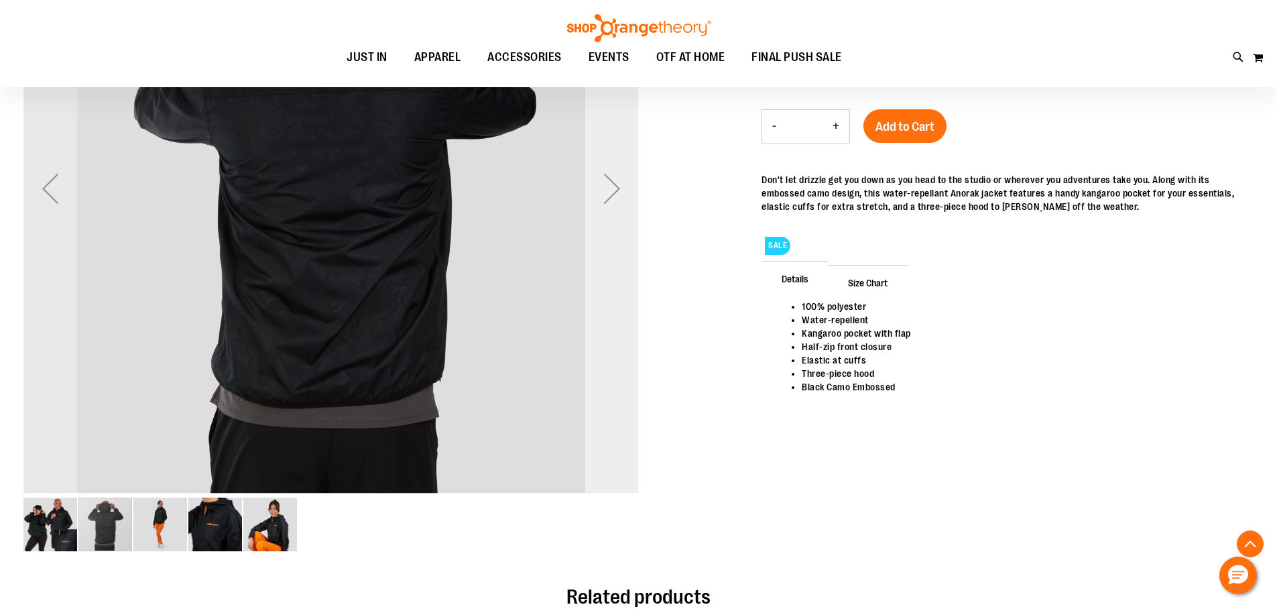
click at [606, 218] on div "Next" at bounding box center [612, 188] width 54 height 615
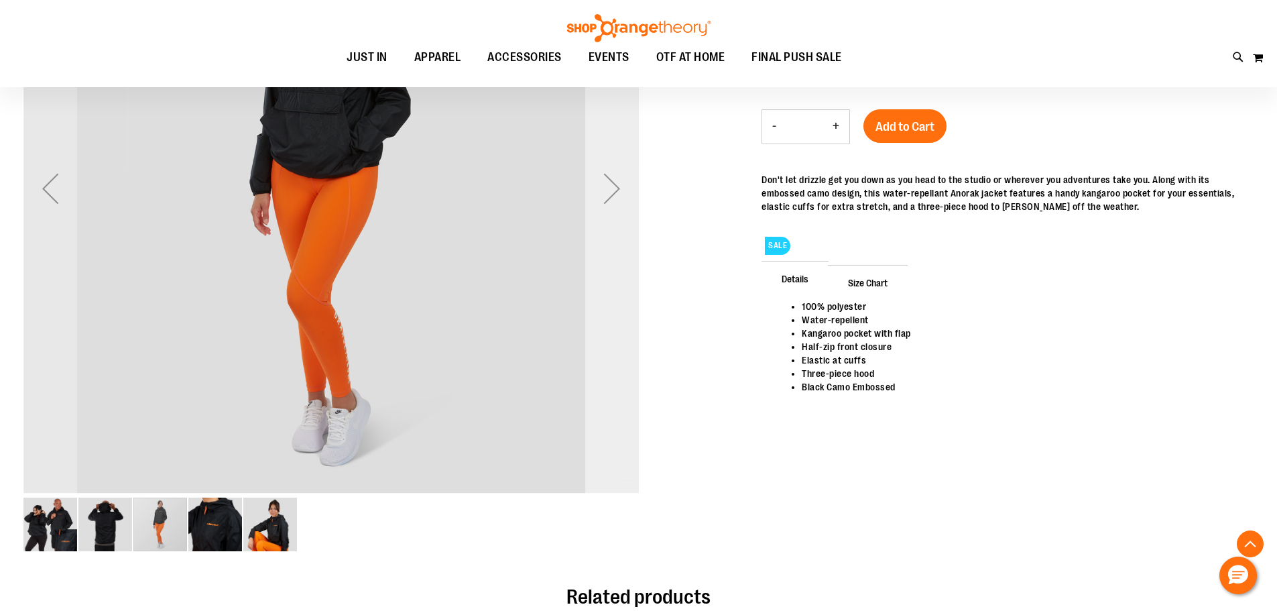
click at [606, 218] on div "Next" at bounding box center [612, 188] width 54 height 615
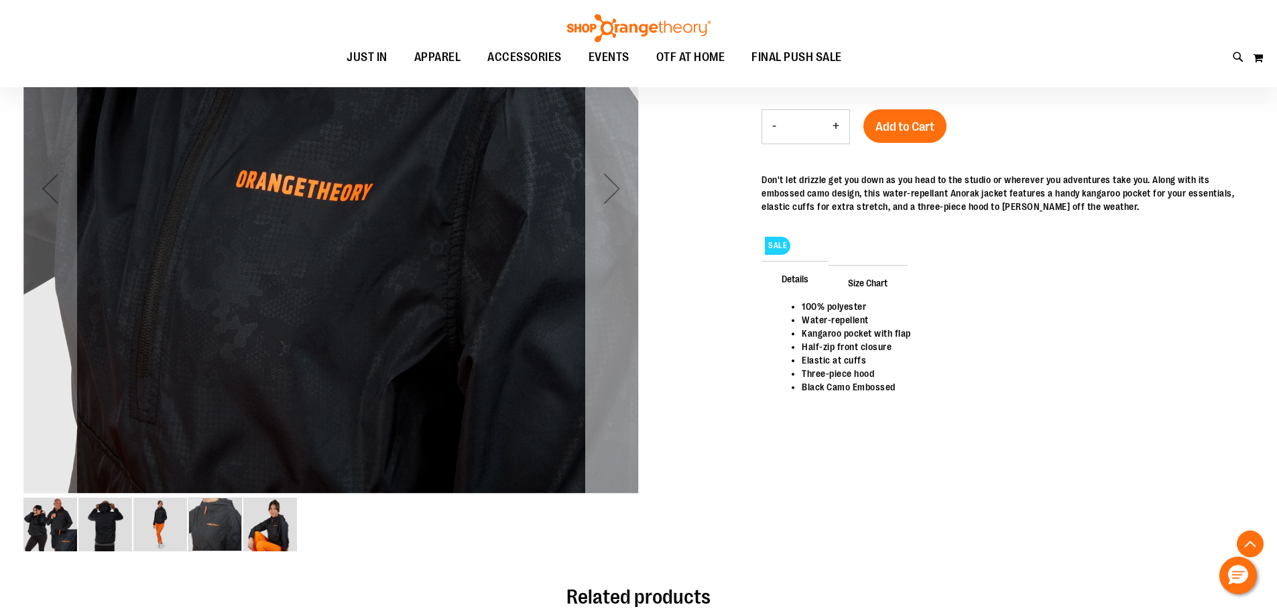
click at [616, 177] on div "Next" at bounding box center [612, 189] width 54 height 54
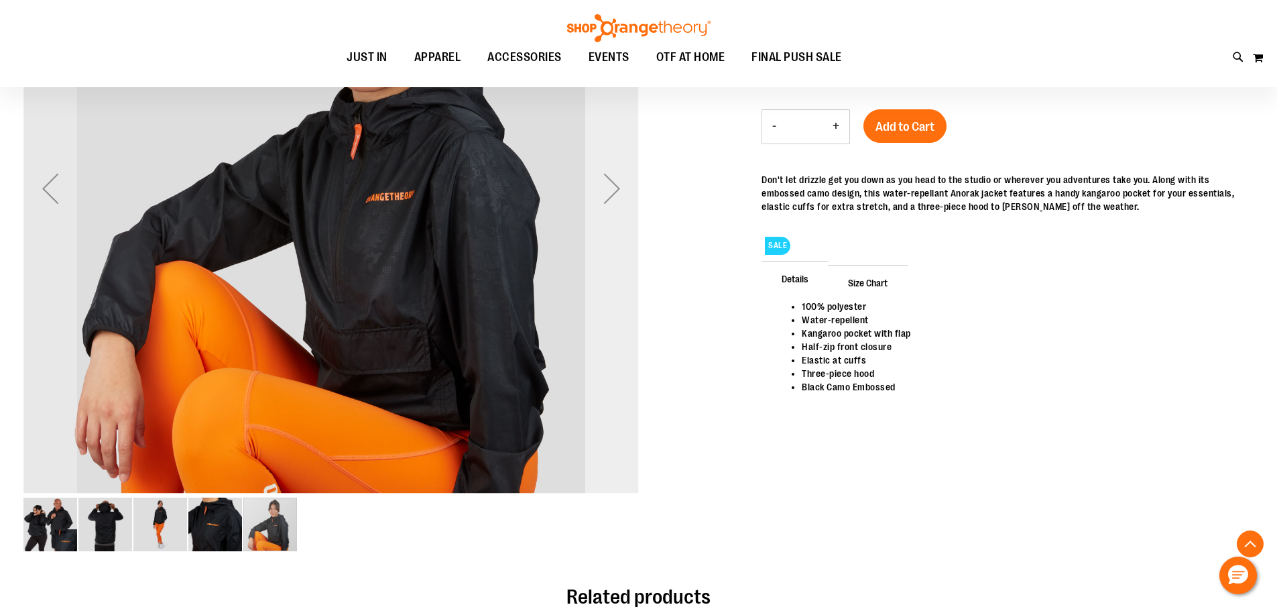
click at [615, 181] on div "Next" at bounding box center [612, 189] width 54 height 54
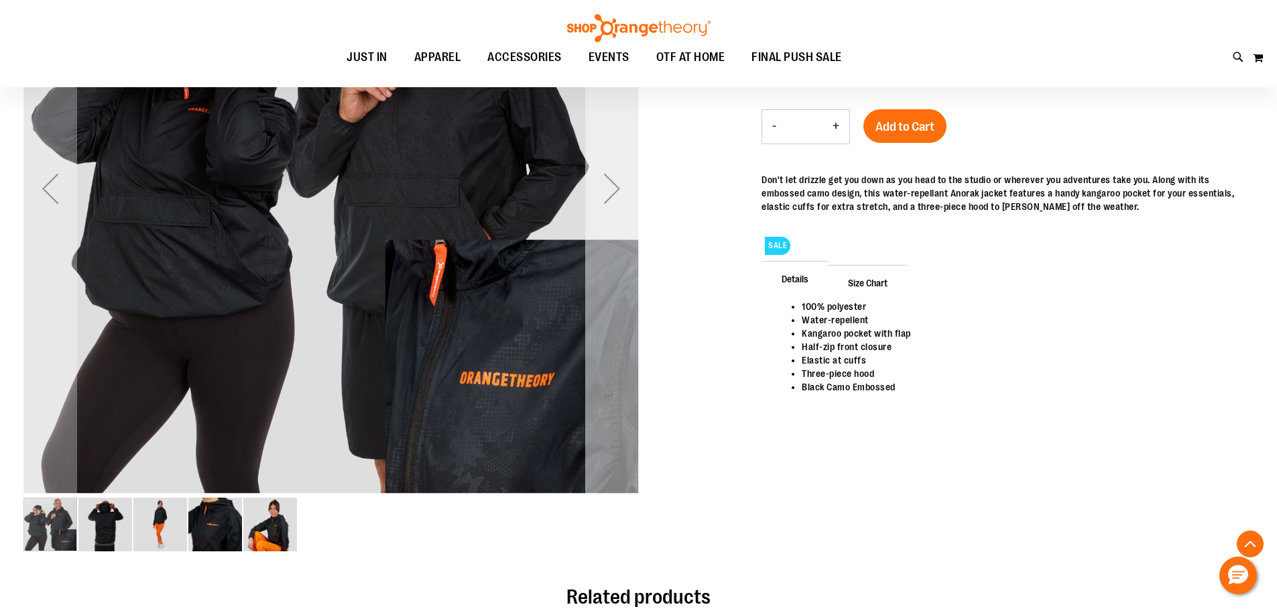
click at [616, 302] on div "Next" at bounding box center [612, 188] width 54 height 615
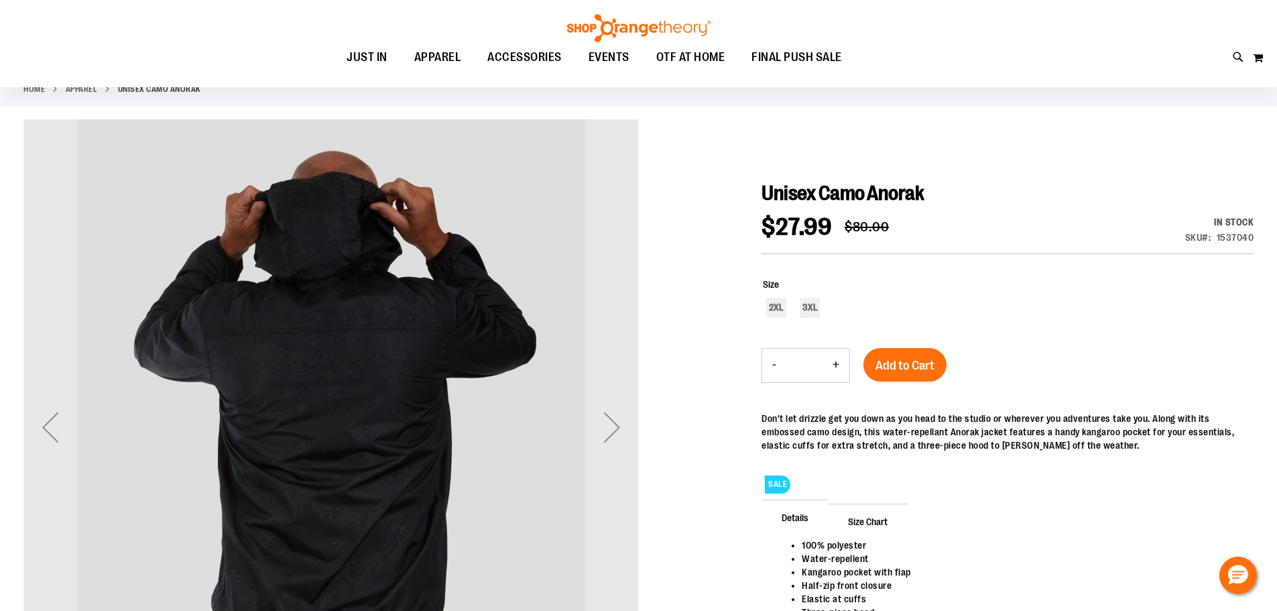
scroll to position [46, 0]
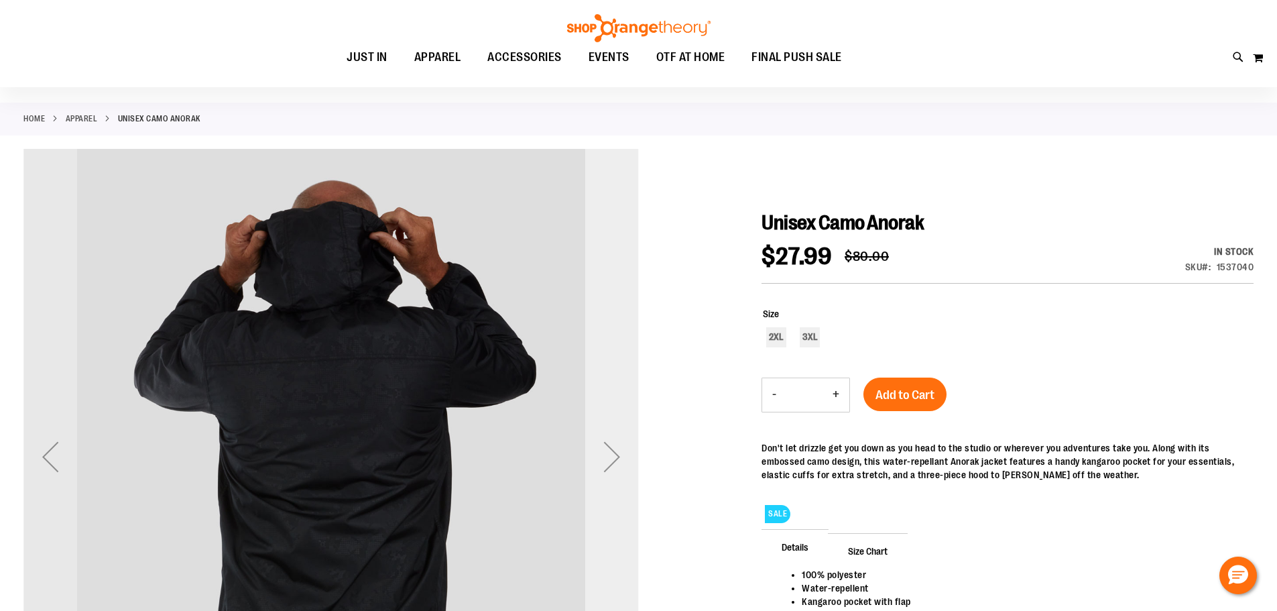
click at [619, 452] on div "Next" at bounding box center [612, 457] width 54 height 54
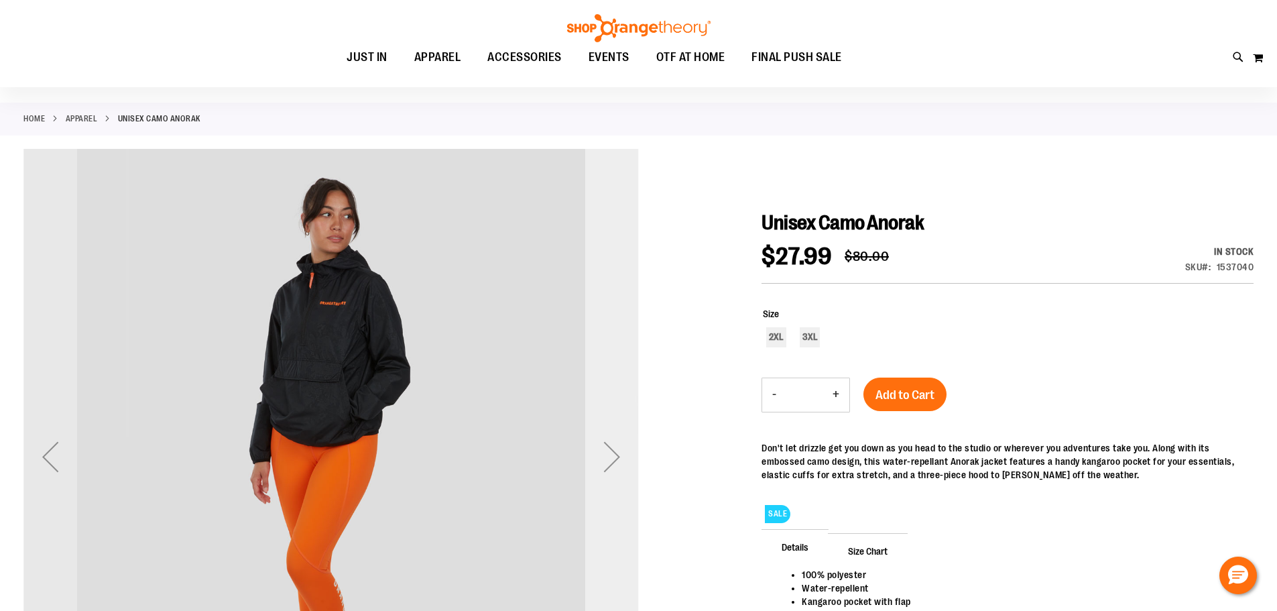
click at [620, 451] on div "Next" at bounding box center [612, 457] width 54 height 54
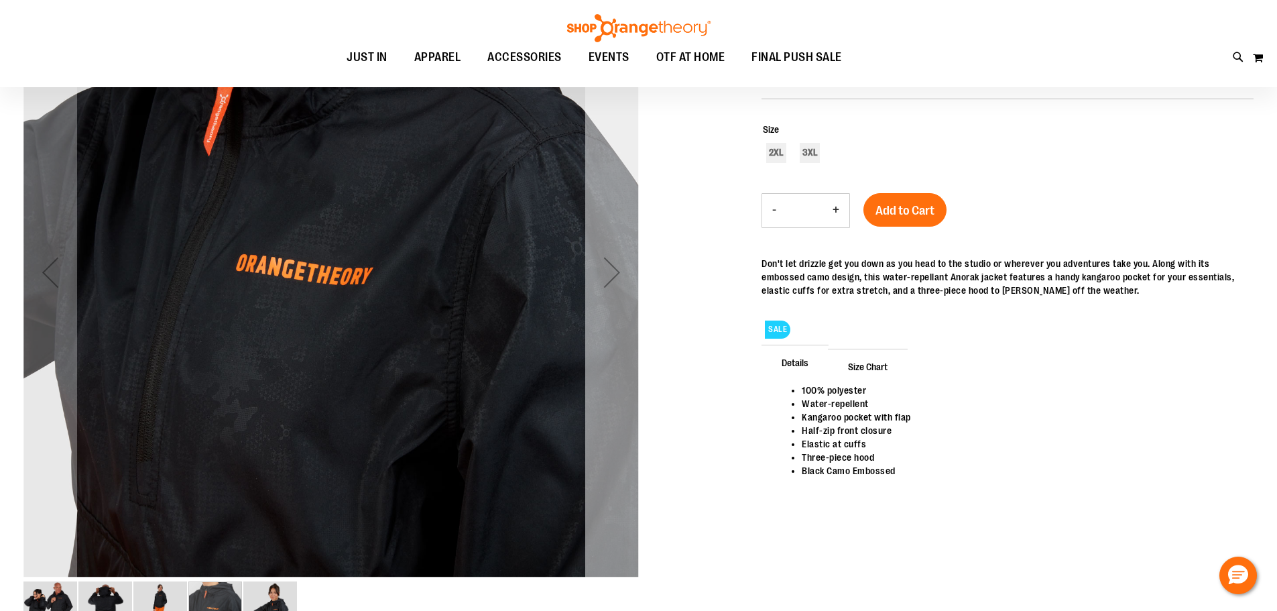
scroll to position [247, 0]
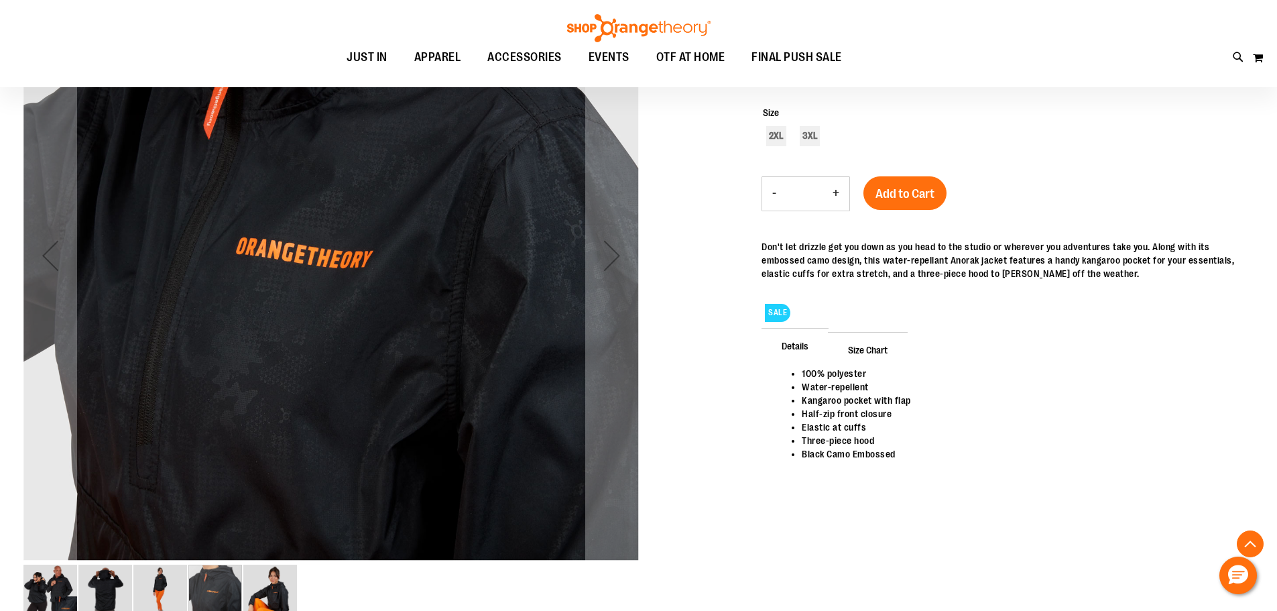
click at [227, 589] on div "carousel" at bounding box center [215, 591] width 54 height 54
click at [168, 586] on img "image 3 of 5" at bounding box center [160, 591] width 54 height 54
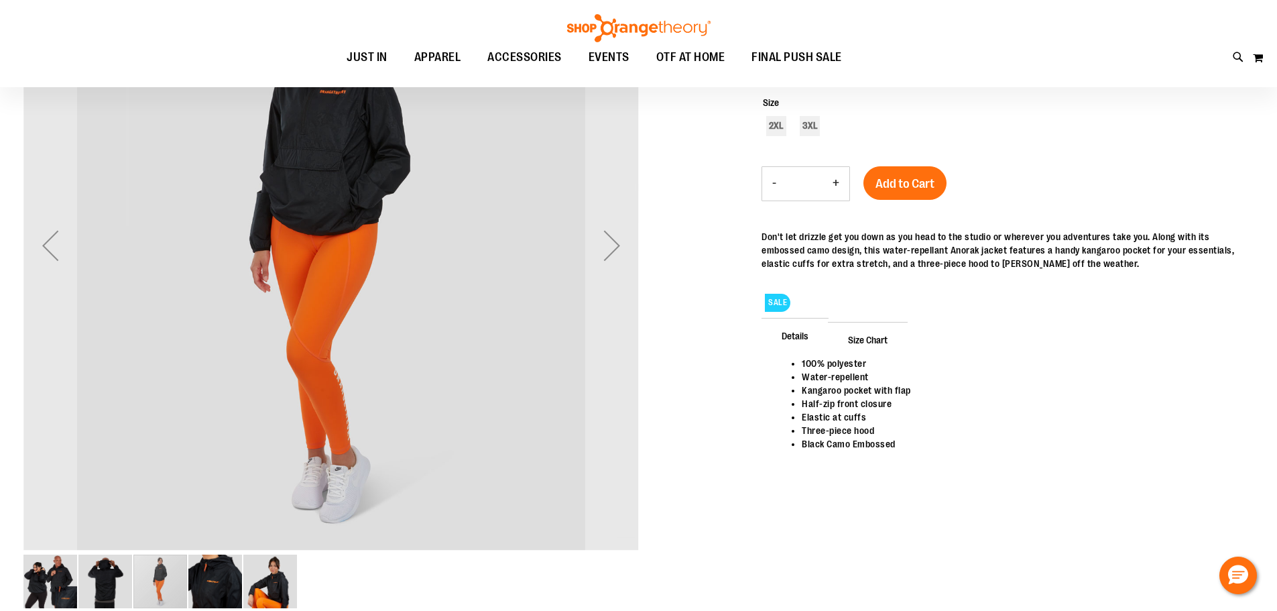
scroll to position [314, 0]
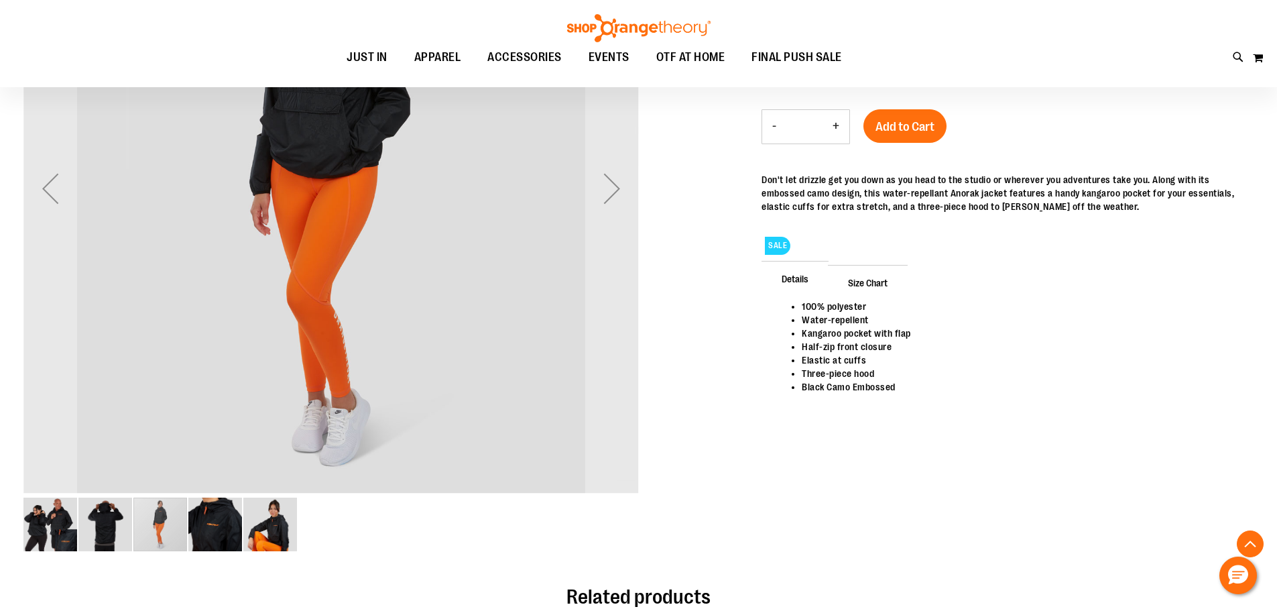
click at [259, 529] on img "image 5 of 5" at bounding box center [270, 524] width 54 height 54
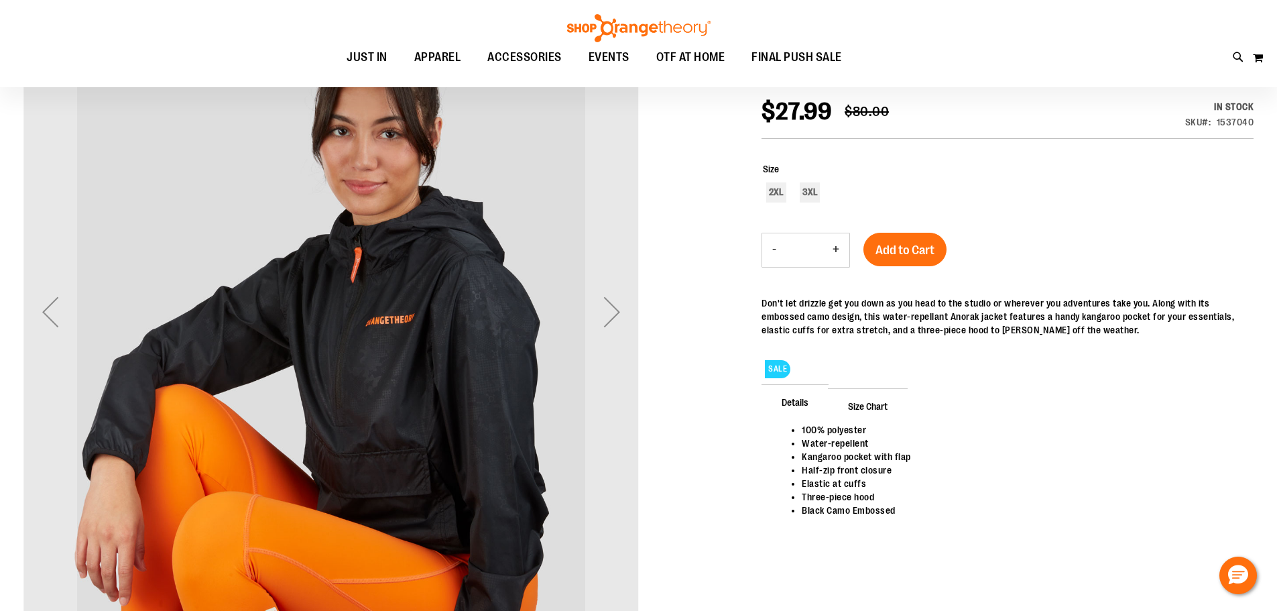
scroll to position [180, 0]
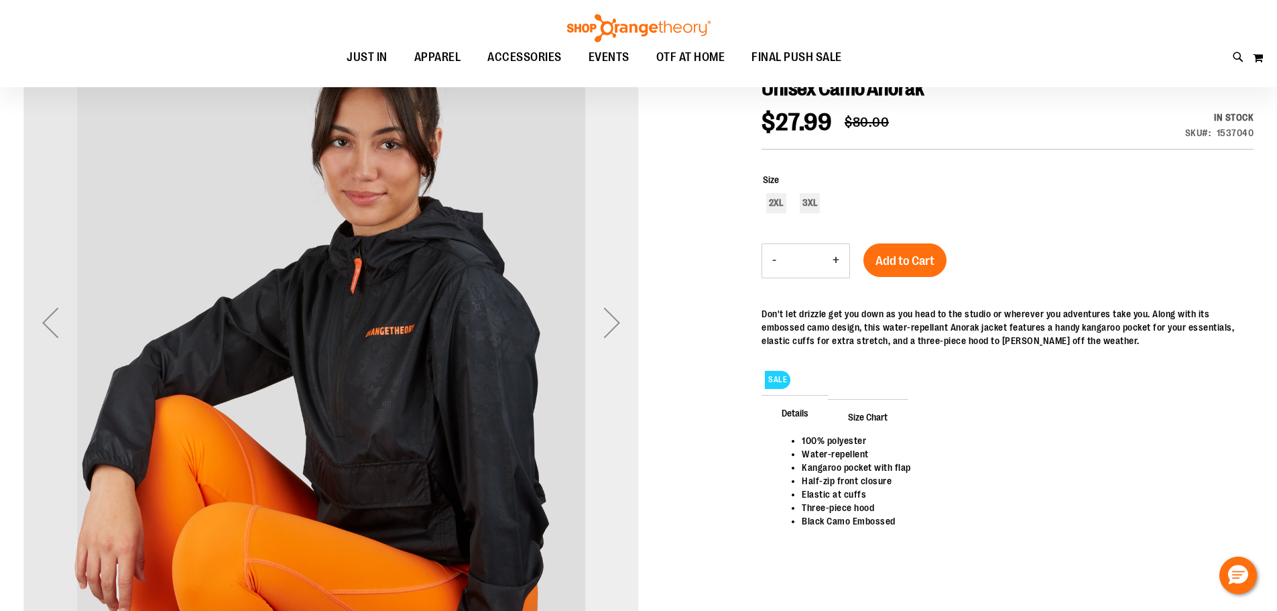
click at [616, 320] on div "Next" at bounding box center [612, 323] width 54 height 54
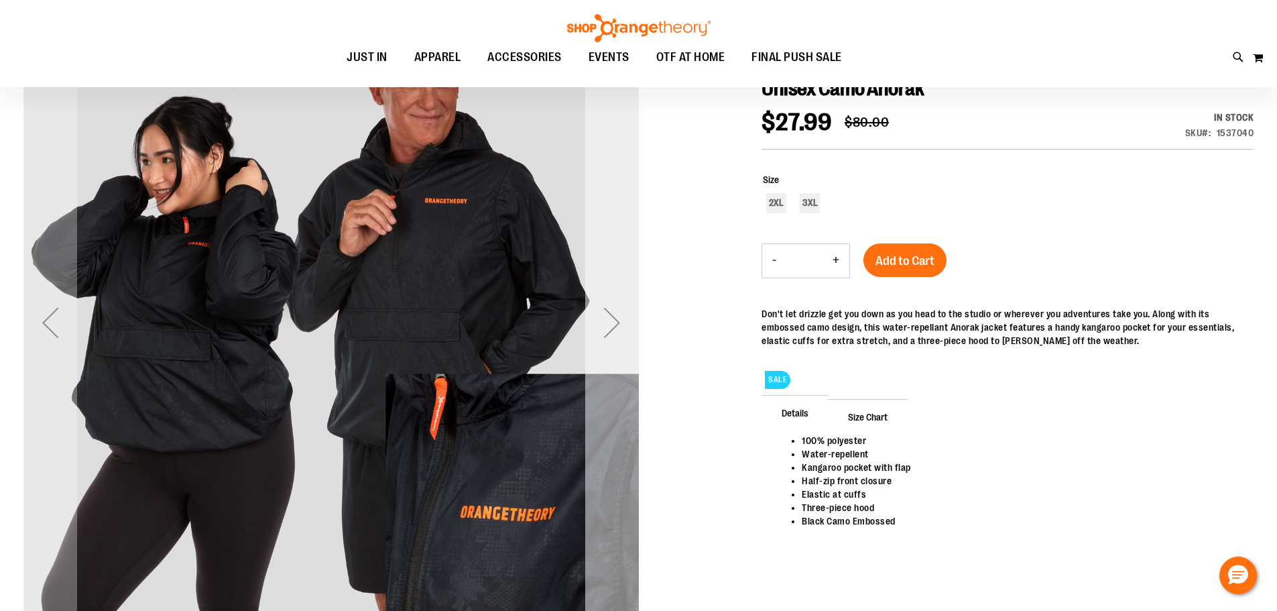
click at [616, 320] on div "Next" at bounding box center [612, 323] width 54 height 54
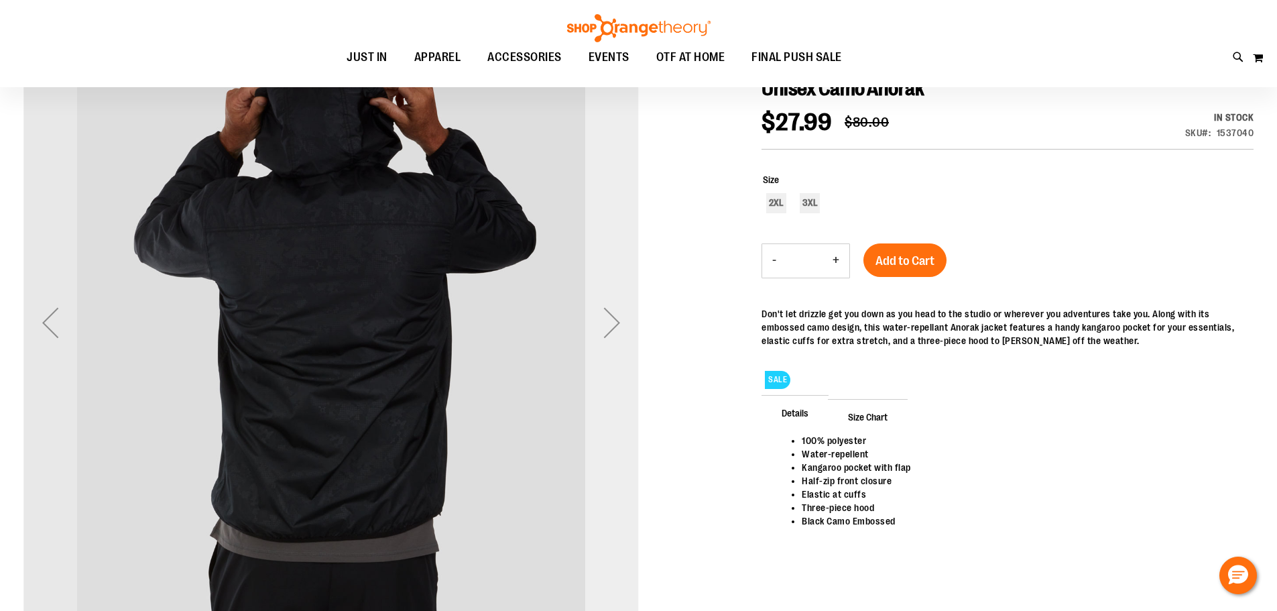
click at [591, 310] on div "Next" at bounding box center [612, 323] width 54 height 54
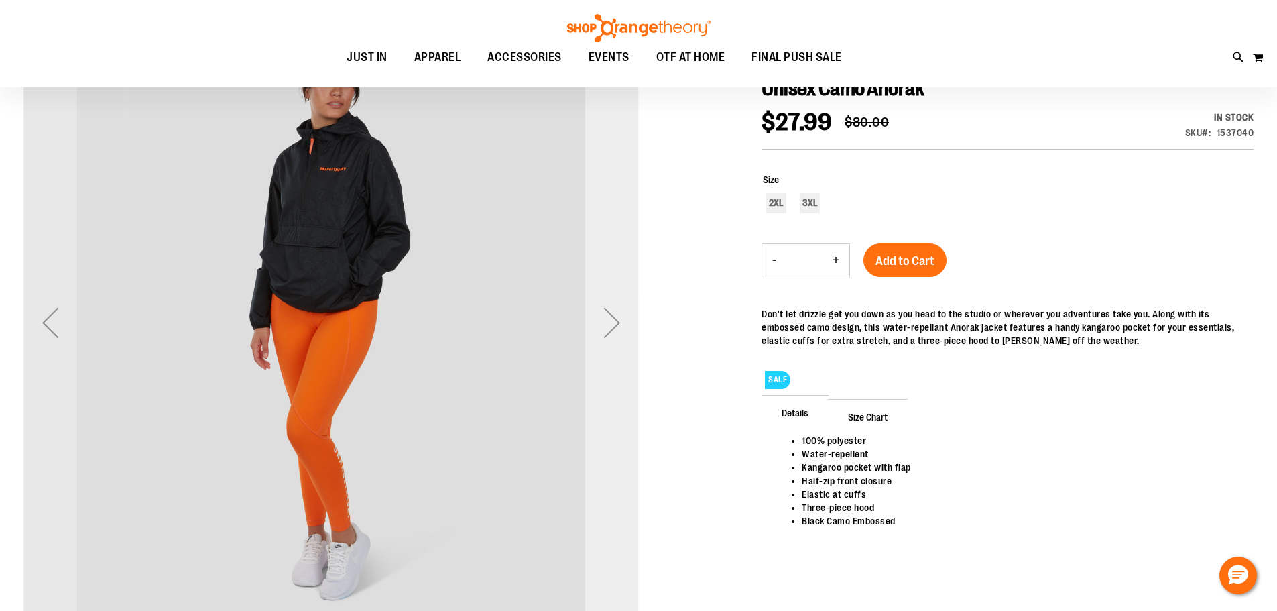
click at [612, 321] on div "Next" at bounding box center [612, 323] width 54 height 54
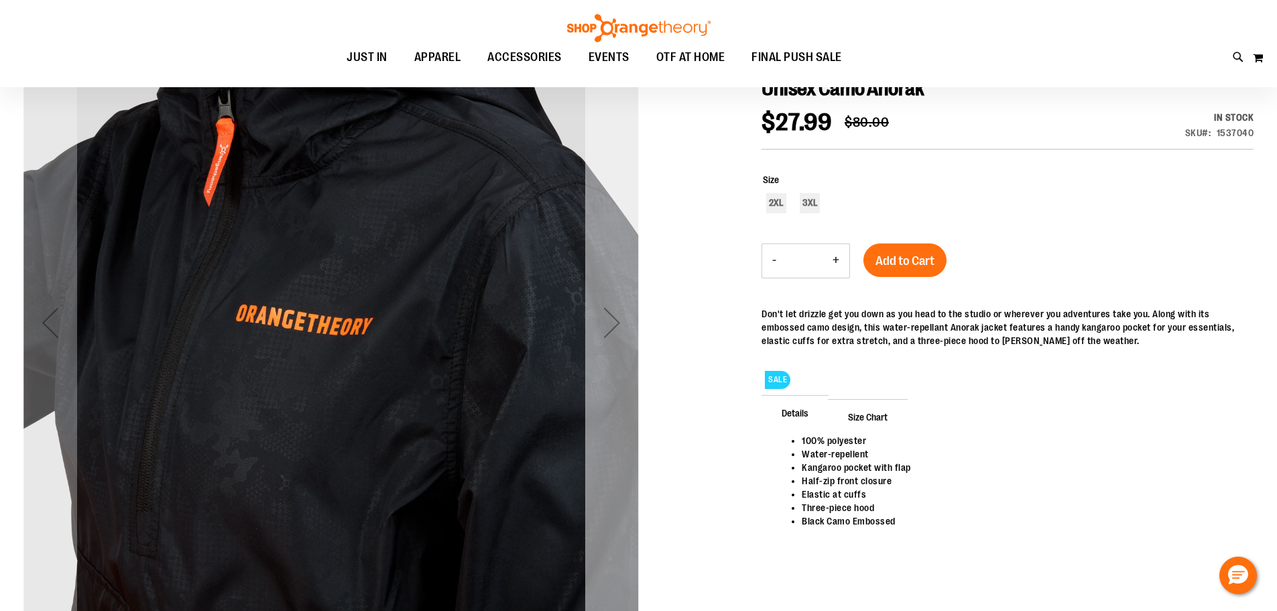
click at [601, 328] on div "Next" at bounding box center [612, 323] width 54 height 54
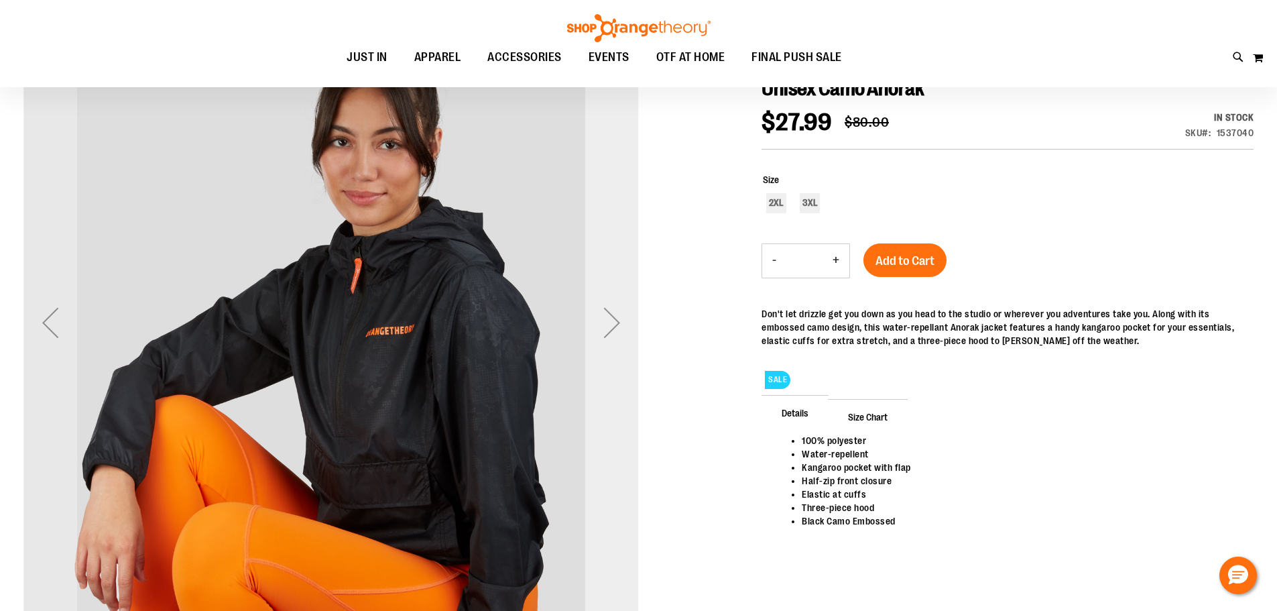
click at [602, 317] on div "Next" at bounding box center [612, 323] width 54 height 54
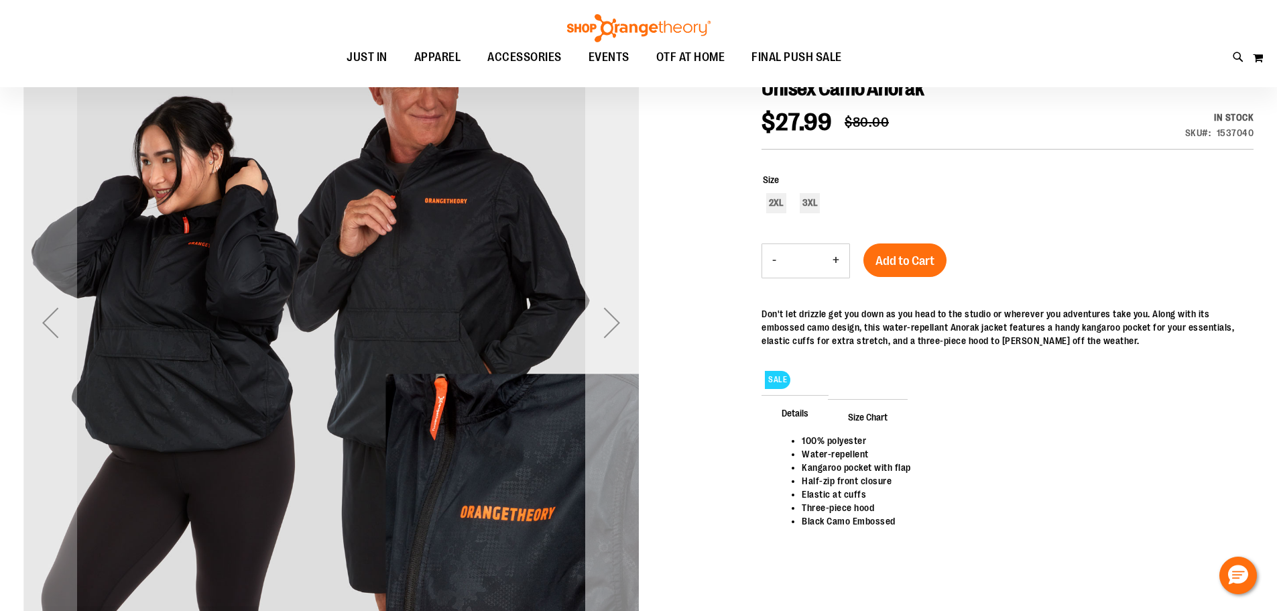
click at [599, 308] on div "Next" at bounding box center [612, 323] width 54 height 54
